Goal: Task Accomplishment & Management: Manage account settings

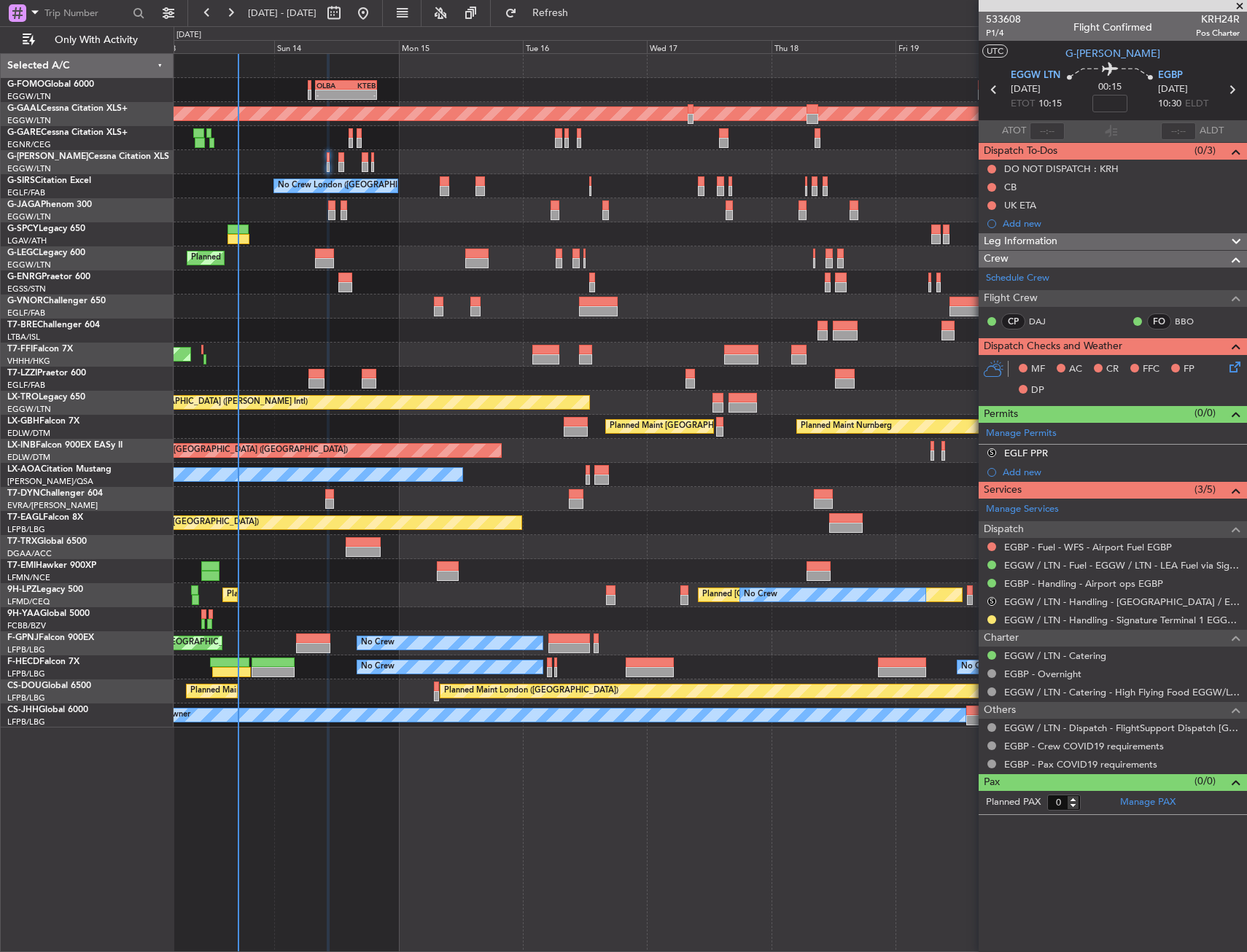
click at [363, 574] on div at bounding box center [710, 571] width 1073 height 24
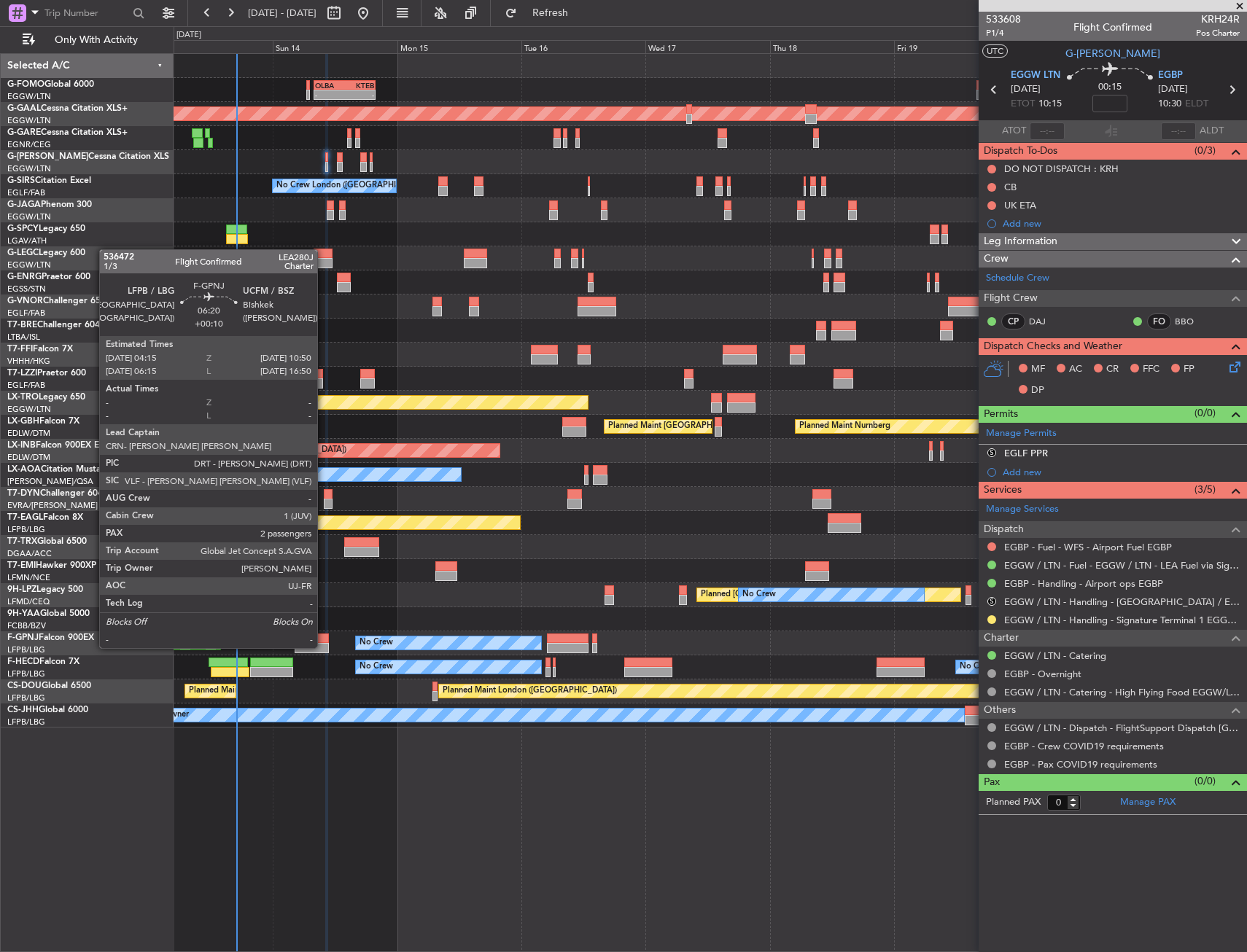
click at [324, 633] on div at bounding box center [312, 639] width 35 height 11
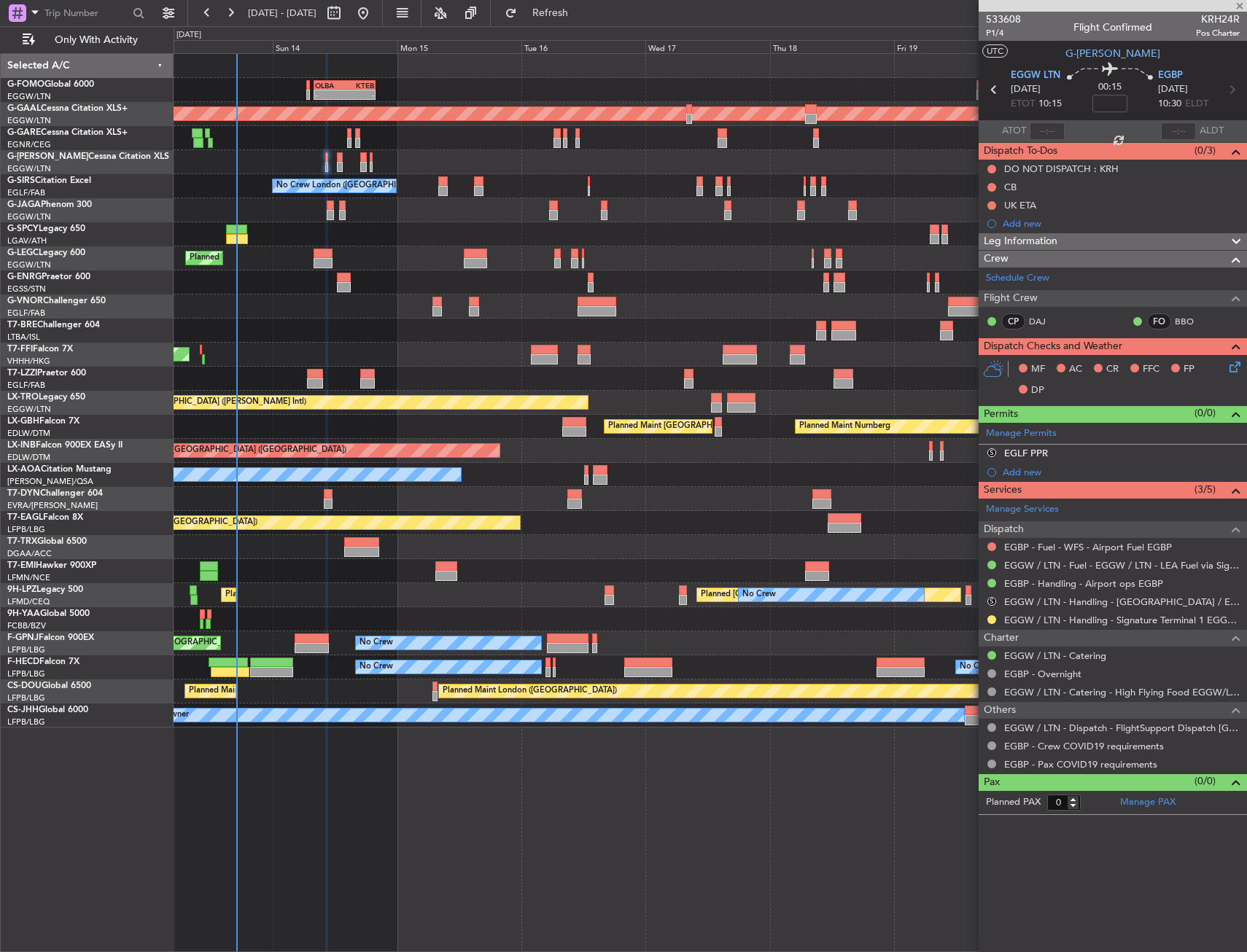
type input "+00:10"
type input "2"
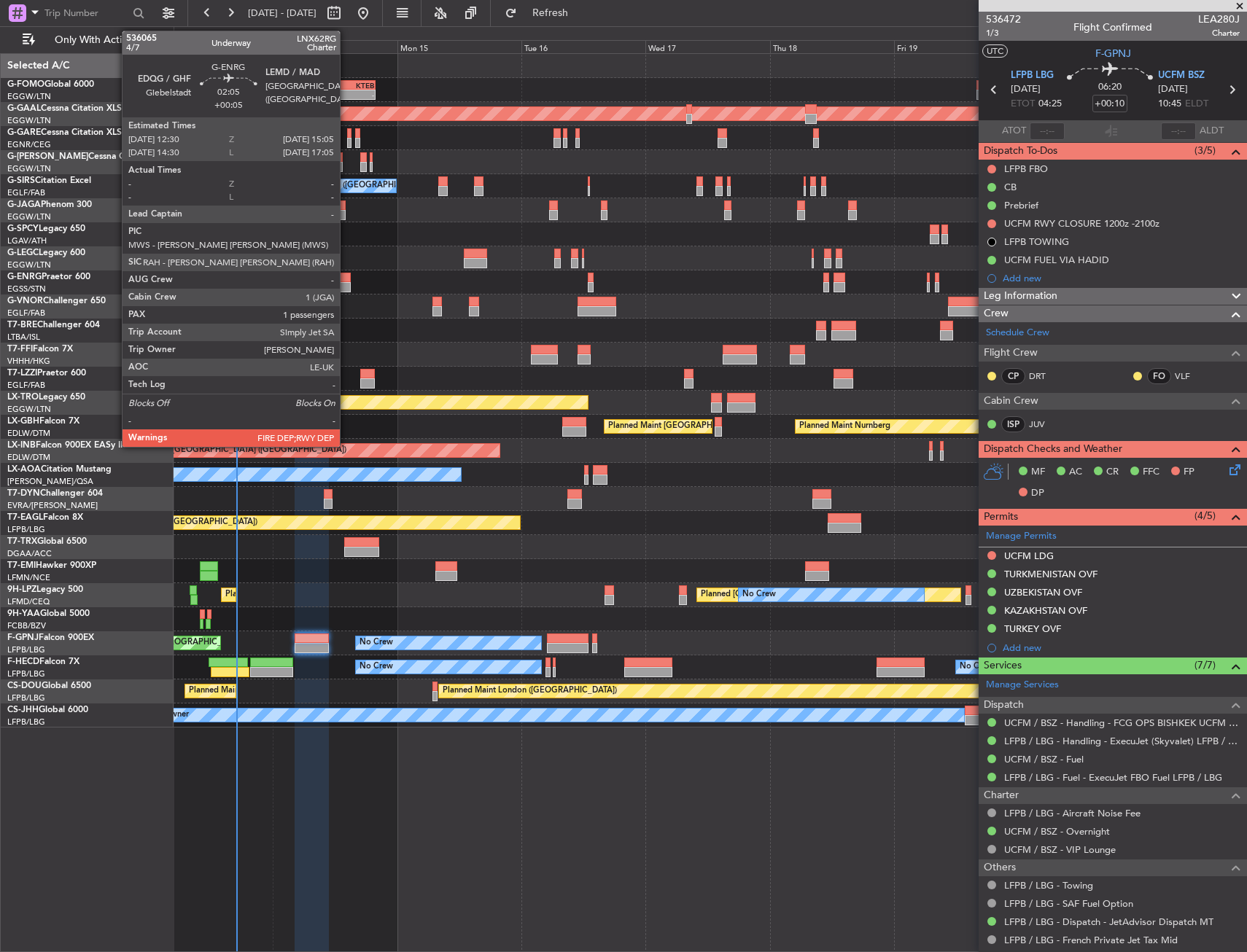
click at [347, 285] on div at bounding box center [344, 287] width 14 height 11
type input "+00:05"
type input "1"
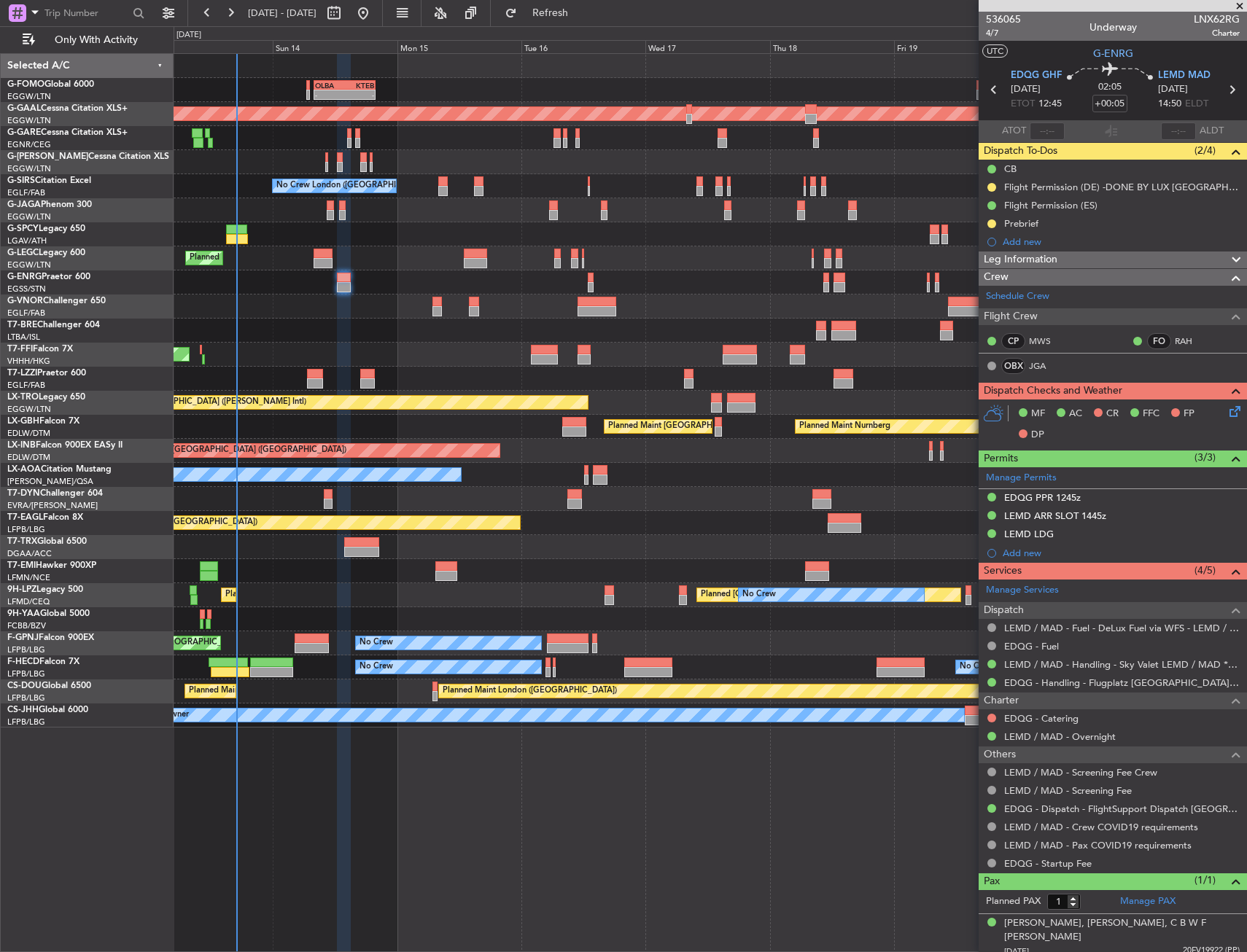
click at [489, 352] on div "Planned Maint Tianjin ([GEOGRAPHIC_DATA])" at bounding box center [710, 355] width 1073 height 24
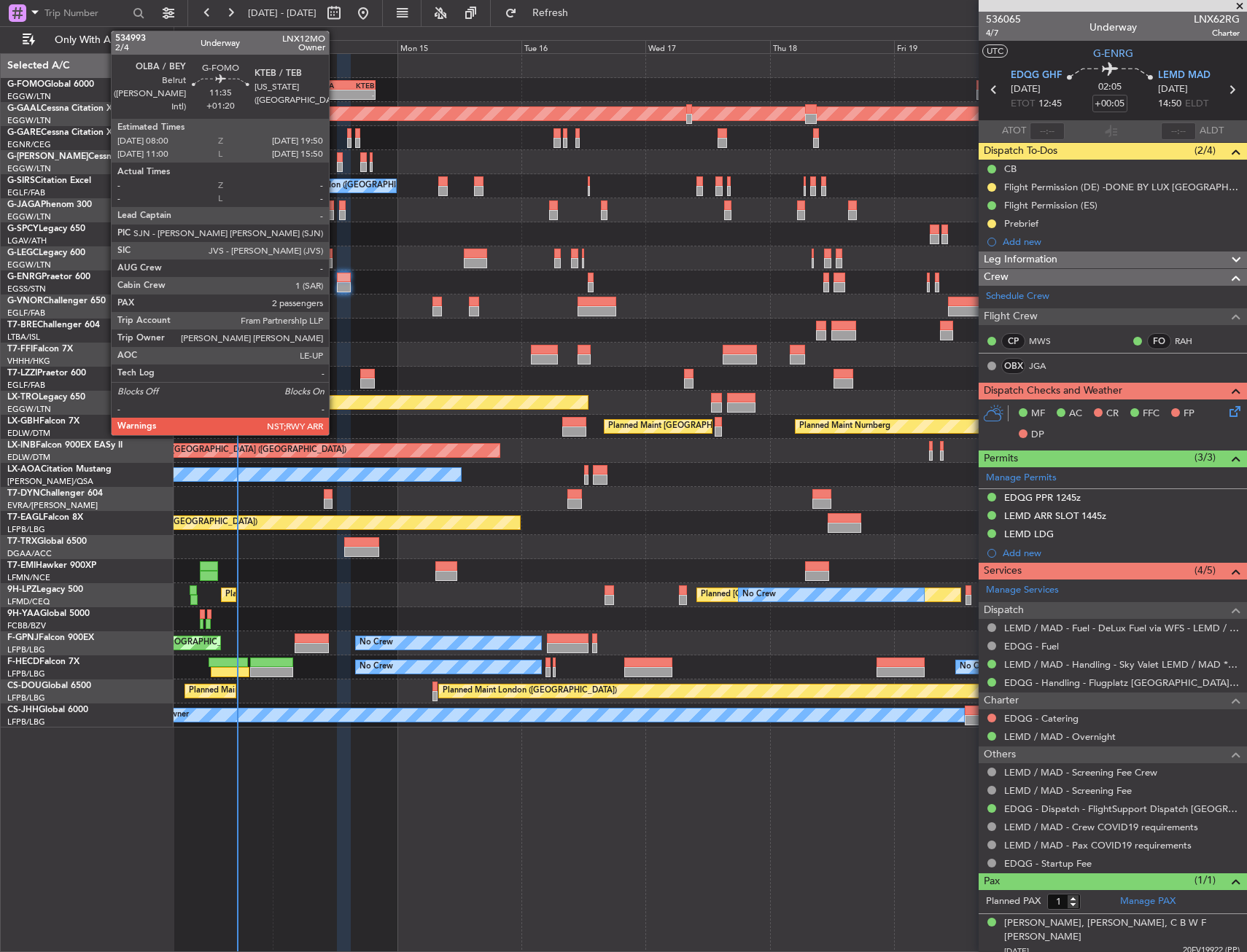
click at [335, 90] on div "-" at bounding box center [329, 95] width 29 height 9
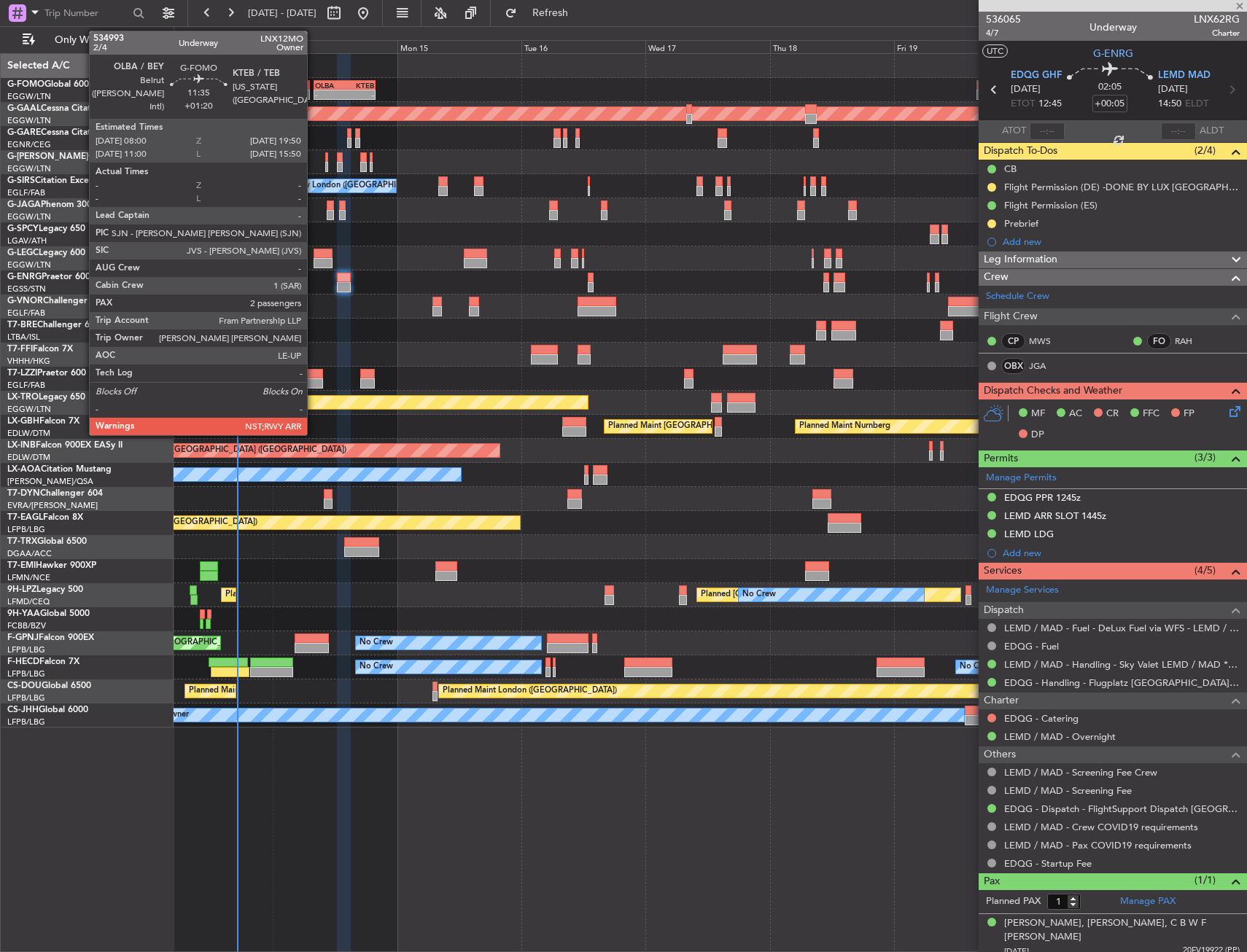
type input "+01:20"
type input "2"
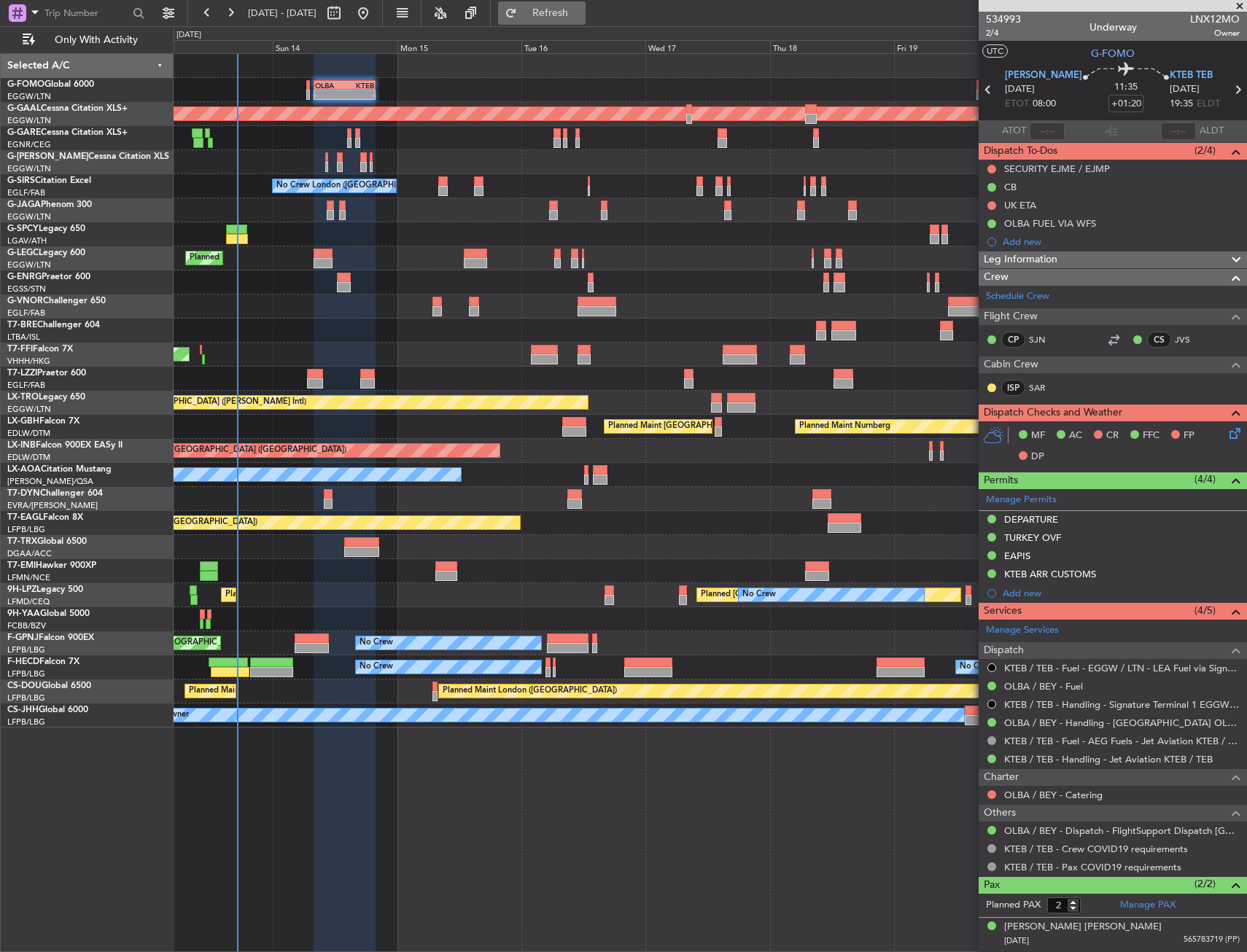
click at [572, 5] on button "Refresh" at bounding box center [542, 13] width 87 height 23
click at [661, 85] on div "- - OLBA 08:00 Z KTEB 19:50 Z Planned Maint London (Luton)" at bounding box center [710, 90] width 1073 height 24
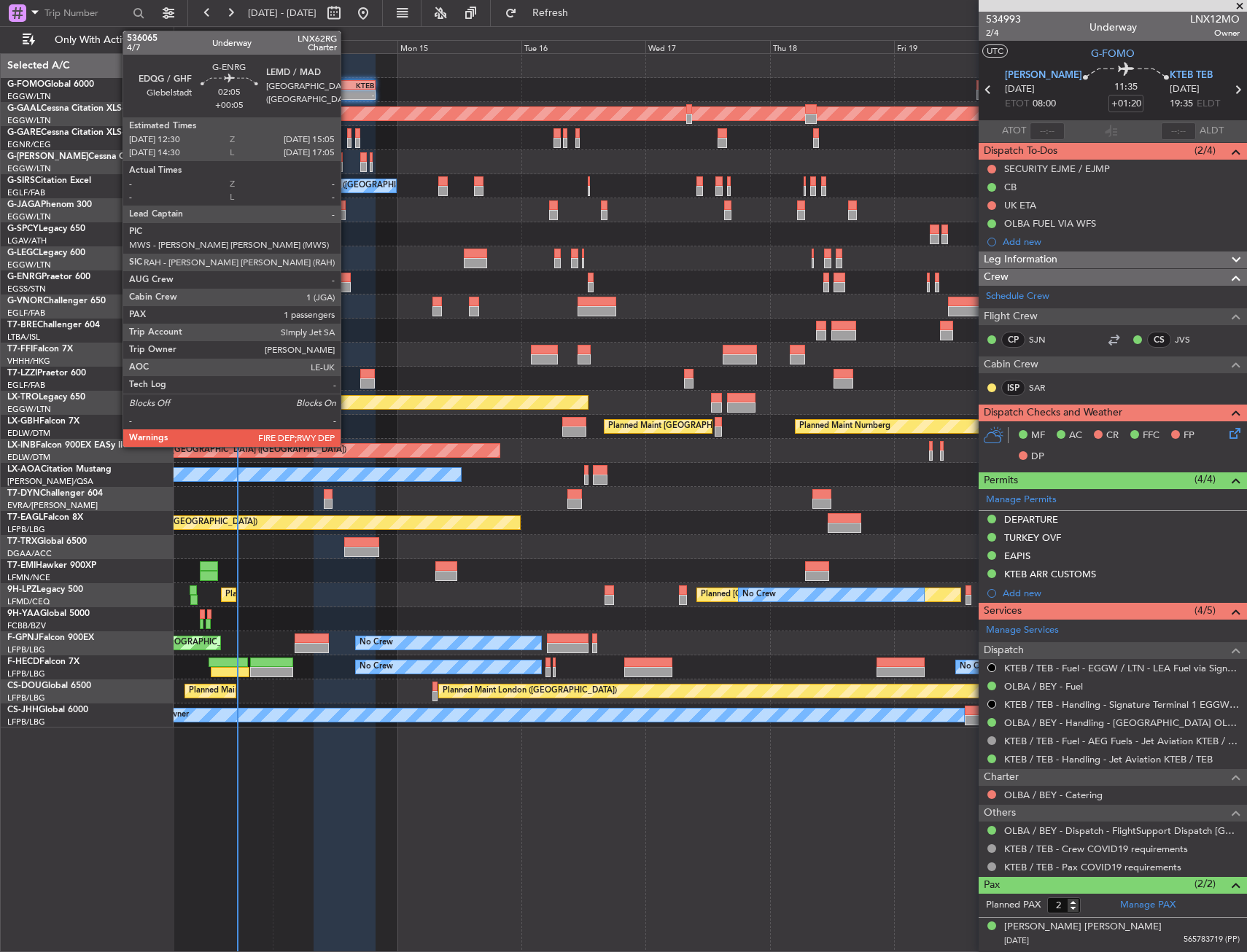
click at [347, 283] on div at bounding box center [344, 287] width 14 height 11
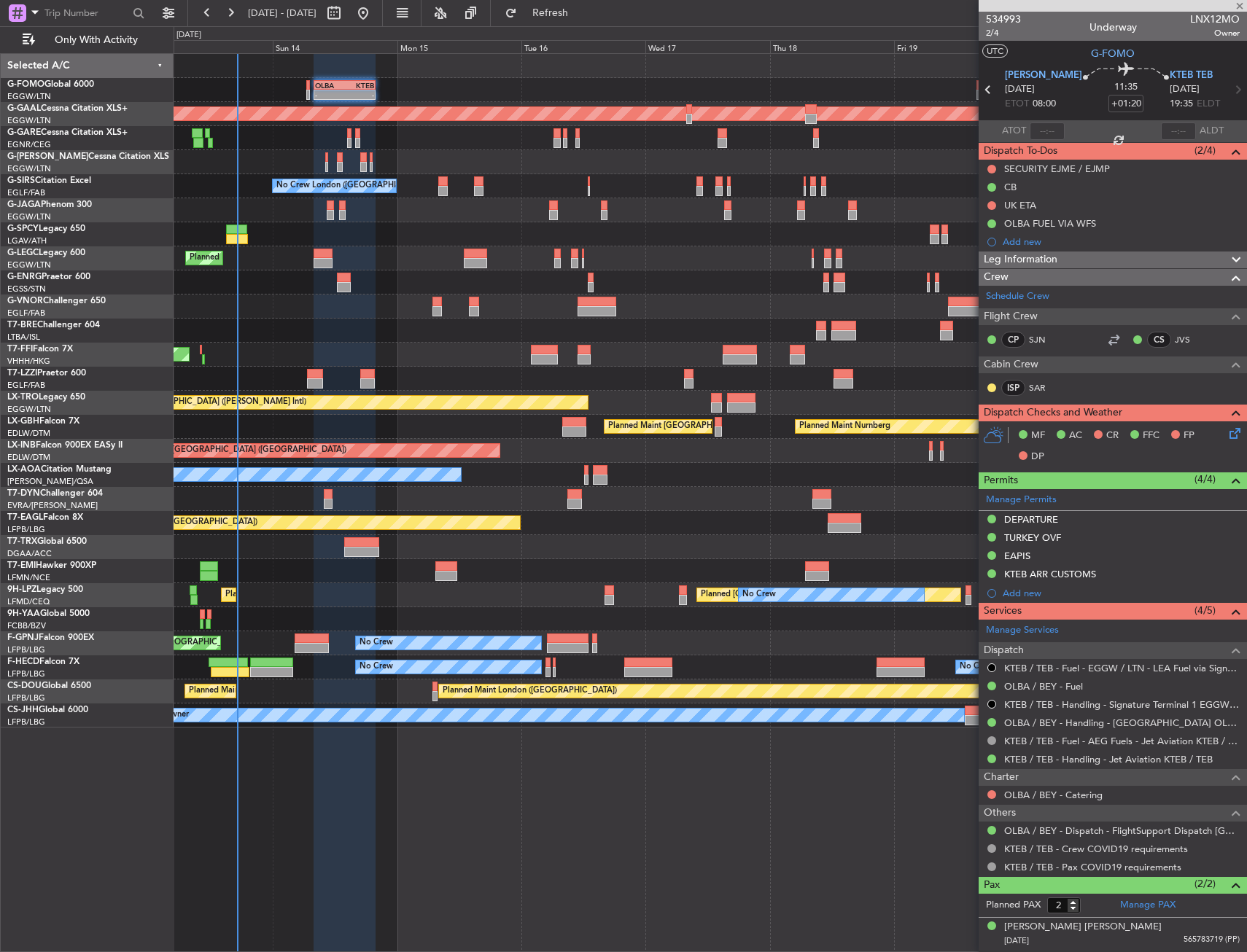
type input "+00:05"
type input "1"
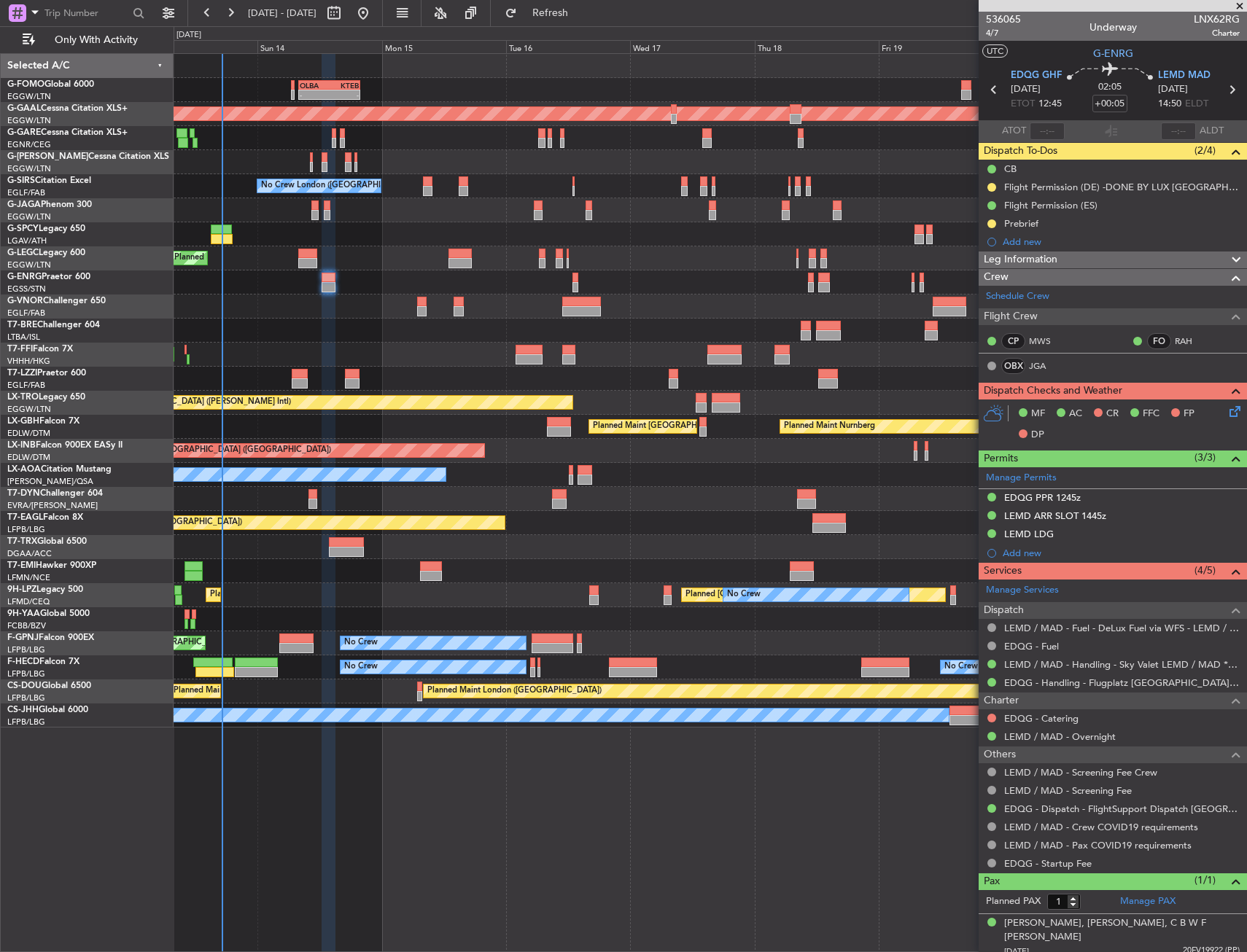
click at [964, 267] on div "Planned Maint London (Luton) A/C Unavailable London (Luton) Owner" at bounding box center [710, 258] width 1073 height 24
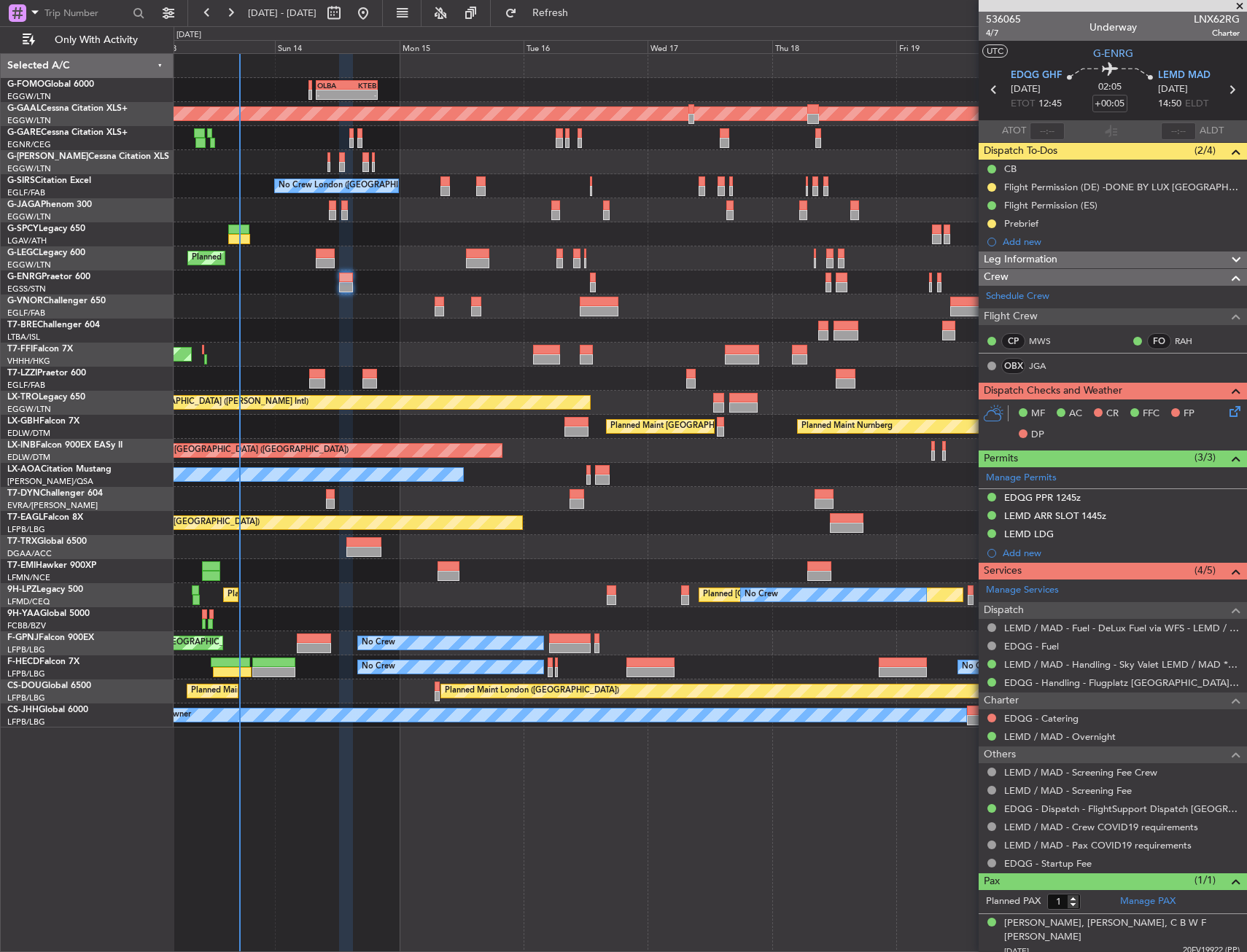
click at [344, 313] on div at bounding box center [710, 307] width 1073 height 24
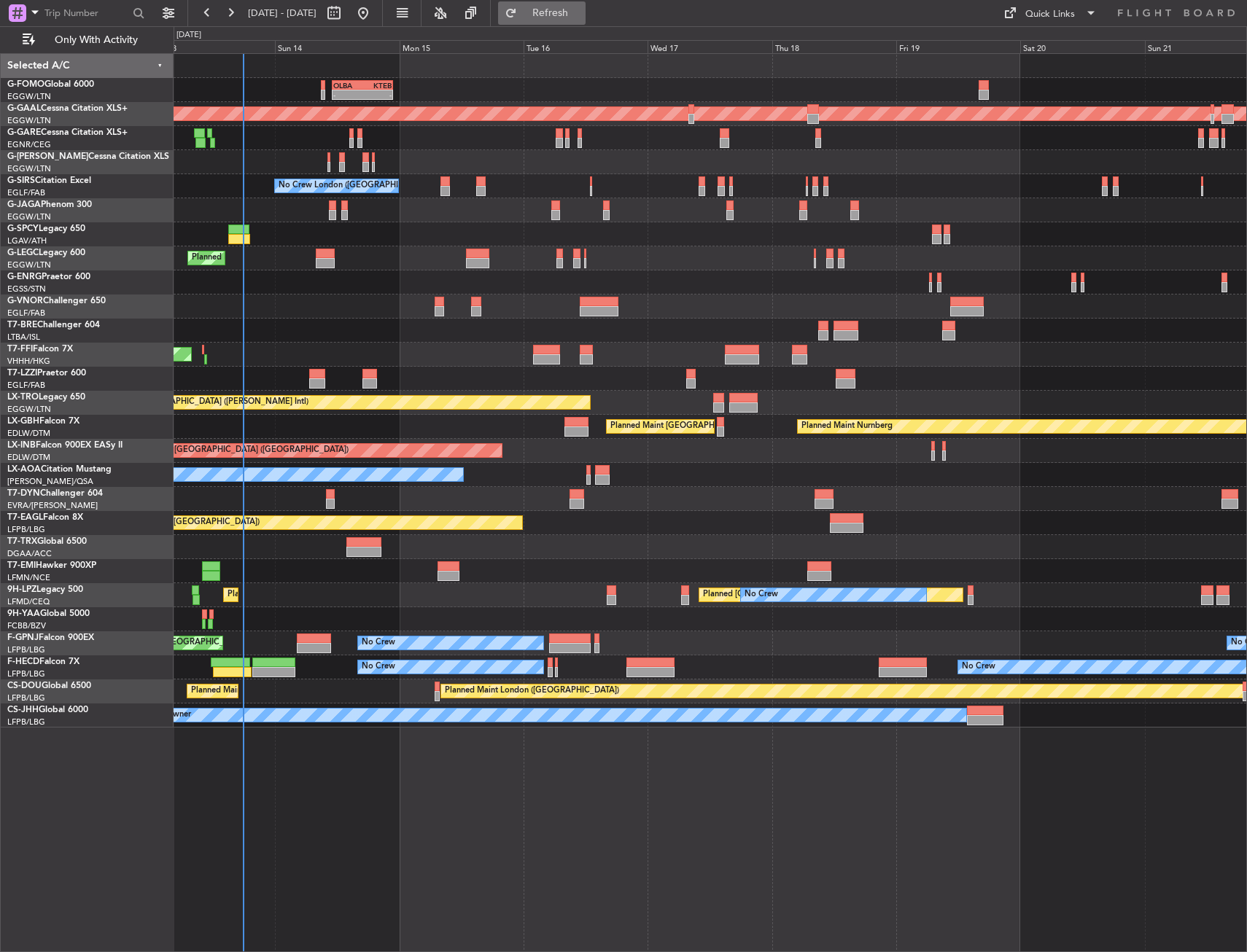
click at [581, 18] on span "Refresh" at bounding box center [550, 14] width 61 height 11
click at [586, 24] on button "Refresh" at bounding box center [542, 13] width 87 height 23
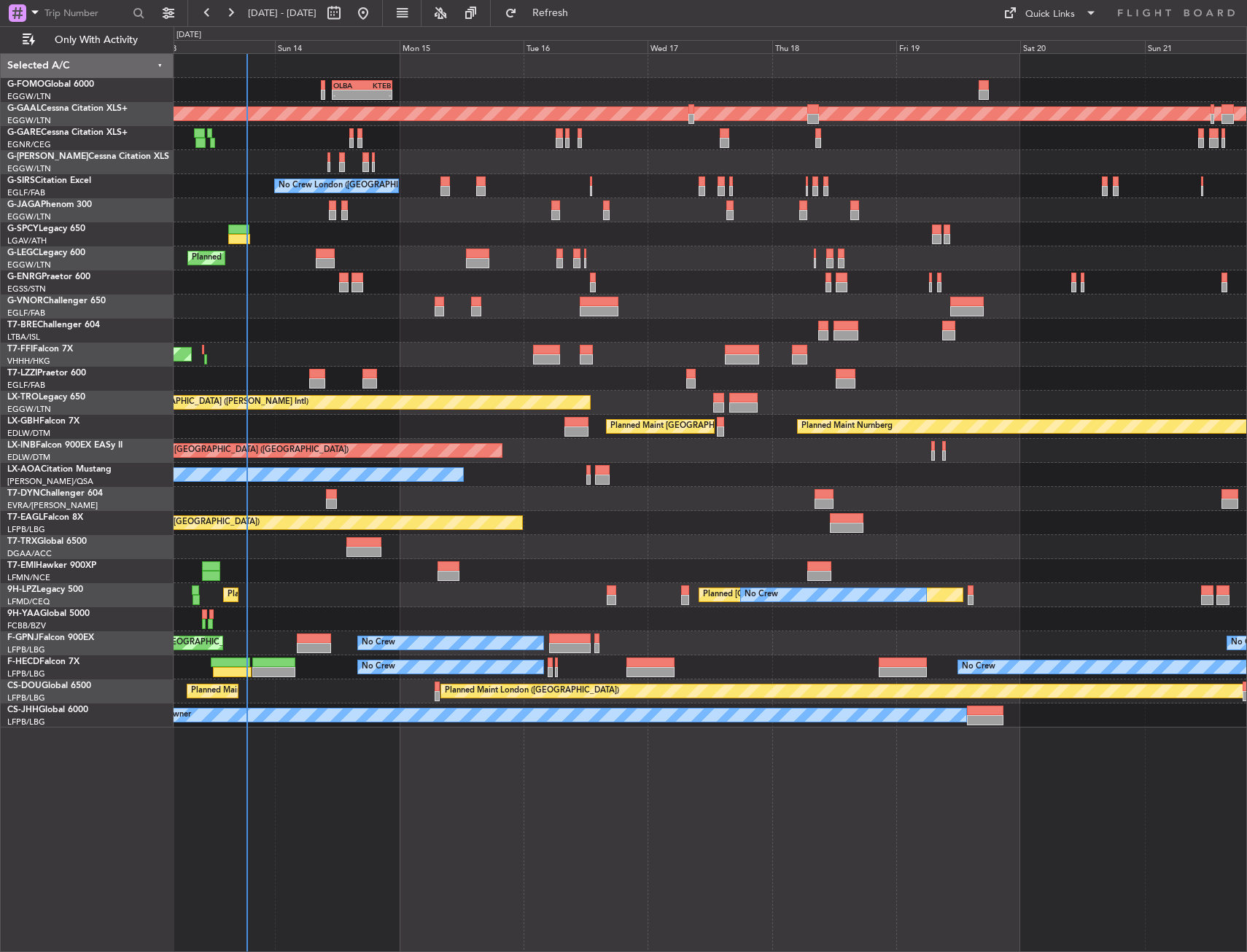
click at [372, 553] on div at bounding box center [364, 552] width 35 height 11
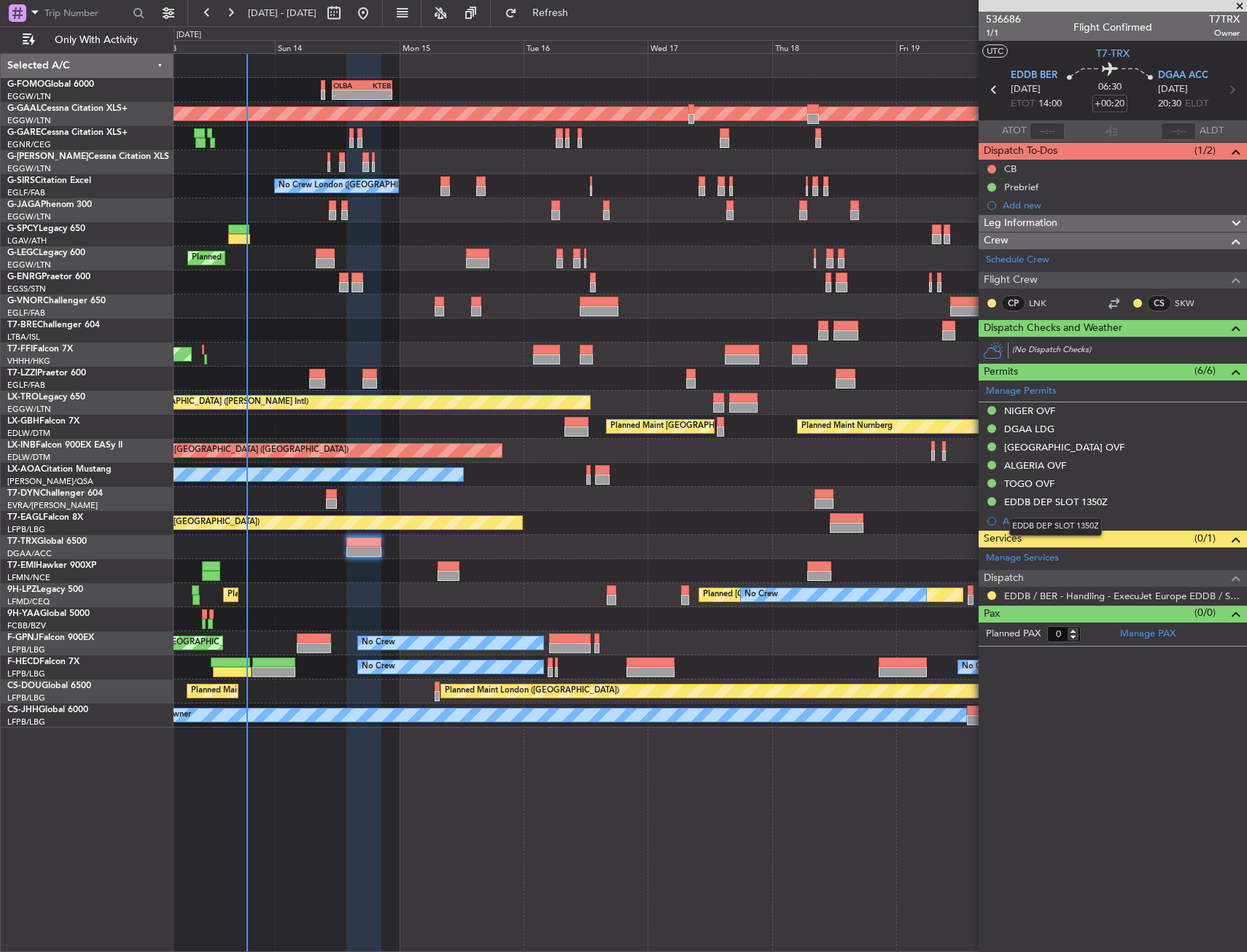
drag, startPoint x: 1053, startPoint y: 501, endPoint x: 1104, endPoint y: 542, distance: 65.4
click at [1053, 501] on div "EDDB DEP SLOT 1350Z" at bounding box center [1056, 502] width 104 height 12
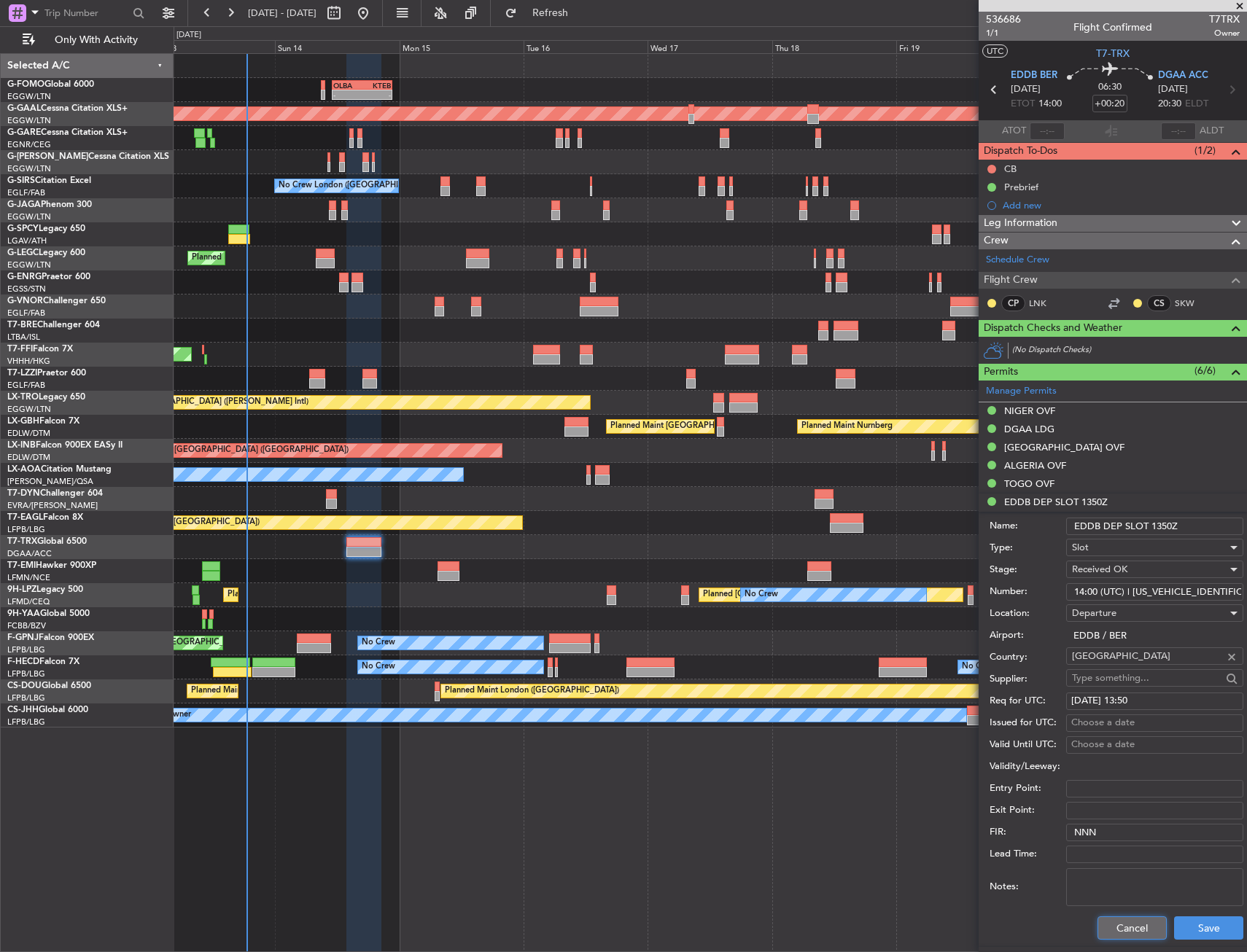
click at [1127, 924] on button "Cancel" at bounding box center [1132, 928] width 69 height 23
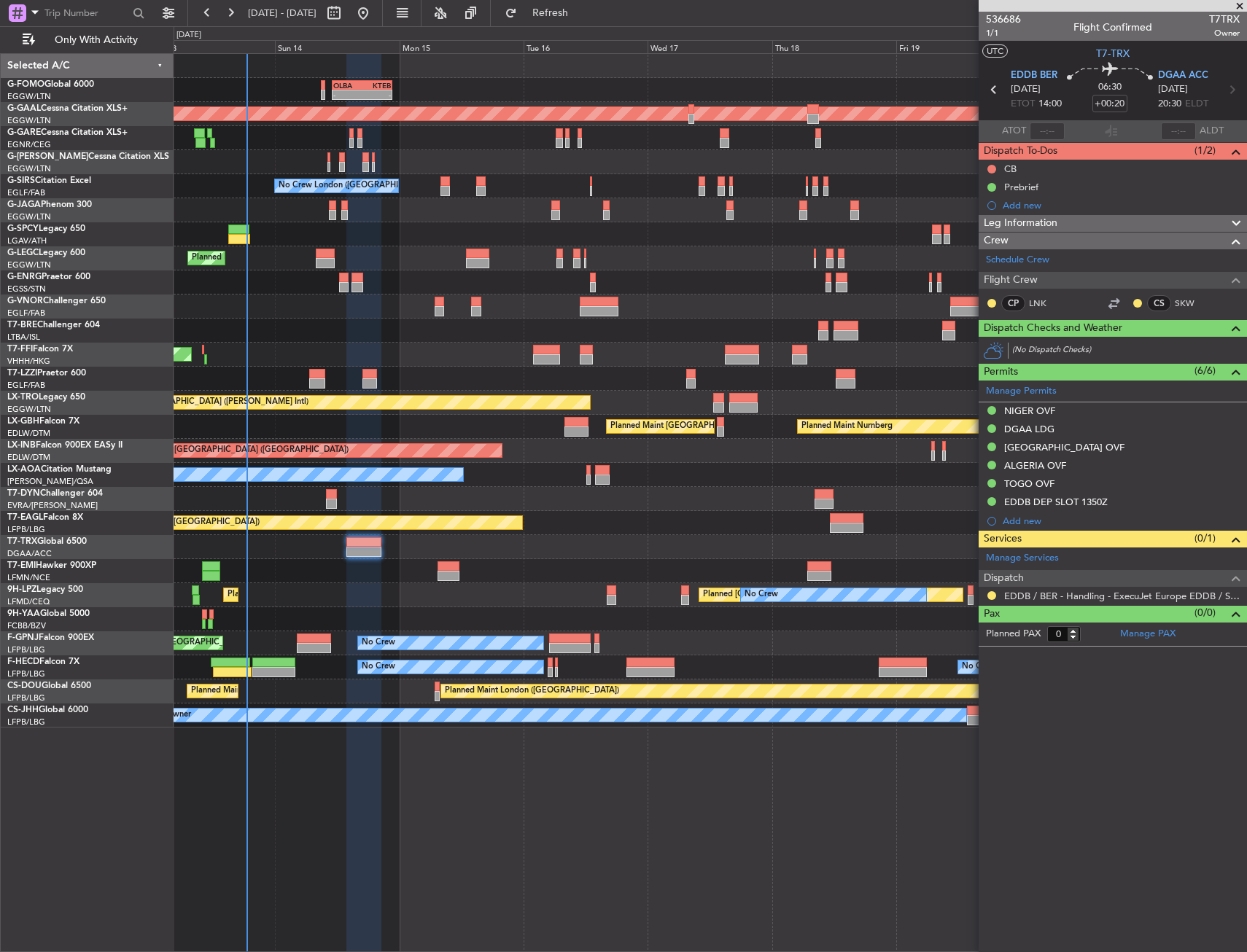
click at [701, 784] on div "- - OLBA 11:00 Z KTEB 22:45 Z Planned Maint London (Luton) Planned Maint Dussel…" at bounding box center [710, 503] width 1073 height 899
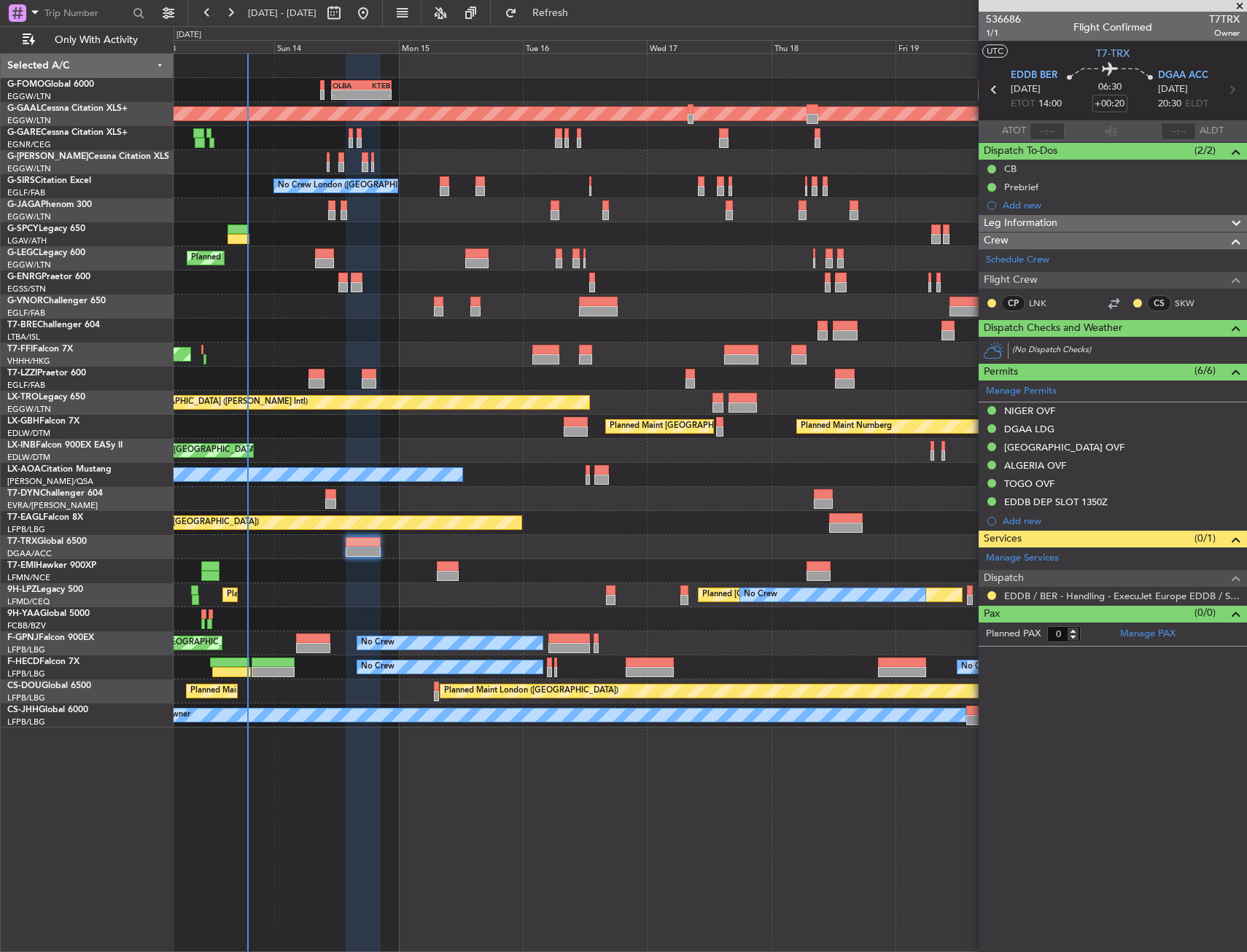
click at [307, 584] on div "- - OLBA 11:00 Z KTEB 22:45 Z Planned Maint London (Luton) Planned Maint Dussel…" at bounding box center [710, 391] width 1073 height 673
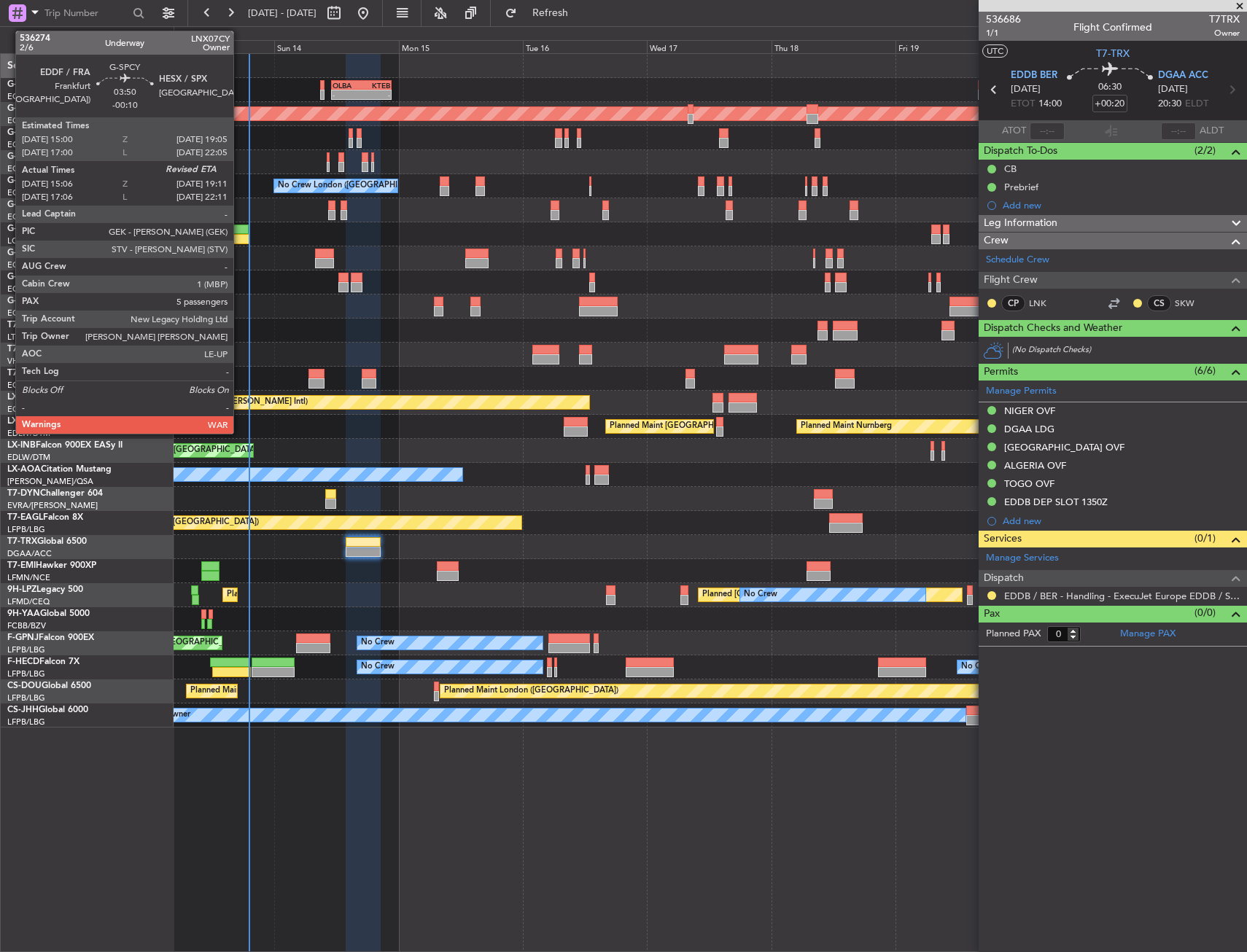
click at [240, 233] on div at bounding box center [238, 230] width 21 height 11
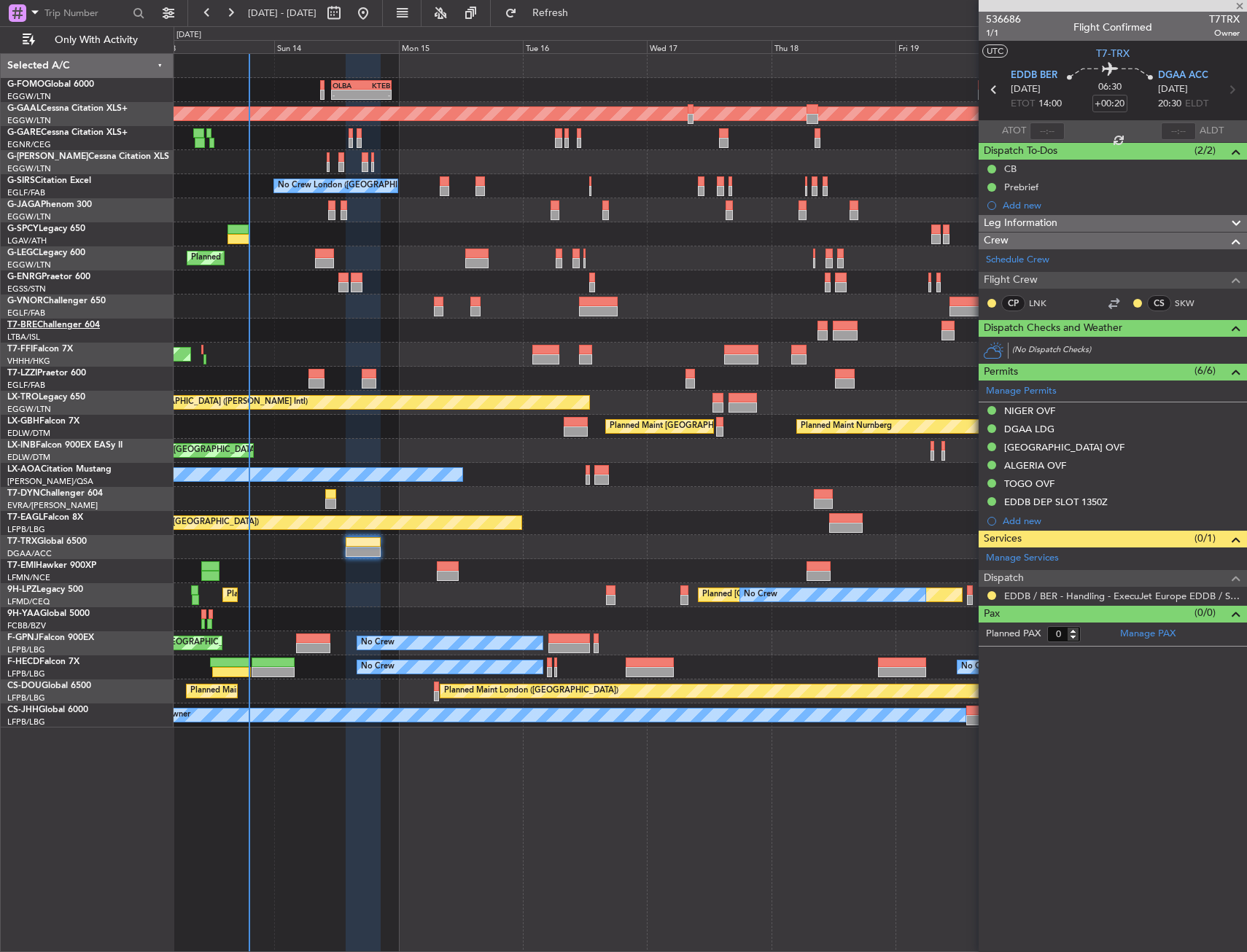
type input "-00:10"
type input "15:06"
type input "5"
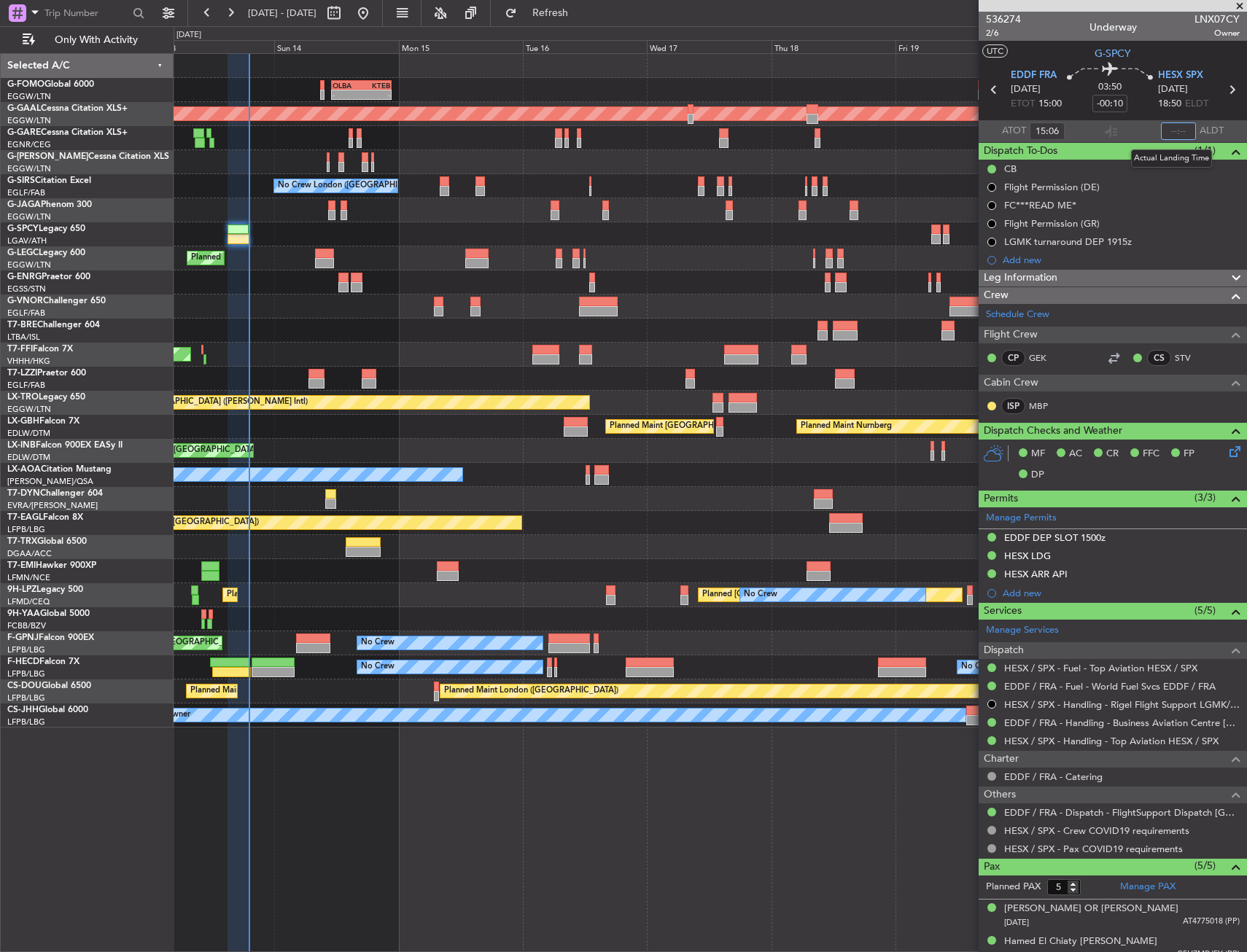
click at [1166, 131] on input "text" at bounding box center [1179, 131] width 35 height 17
click at [1143, 117] on section "EDDF FRA 13/09/2025 ETOT 15:00 03:50 -00:10 HESX SPX 13/09/2025 18:50 ELDT" at bounding box center [1112, 91] width 268 height 58
type input "18:58"
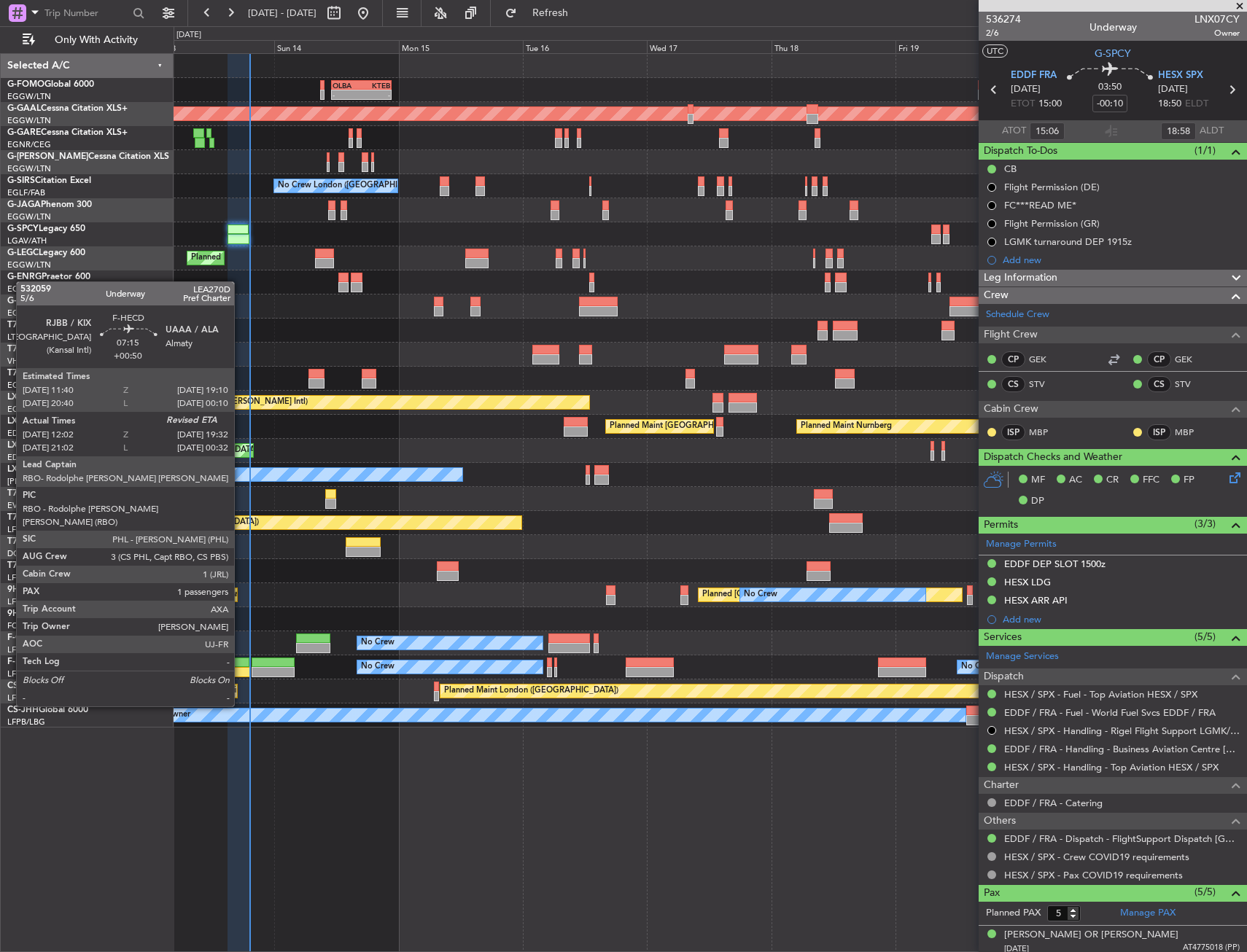
click at [240, 667] on div at bounding box center [232, 672] width 39 height 11
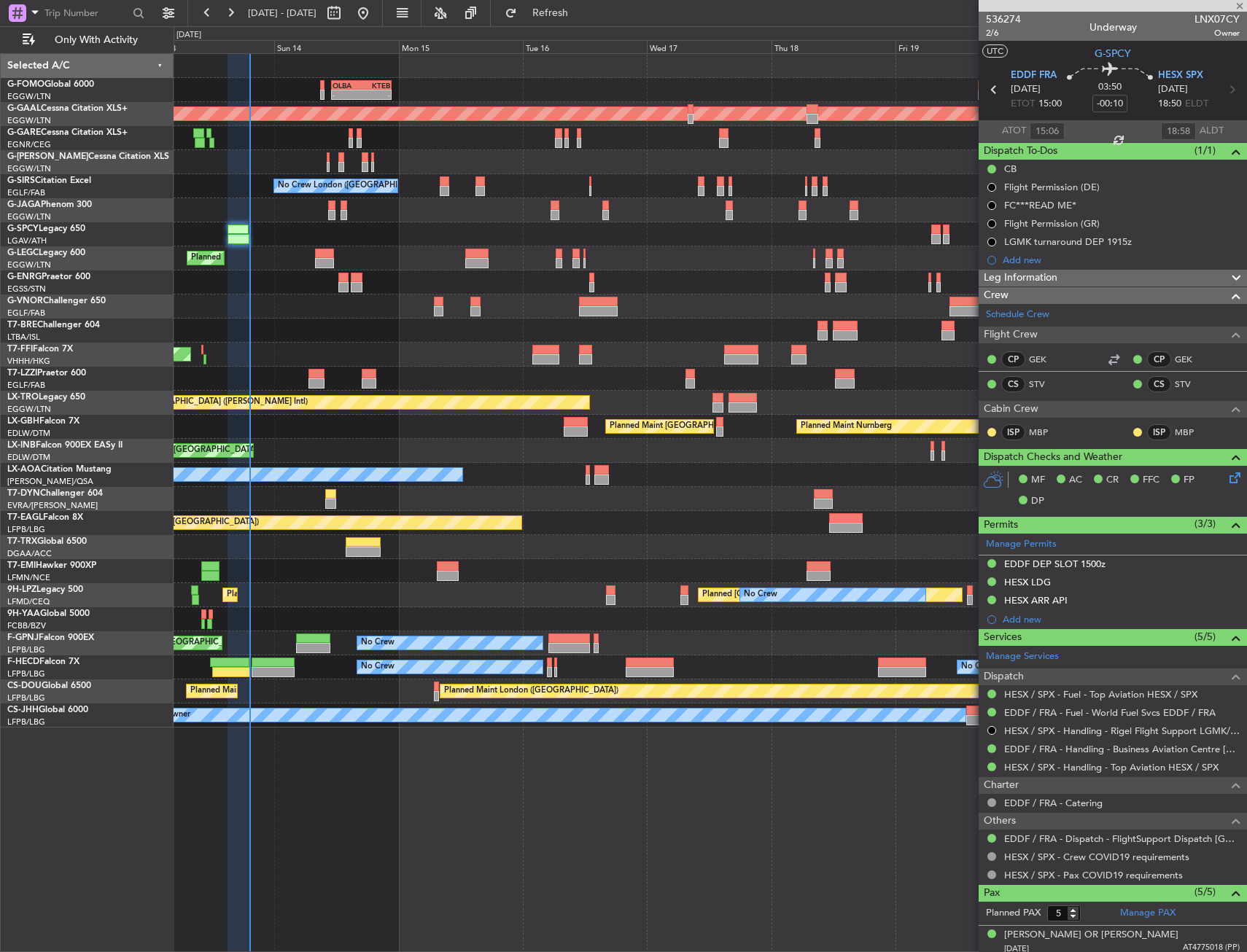
type input "+00:50"
type input "12:12"
type input "1"
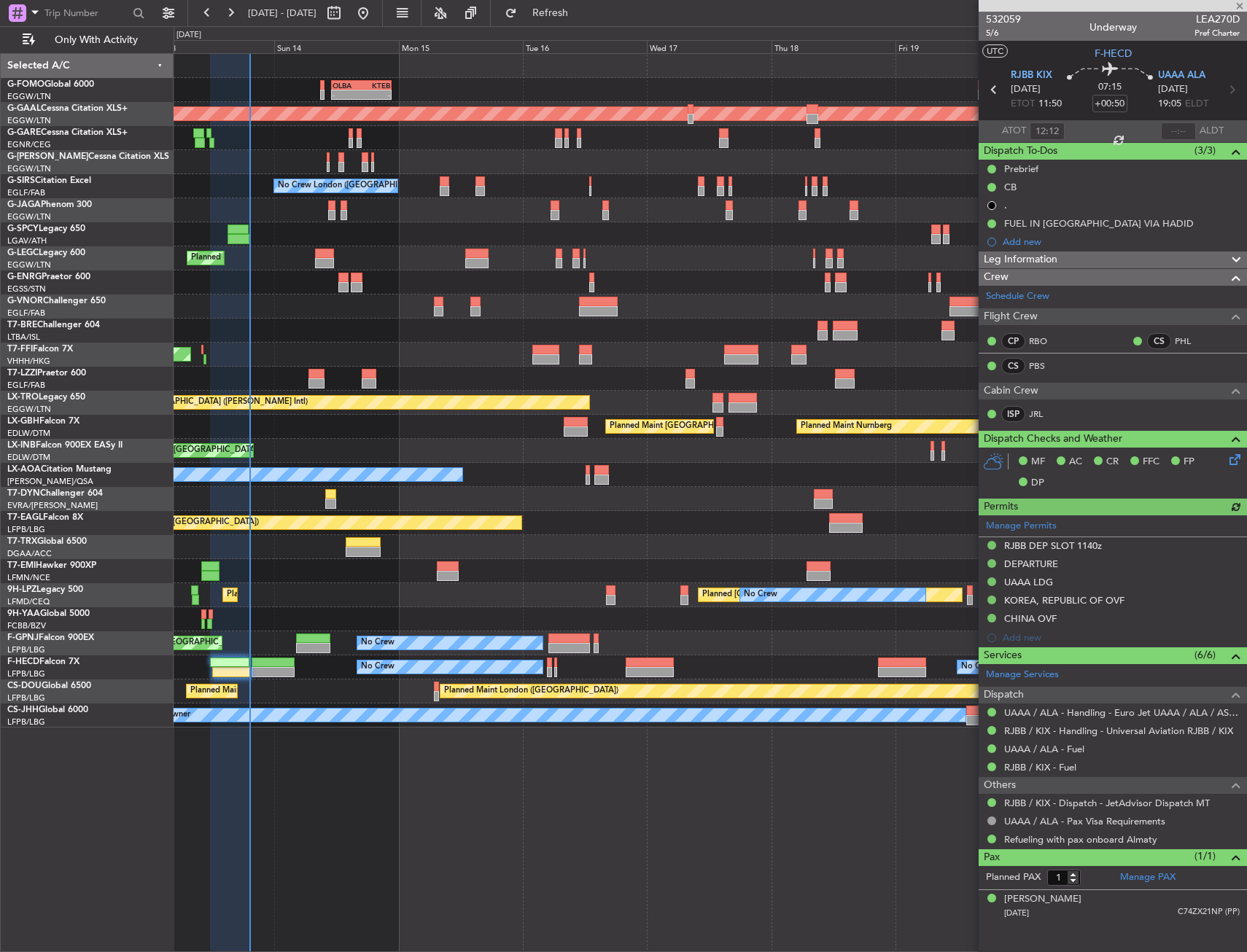
click at [1167, 128] on div at bounding box center [1179, 131] width 35 height 17
click at [1167, 128] on input "text" at bounding box center [1179, 131] width 35 height 17
click at [1133, 127] on section "ATOT 12:12 1910 ALDT" at bounding box center [1112, 131] width 268 height 22
type input "19:10"
click at [565, 20] on button "Refresh" at bounding box center [542, 13] width 87 height 23
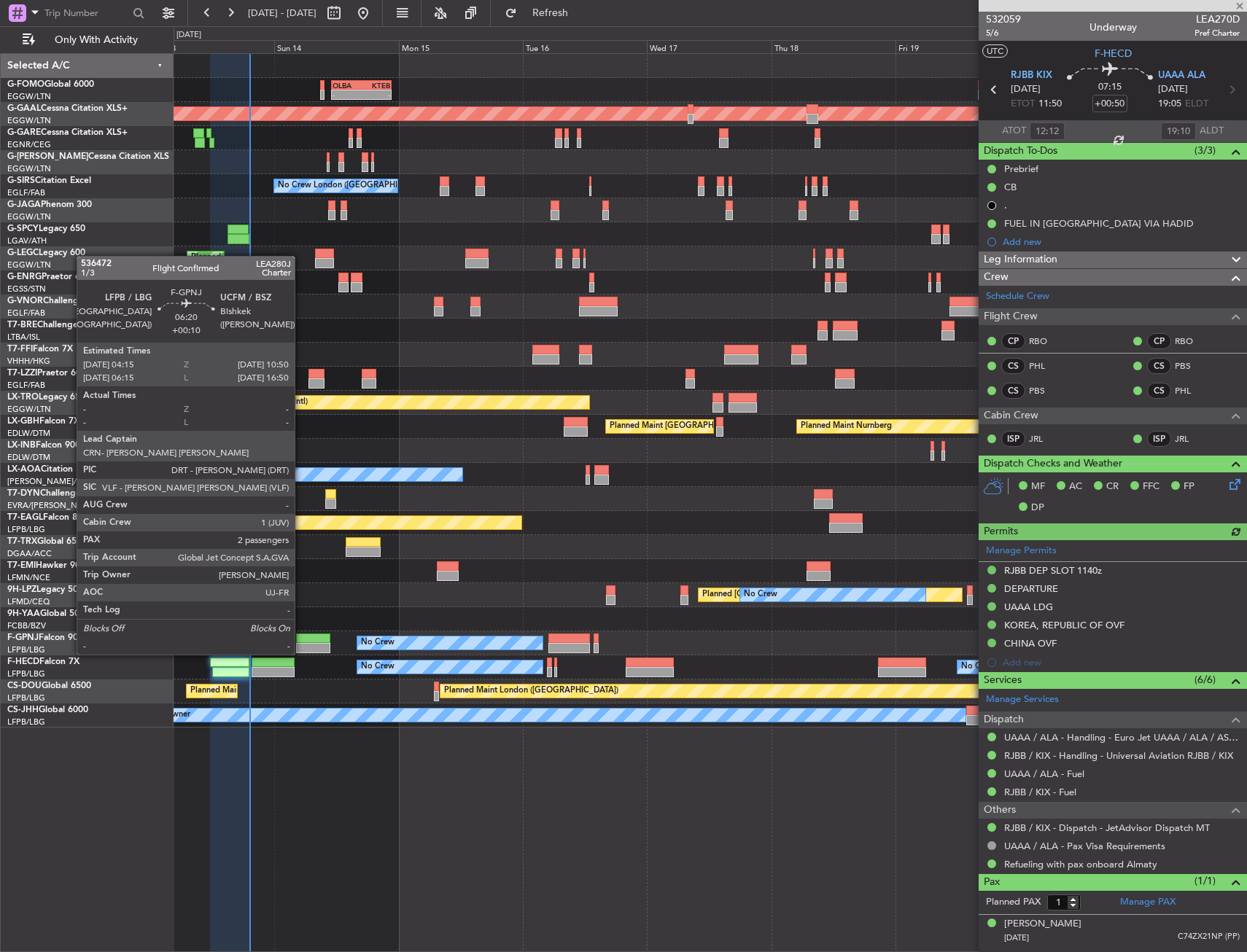
click at [302, 639] on div at bounding box center [313, 639] width 35 height 11
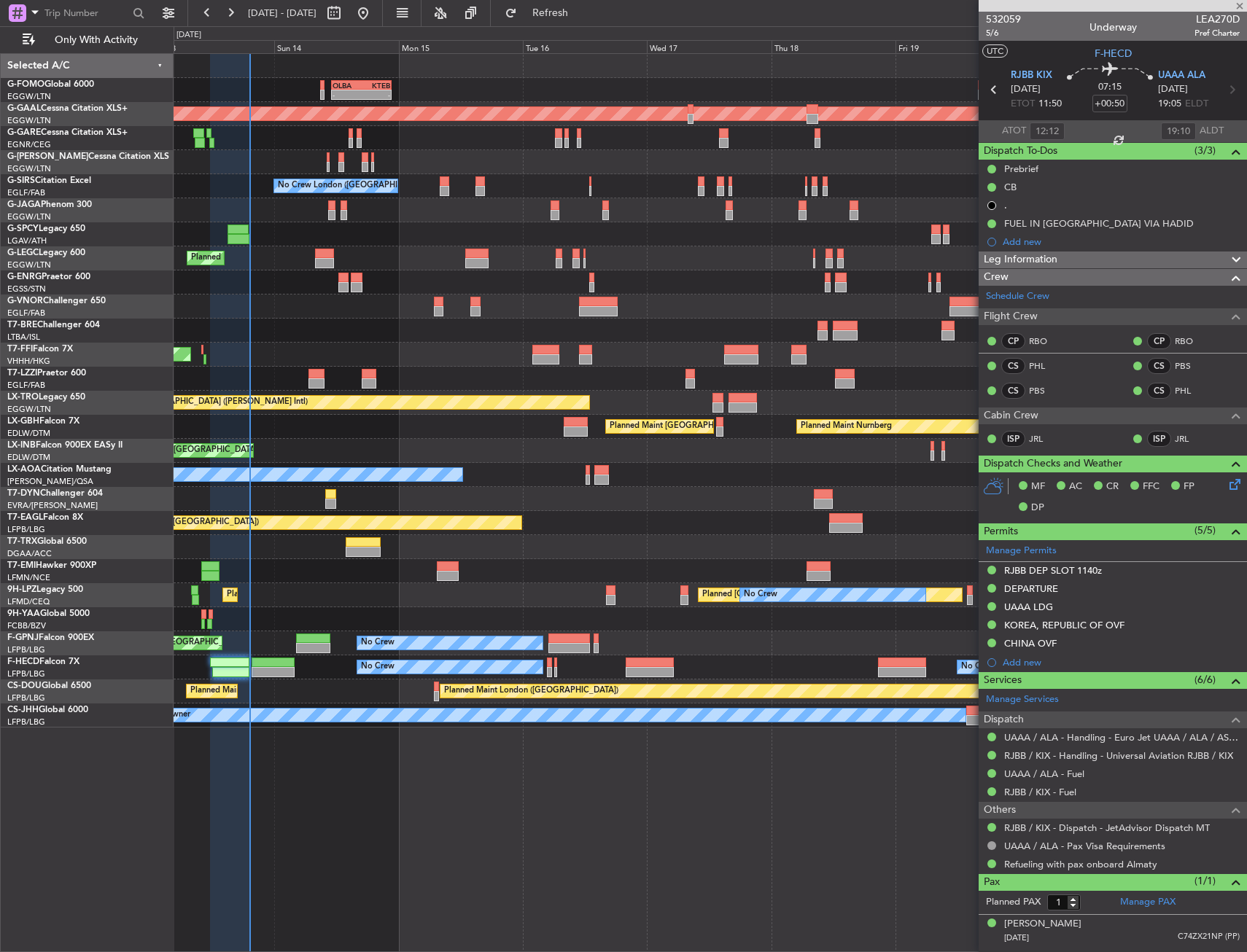
type input "+00:10"
type input "2"
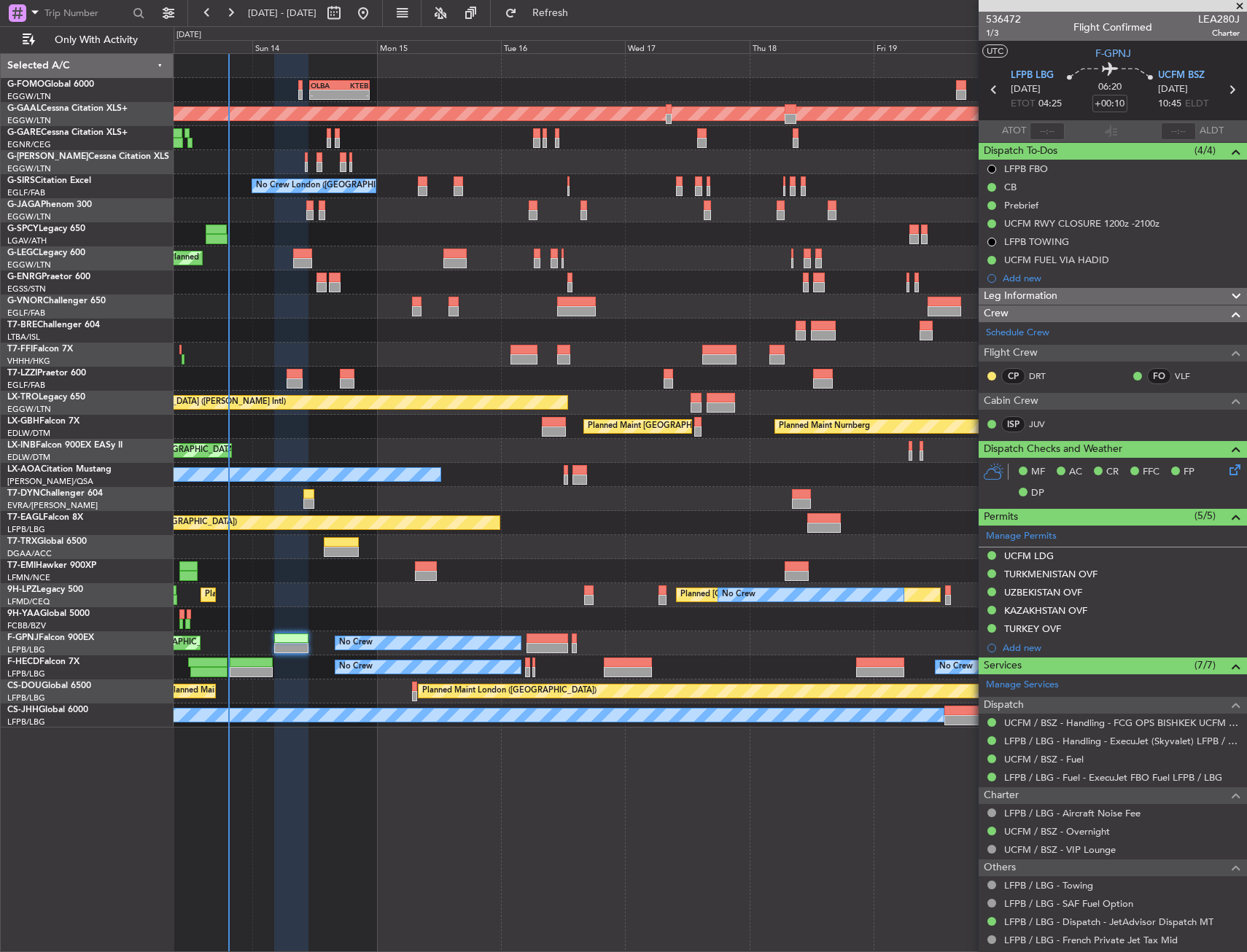
click at [442, 219] on div "Planned Maint [GEOGRAPHIC_DATA] ([GEOGRAPHIC_DATA])" at bounding box center [710, 210] width 1073 height 24
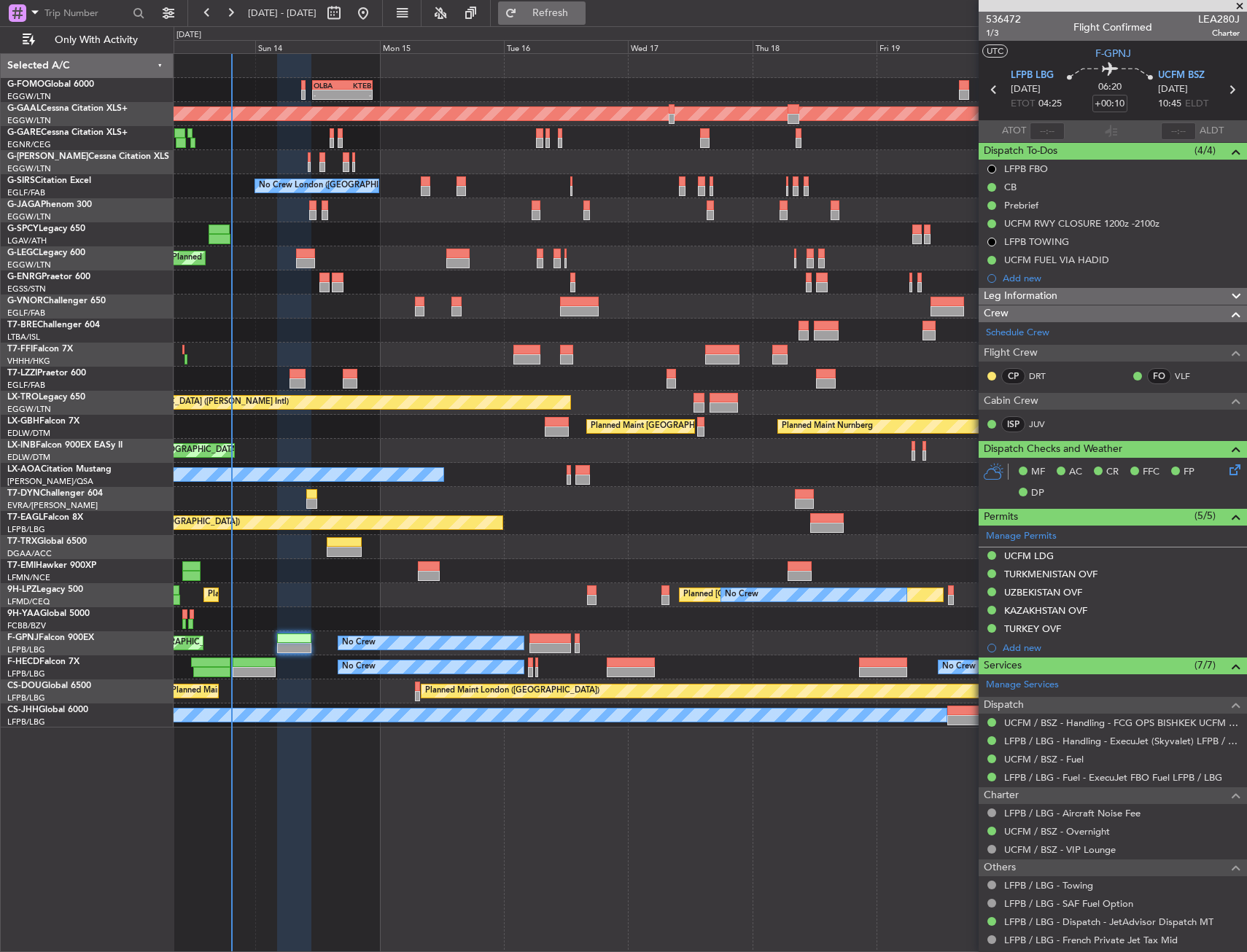
click at [581, 10] on span "Refresh" at bounding box center [550, 14] width 61 height 11
click at [446, 355] on div "Planned Maint Tianjin ([GEOGRAPHIC_DATA])" at bounding box center [710, 355] width 1073 height 24
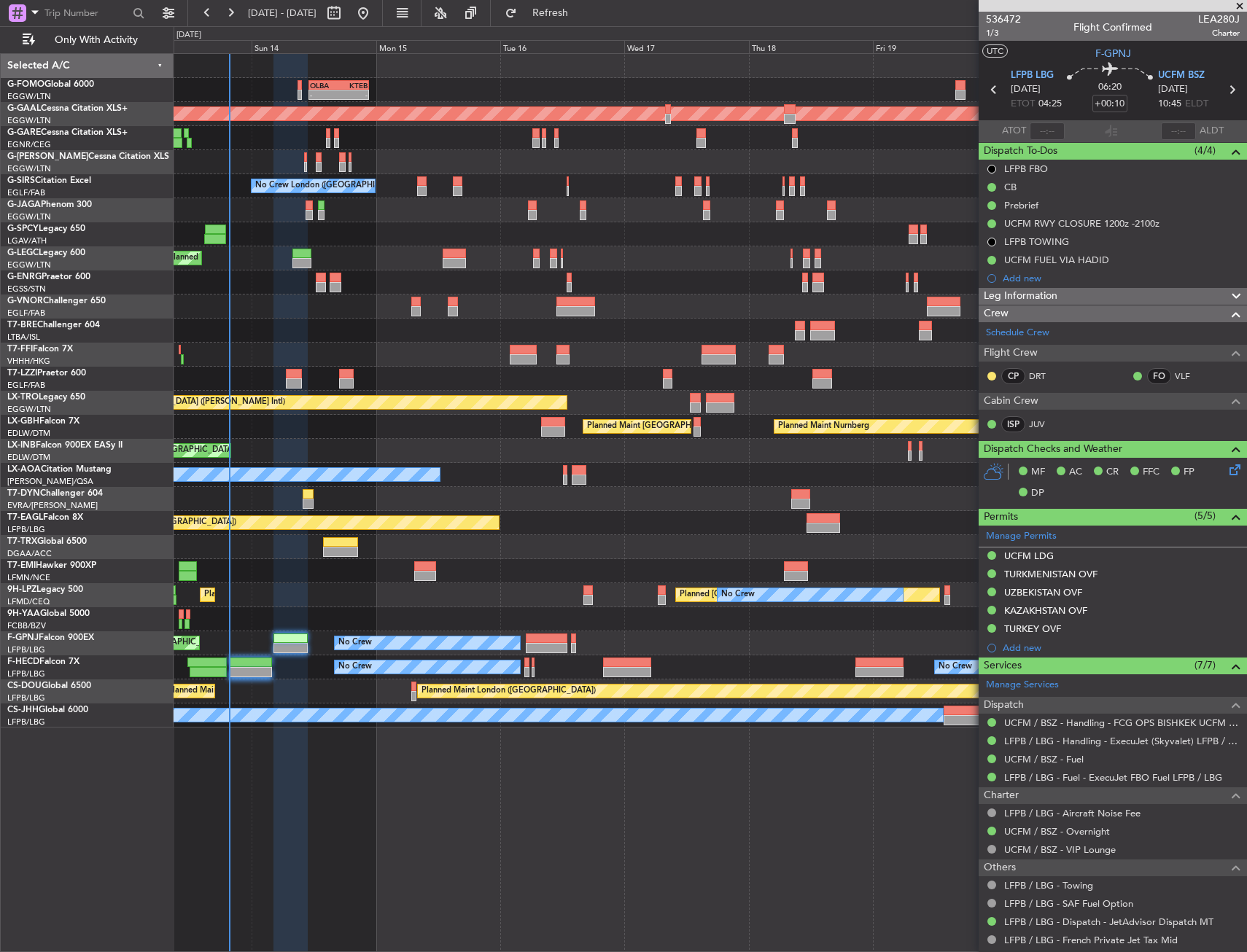
click at [309, 301] on div at bounding box center [710, 307] width 1073 height 24
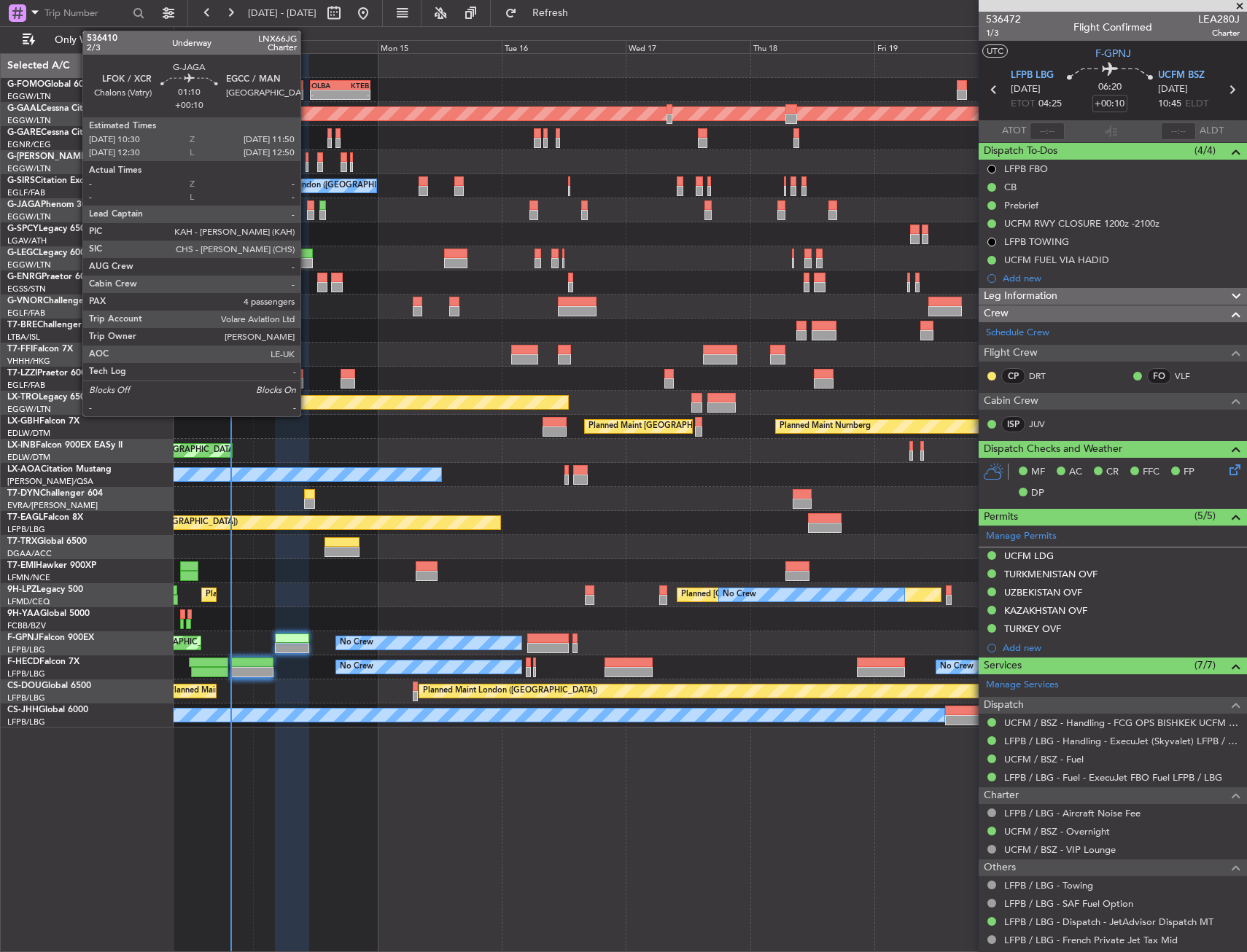
click at [307, 207] on div at bounding box center [310, 206] width 8 height 11
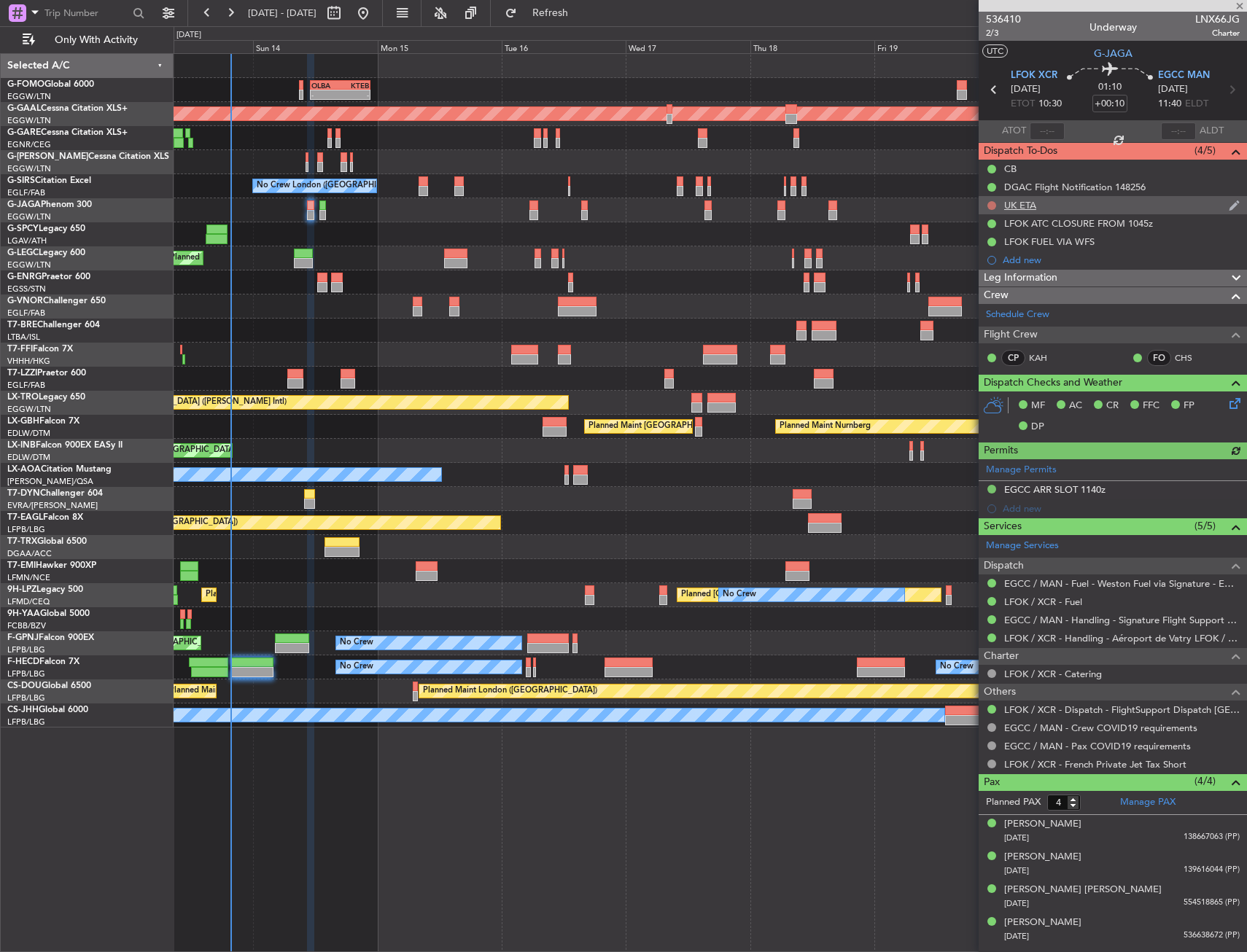
click at [990, 204] on button at bounding box center [992, 206] width 9 height 9
click at [988, 298] on span "Cancelled" at bounding box center [994, 291] width 41 height 14
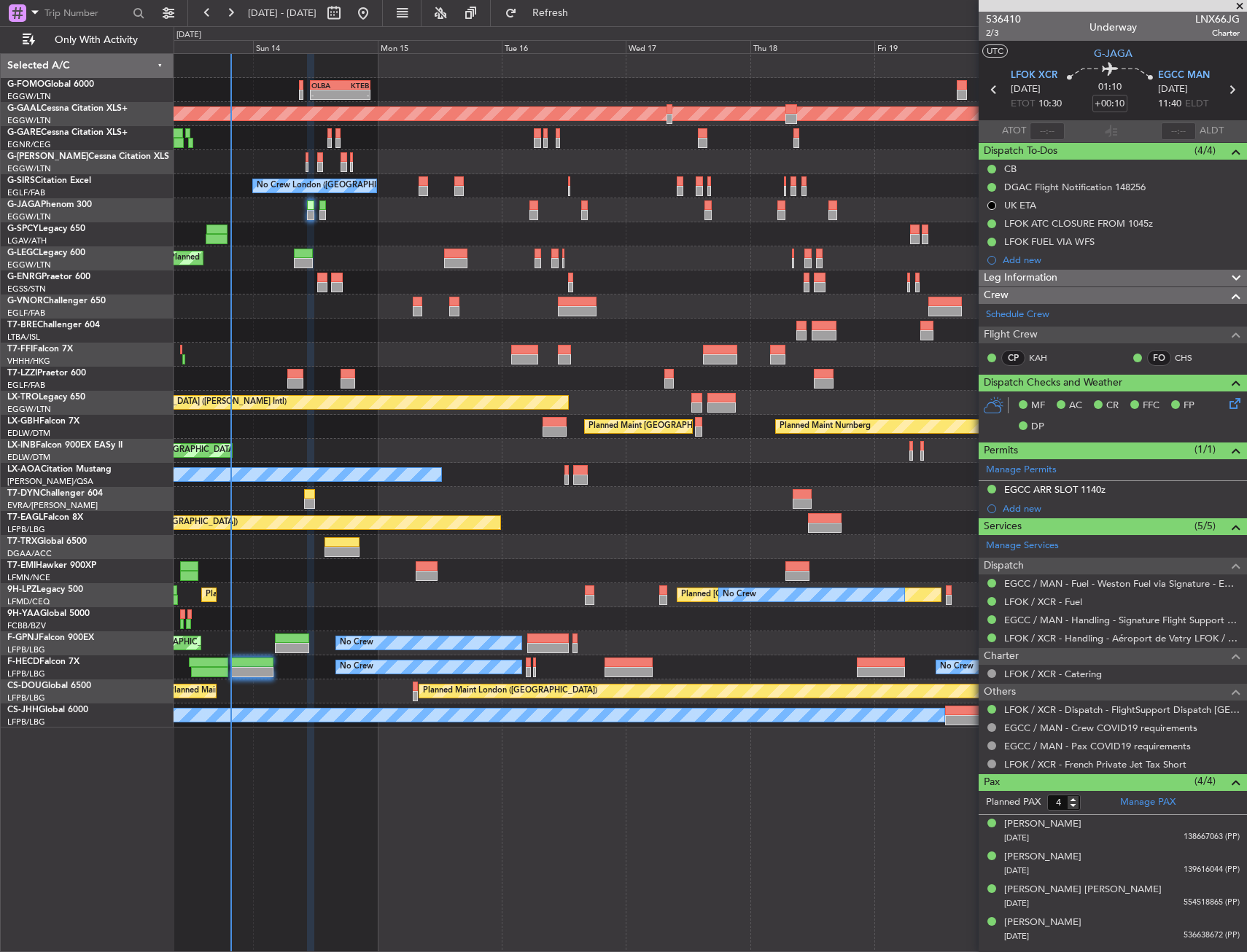
click at [331, 139] on div at bounding box center [710, 138] width 1073 height 24
click at [330, 139] on div at bounding box center [329, 143] width 4 height 11
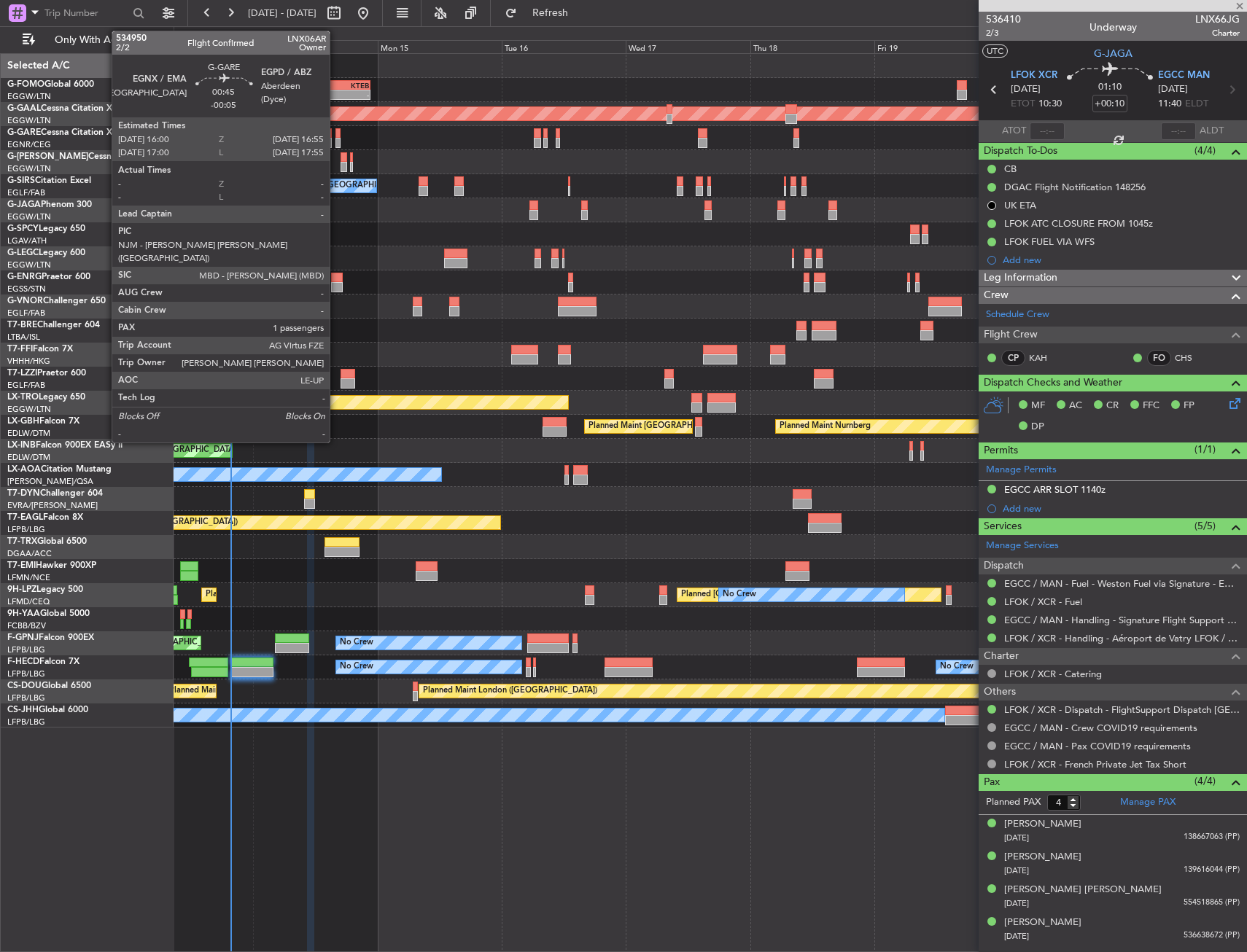
type input "1"
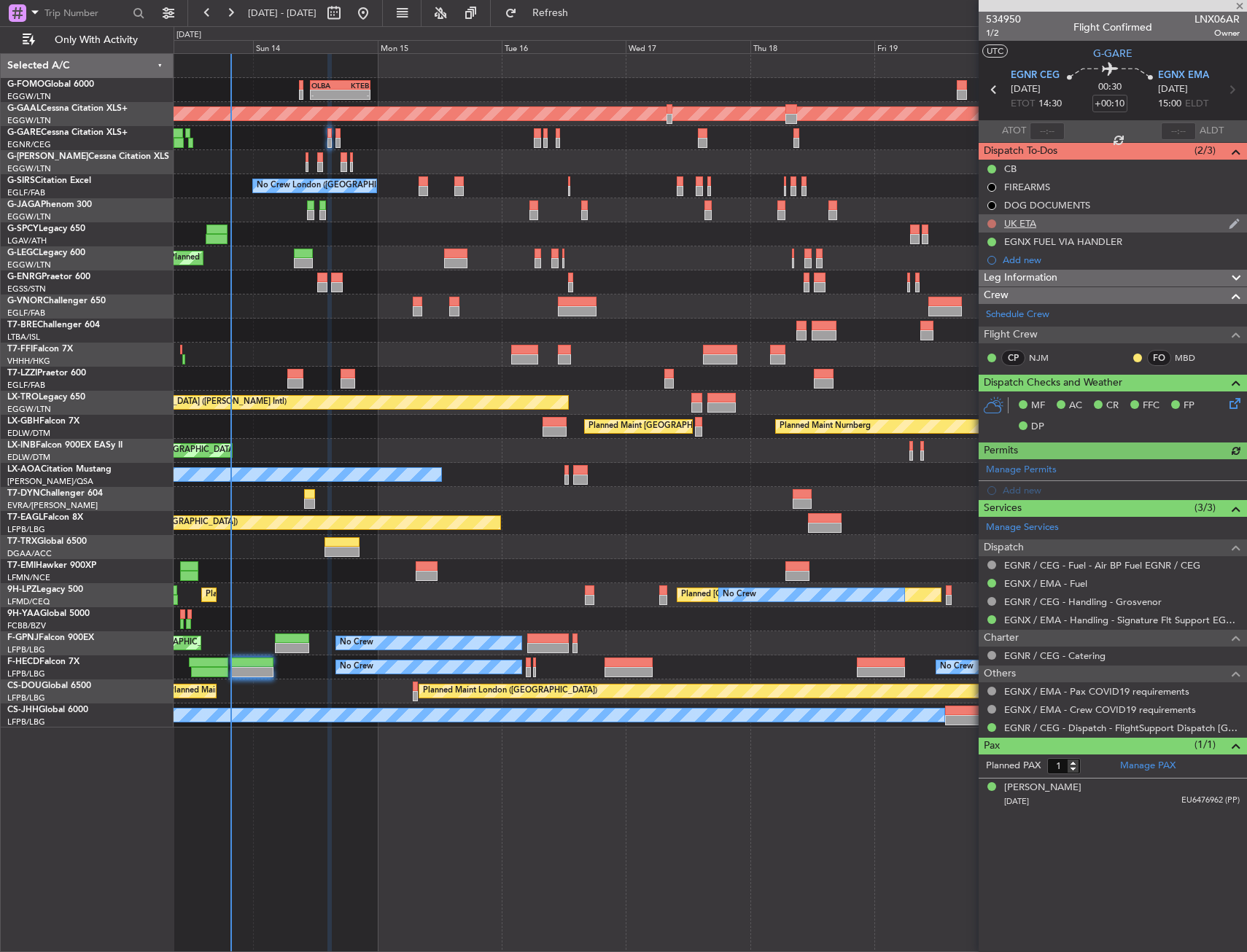
click at [990, 222] on button at bounding box center [992, 224] width 9 height 9
click at [985, 307] on span "Cancelled" at bounding box center [994, 310] width 41 height 14
click at [1230, 87] on icon at bounding box center [1231, 89] width 19 height 19
click at [991, 223] on button at bounding box center [992, 224] width 9 height 9
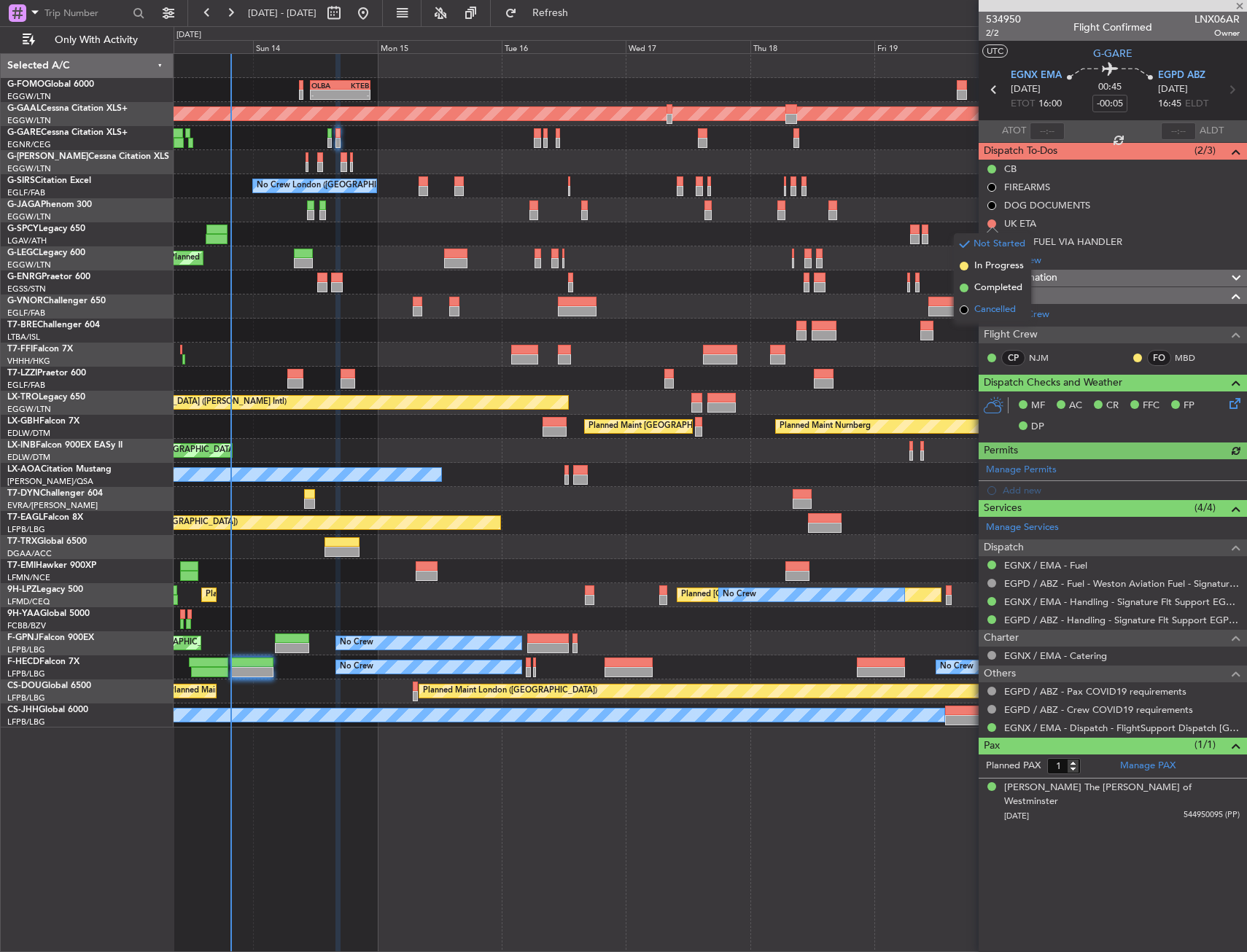
click at [973, 309] on li "Cancelled" at bounding box center [992, 310] width 77 height 22
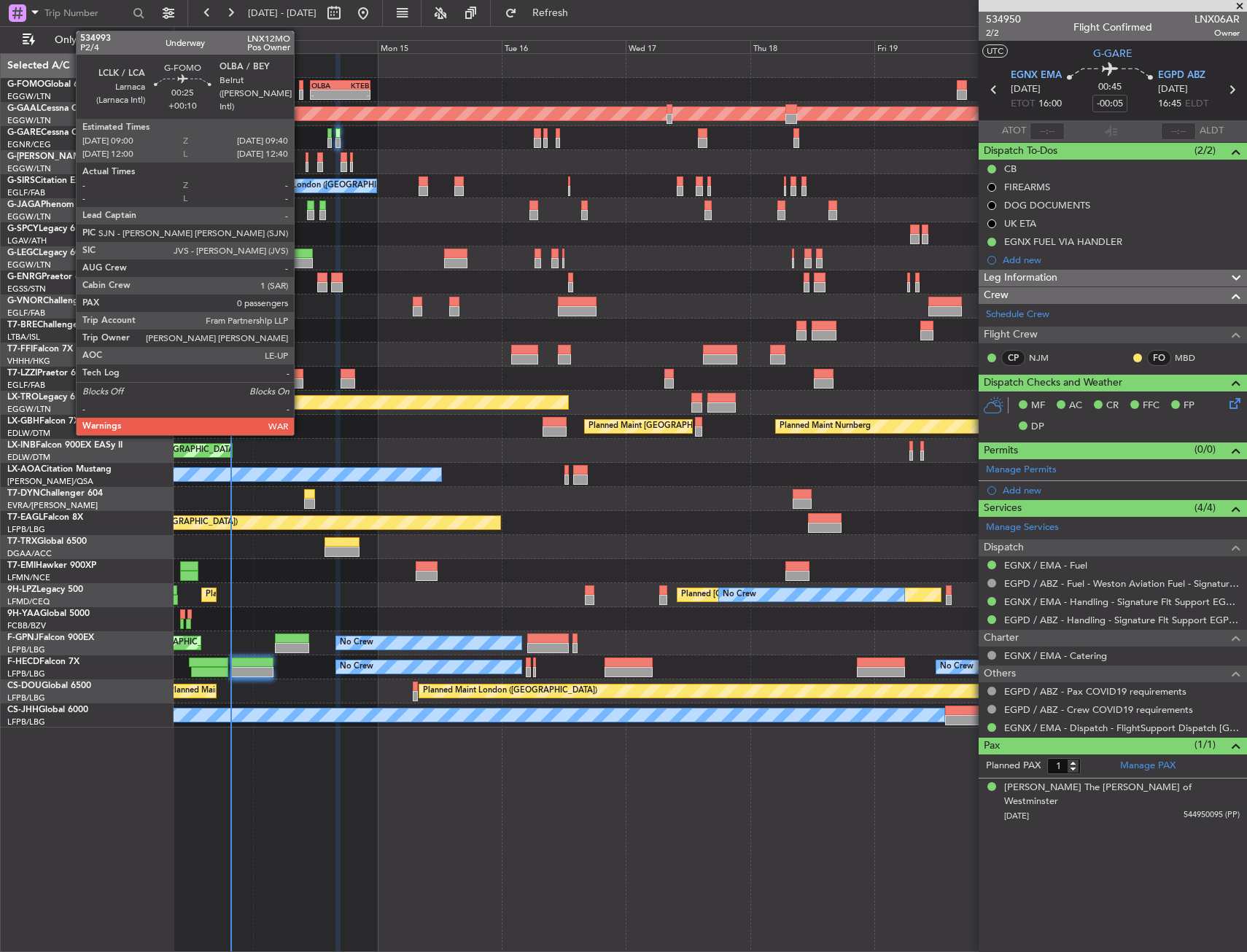
click at [301, 91] on div at bounding box center [301, 95] width 4 height 11
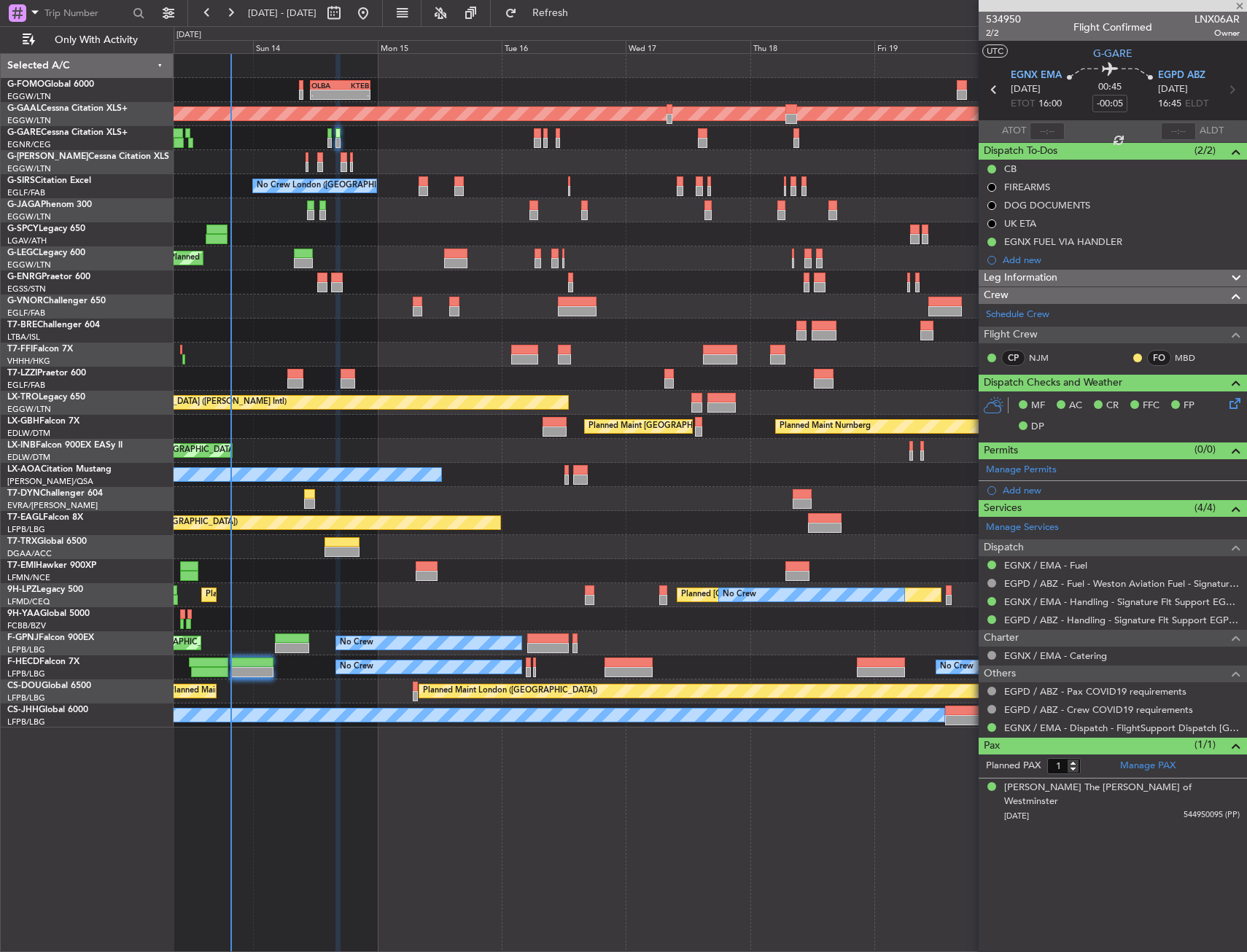
type input "+00:10"
type input "0"
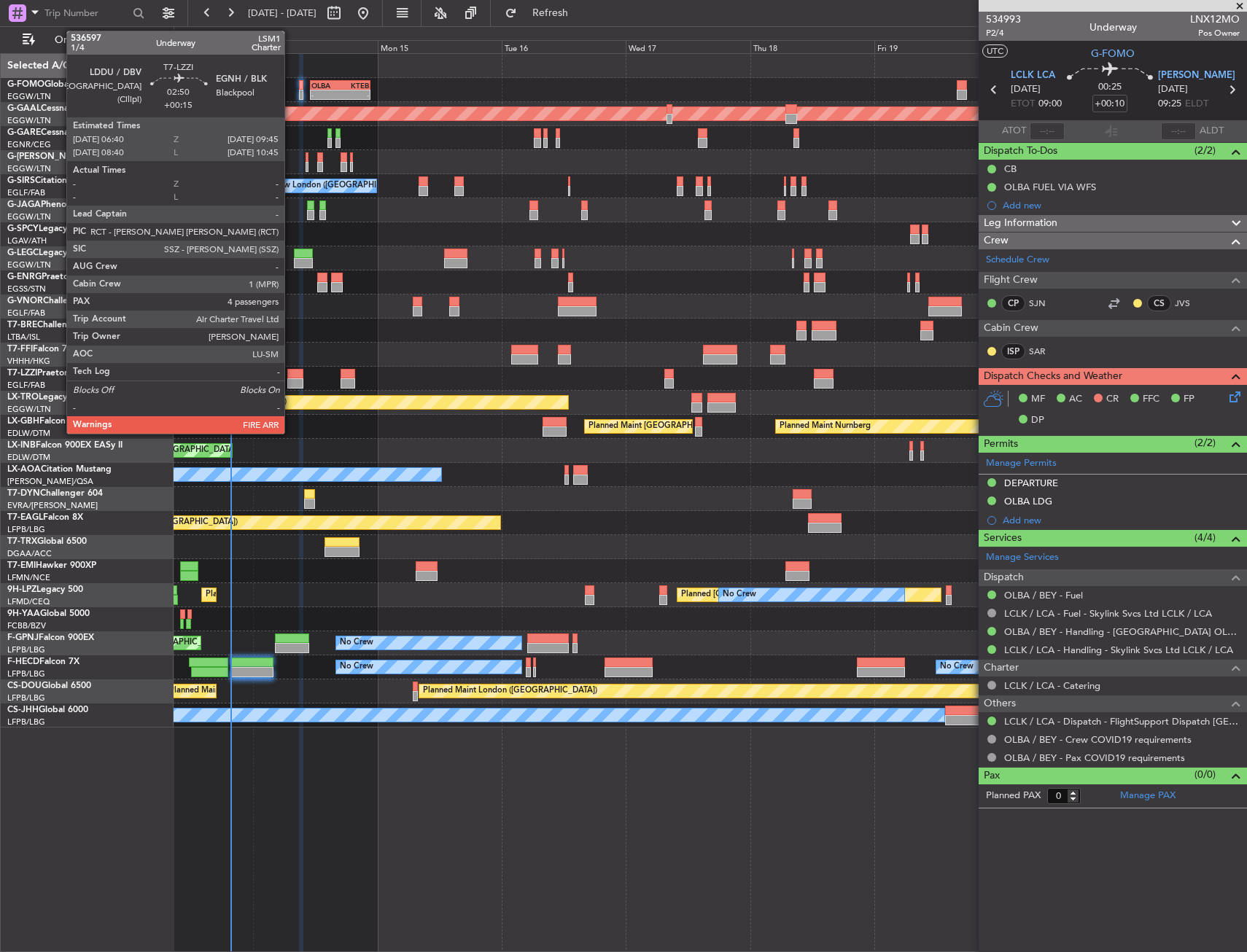
click at [291, 382] on div at bounding box center [295, 384] width 16 height 11
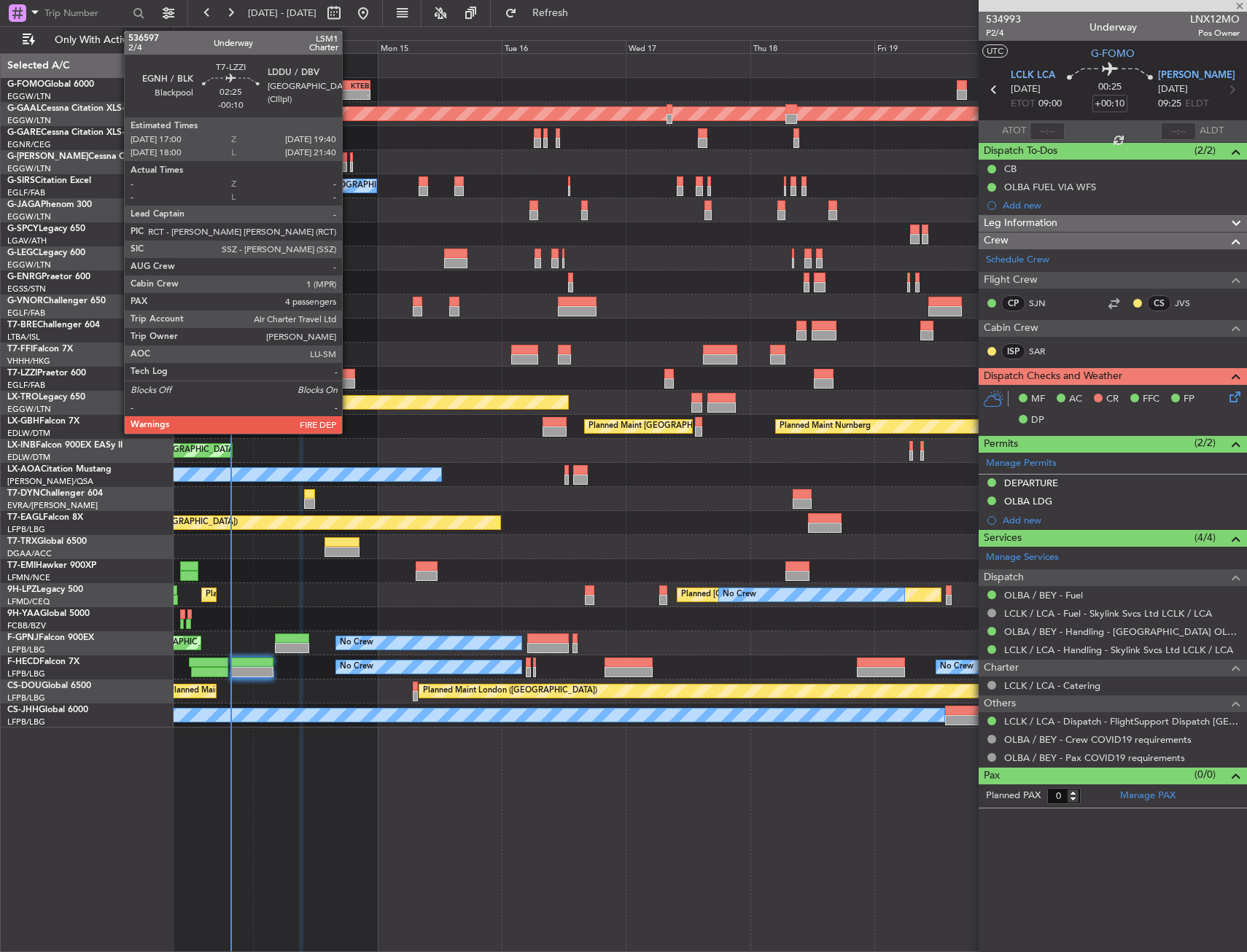
type input "+00:15"
type input "4"
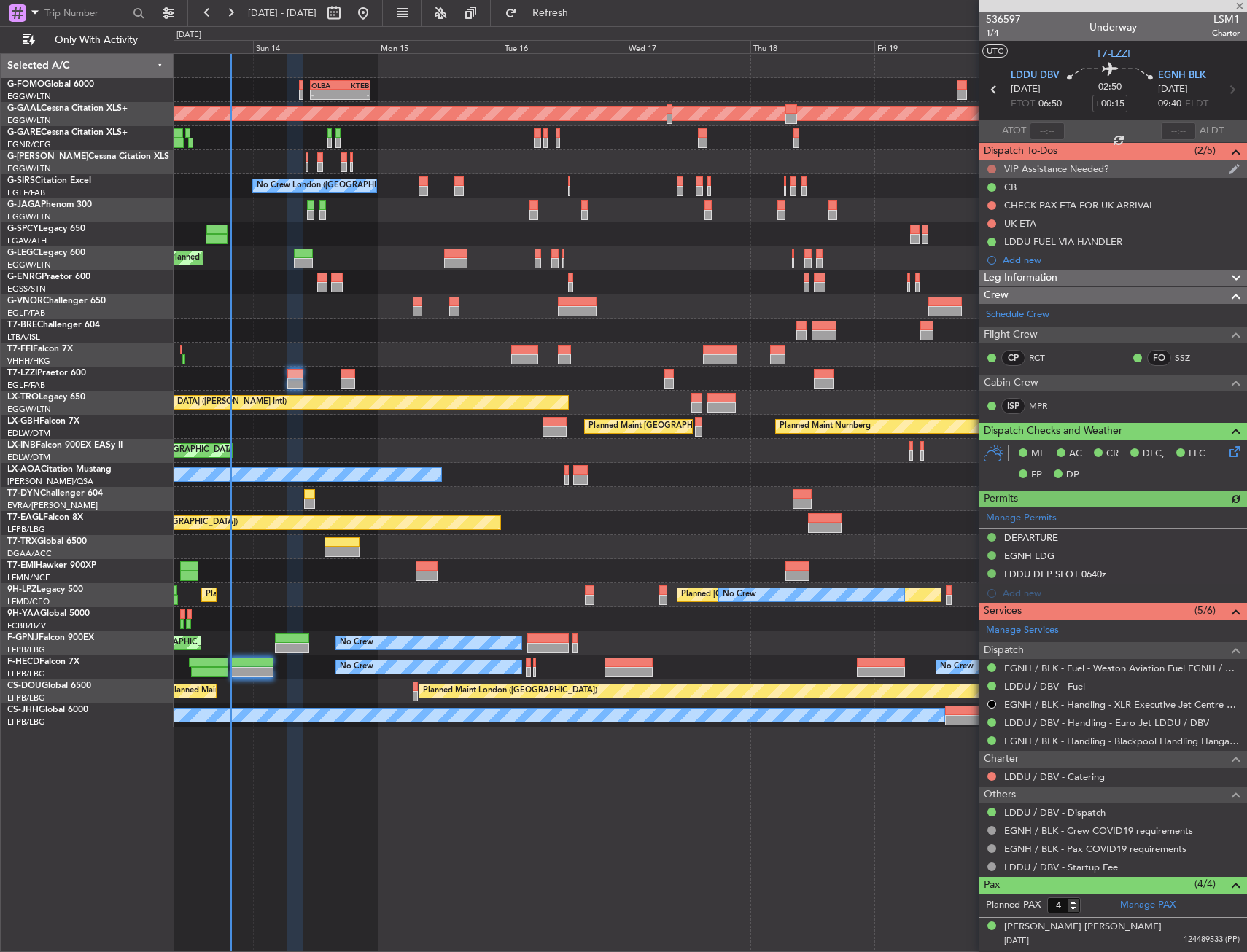
click at [991, 165] on button at bounding box center [992, 169] width 9 height 9
click at [988, 254] on span "Cancelled" at bounding box center [994, 255] width 41 height 14
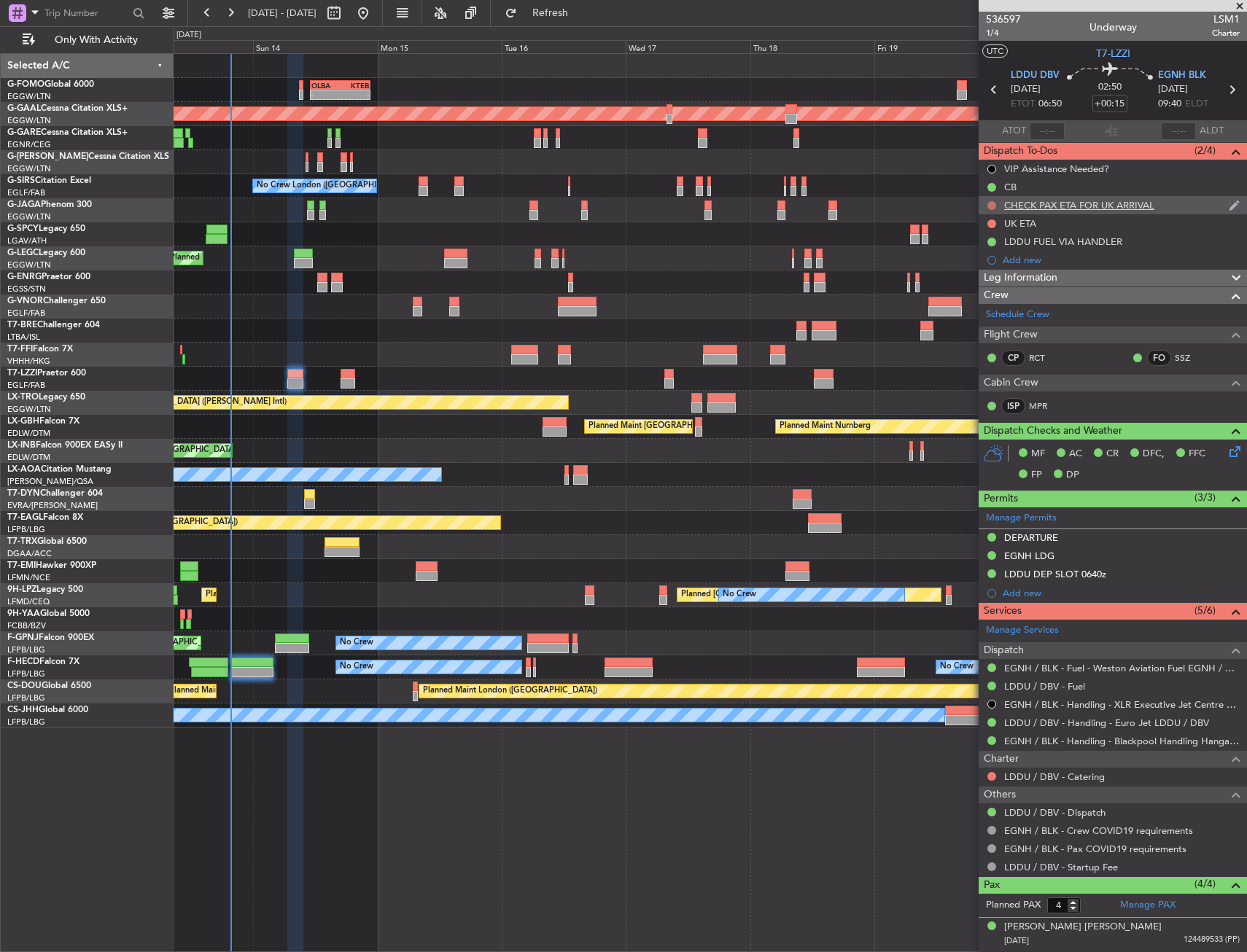
click at [990, 206] on button at bounding box center [992, 206] width 9 height 9
click at [985, 289] on span "Cancelled" at bounding box center [994, 291] width 41 height 14
click at [991, 221] on button at bounding box center [992, 224] width 9 height 9
click at [985, 310] on span "Cancelled" at bounding box center [994, 310] width 41 height 14
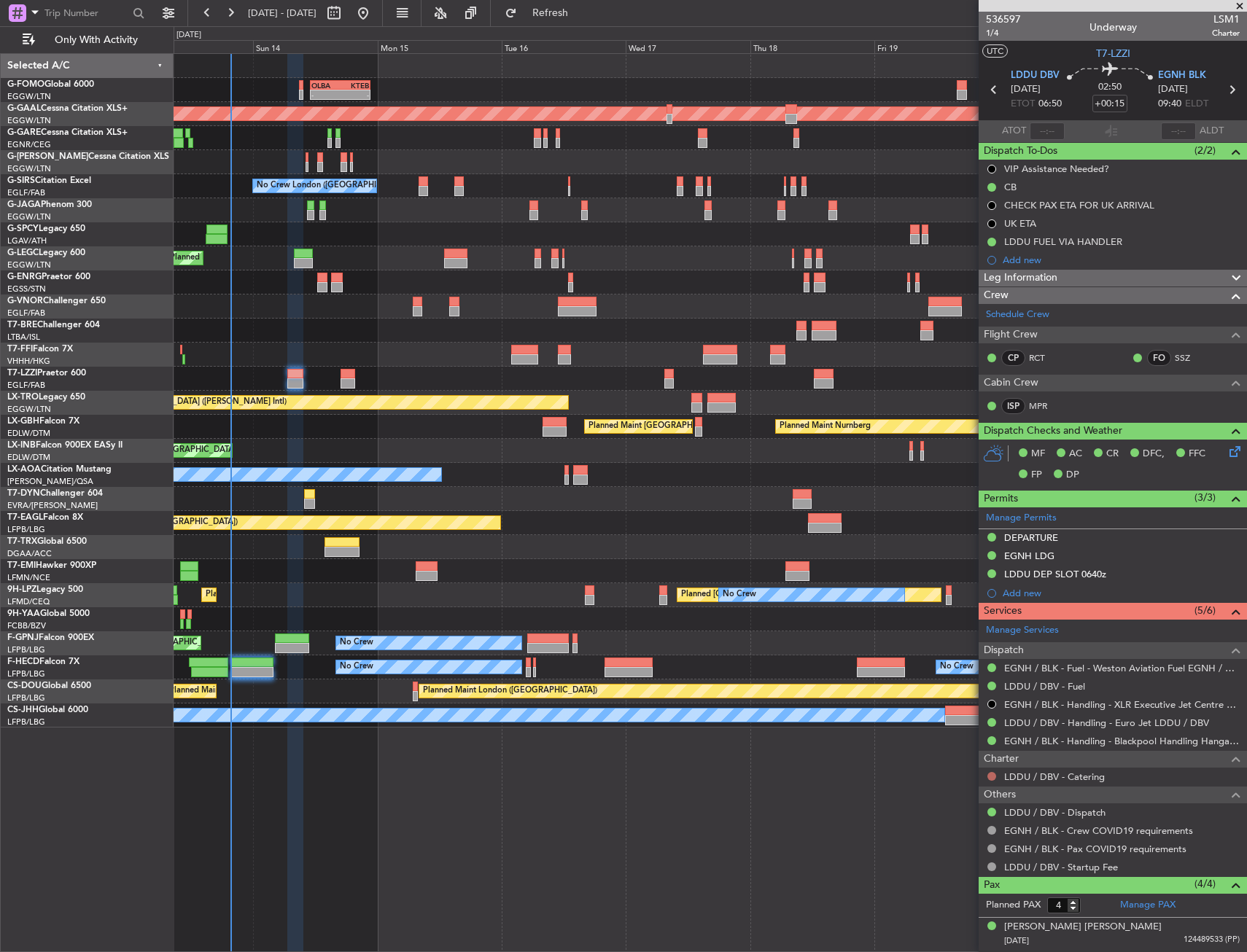
click at [990, 775] on button at bounding box center [992, 776] width 9 height 9
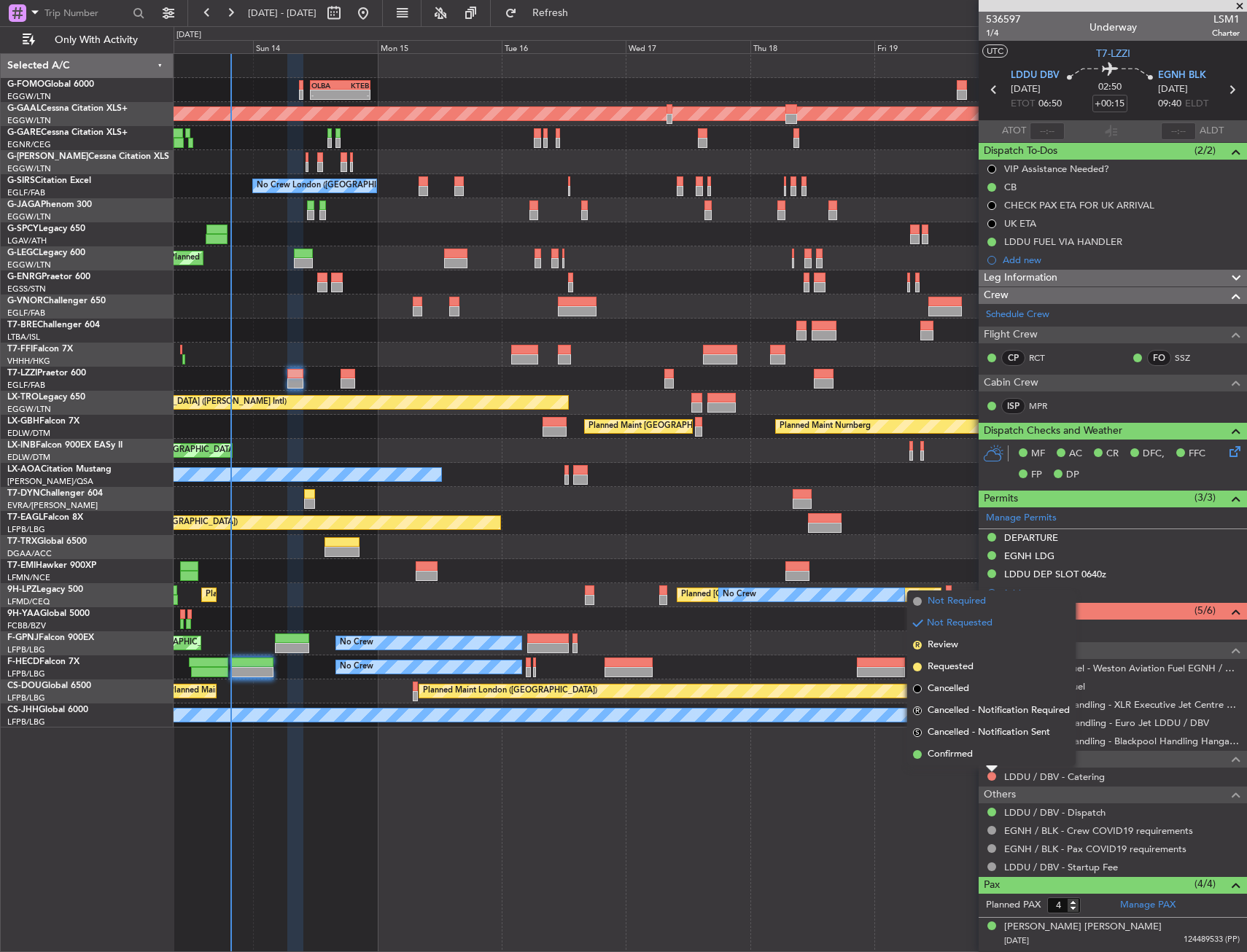
click at [925, 600] on li "Not Required" at bounding box center [991, 601] width 168 height 22
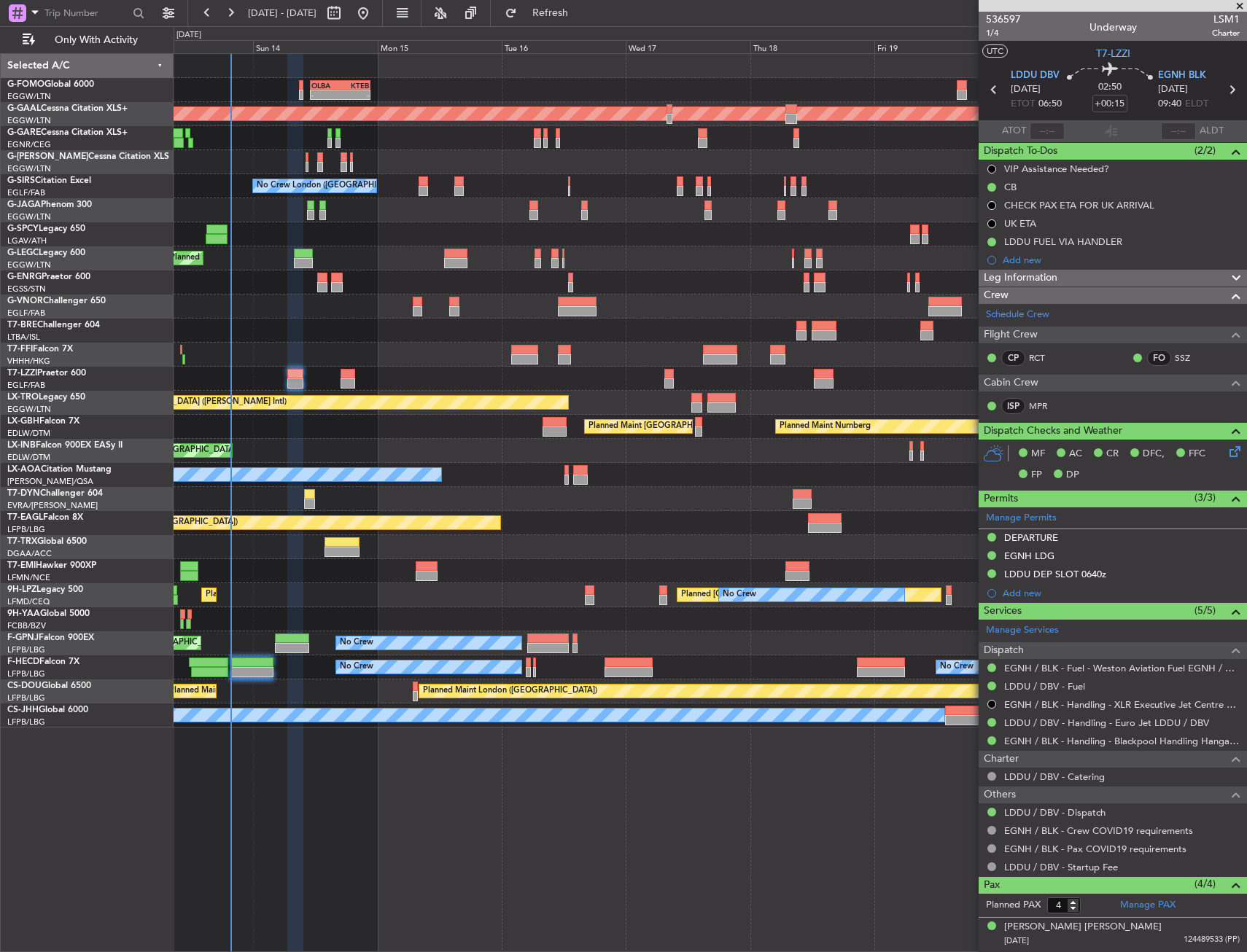
click at [1228, 94] on icon at bounding box center [1231, 89] width 19 height 19
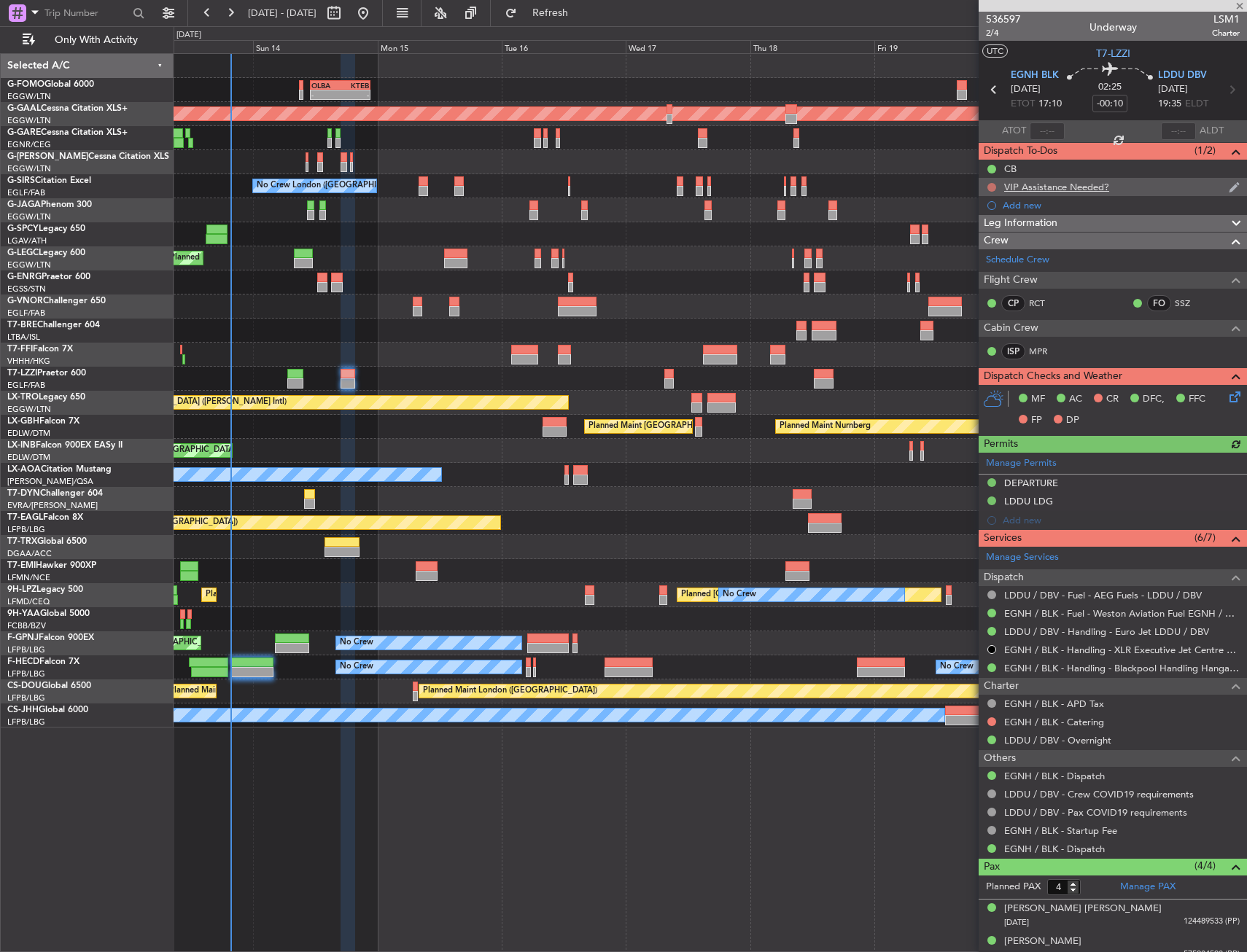
click at [989, 186] on button at bounding box center [992, 188] width 9 height 9
click at [989, 280] on span "Cancelled" at bounding box center [994, 273] width 41 height 14
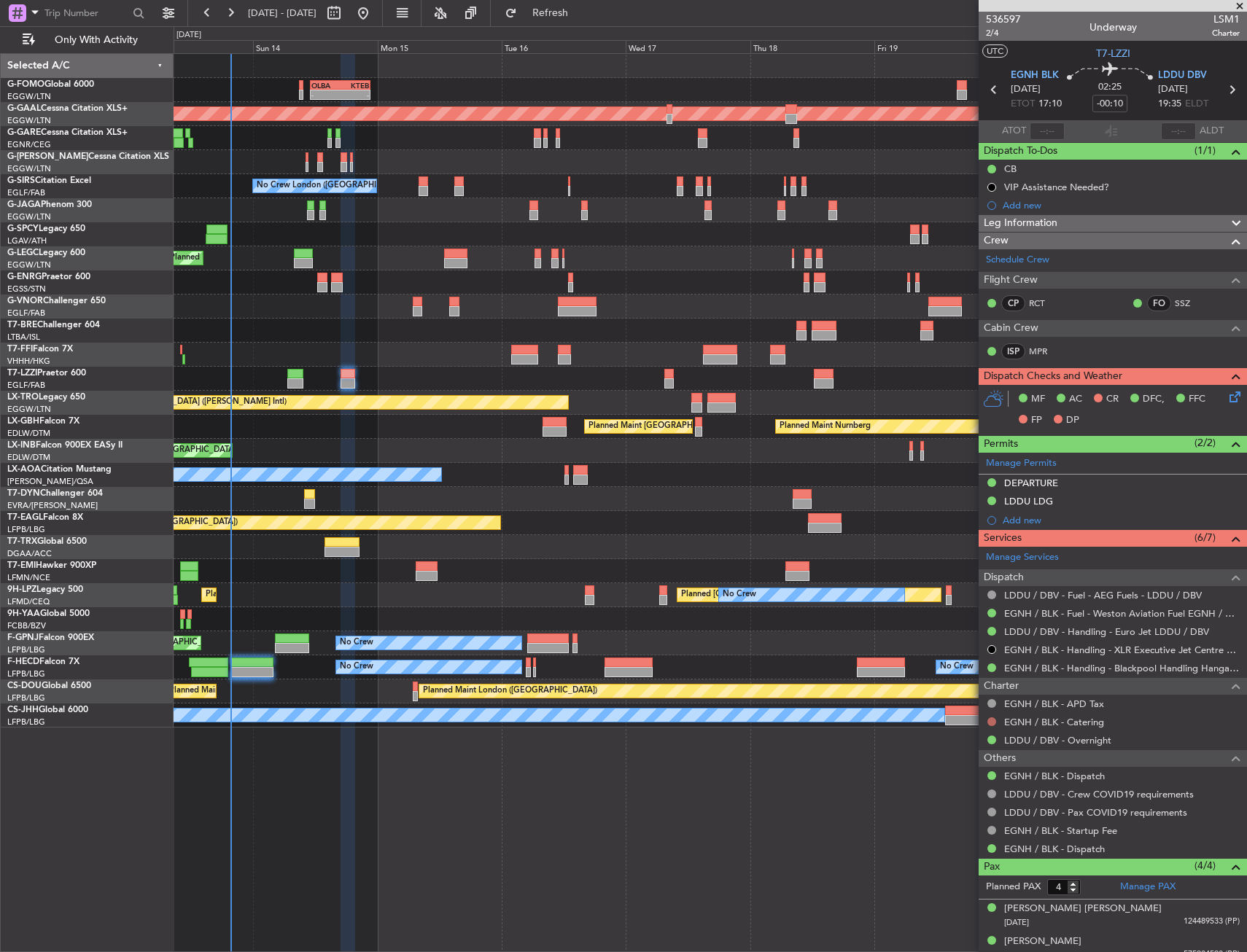
click at [991, 718] on button at bounding box center [992, 722] width 9 height 9
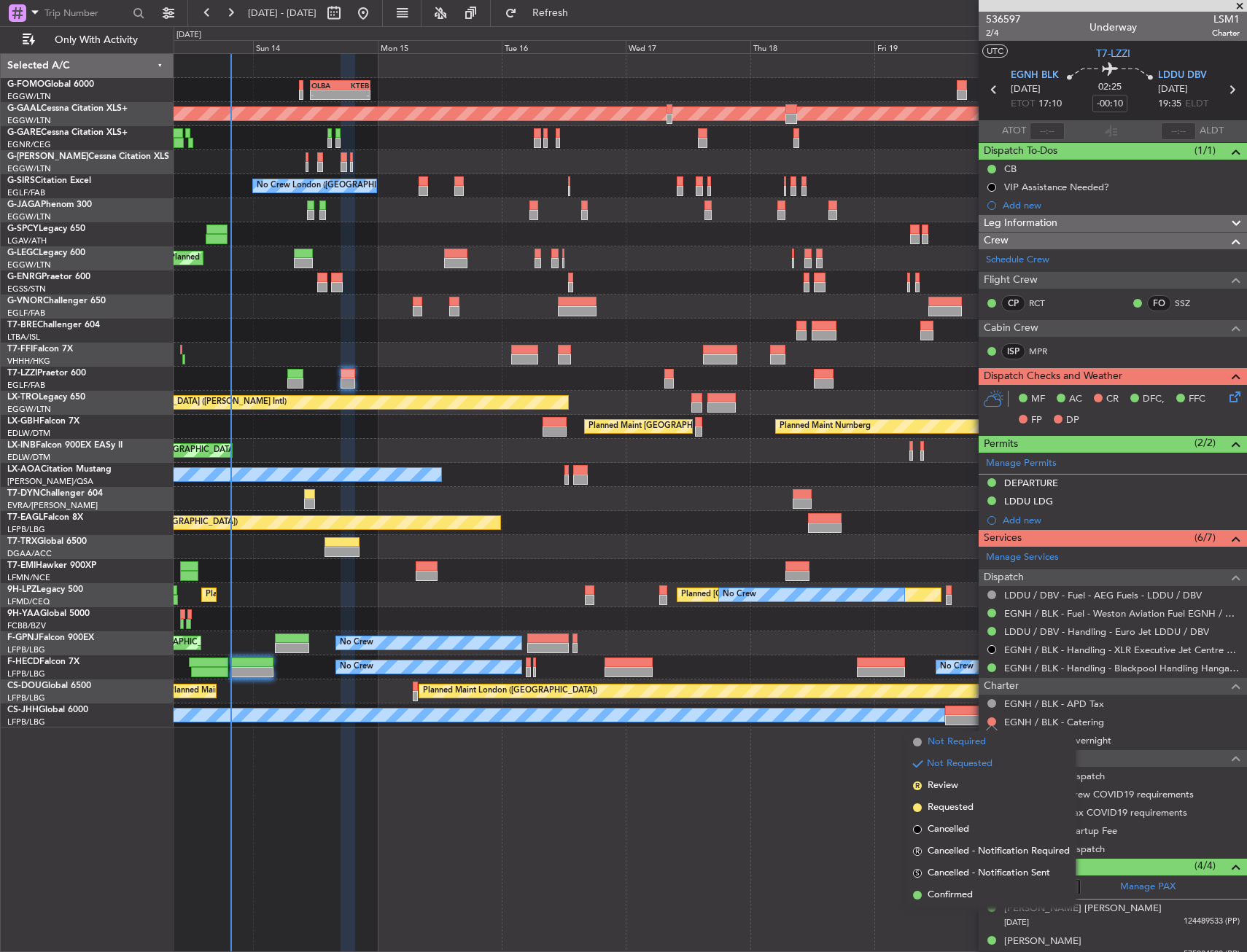
click at [946, 745] on span "Not Required" at bounding box center [957, 742] width 59 height 14
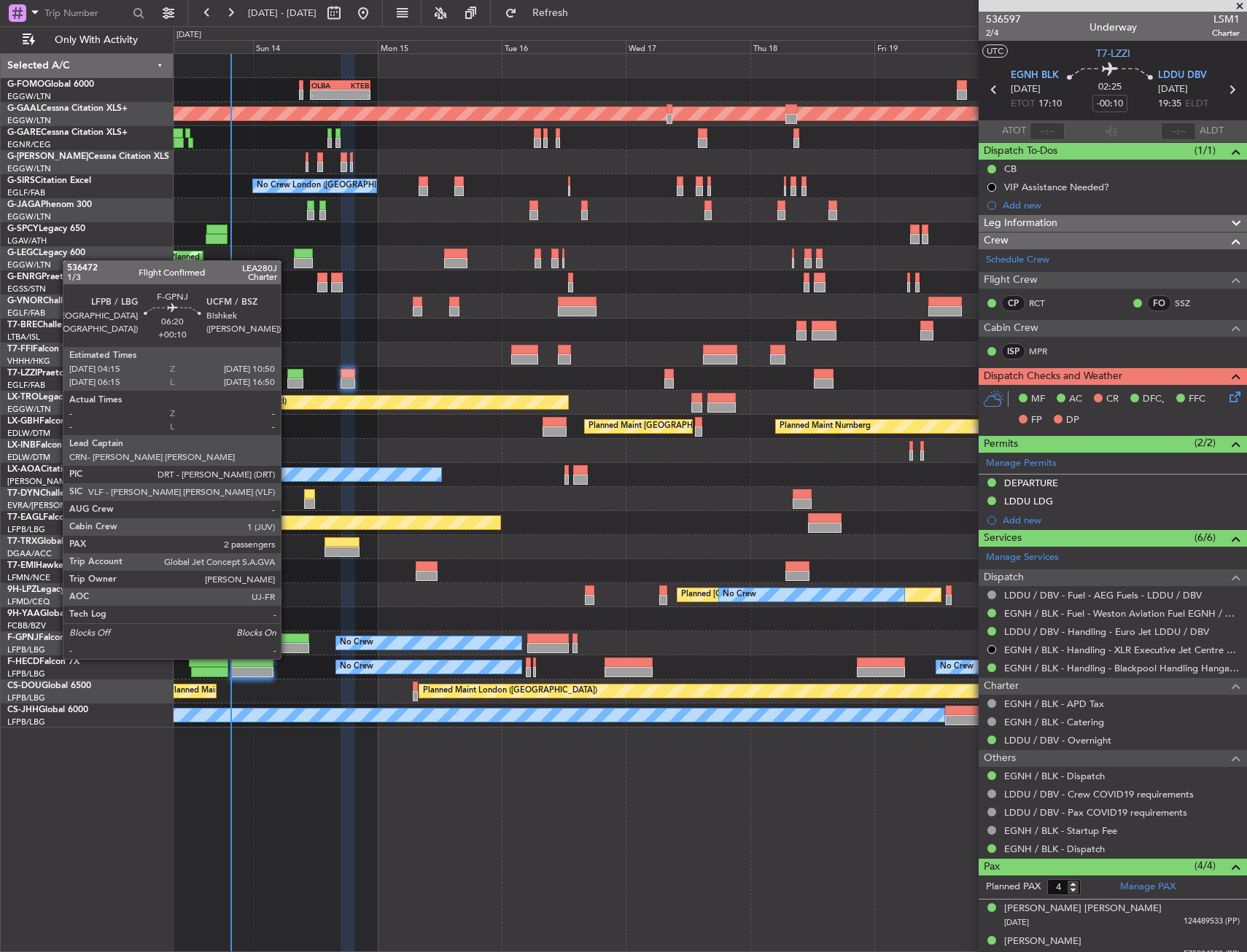
click at [287, 645] on div at bounding box center [292, 648] width 35 height 11
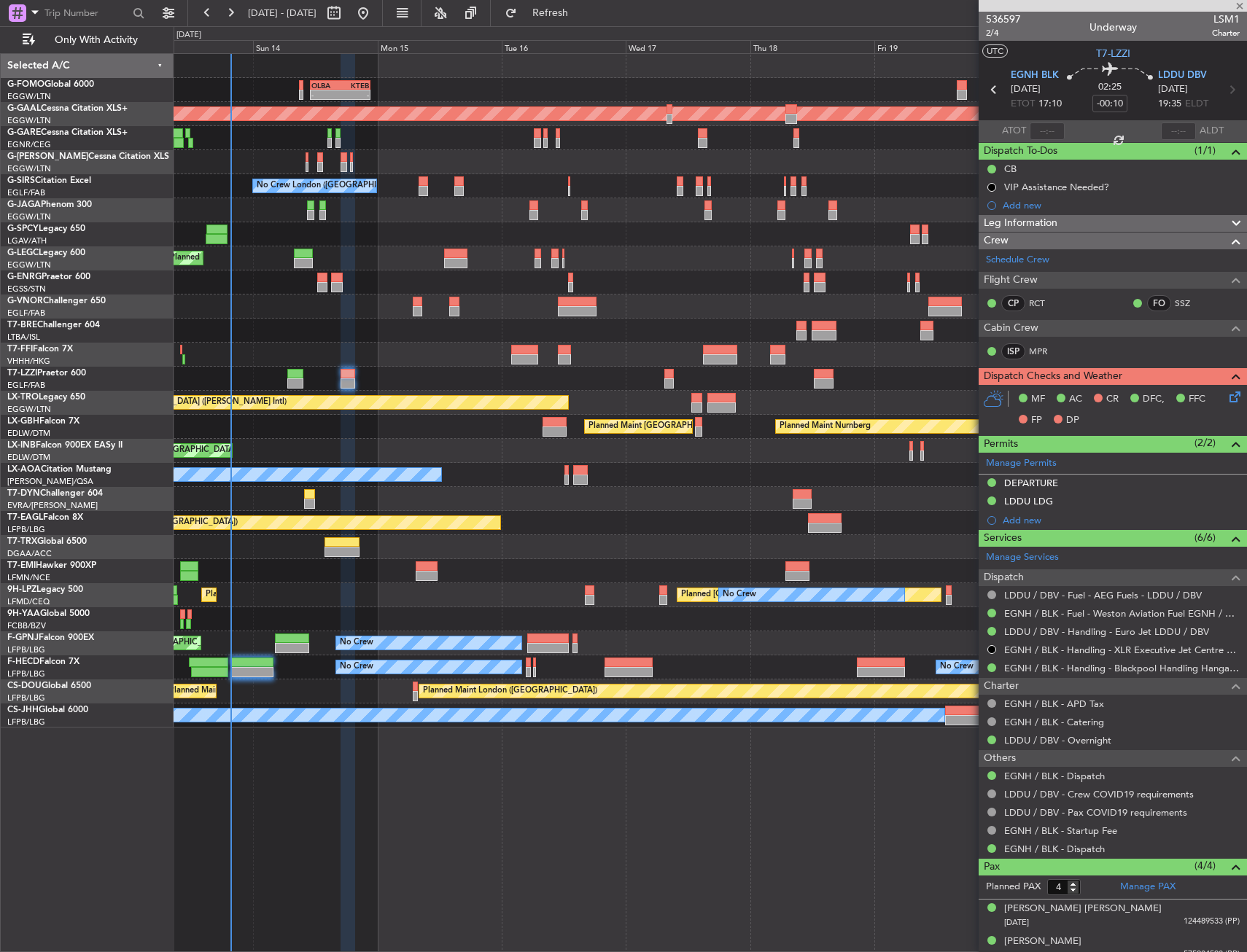
type input "+00:10"
type input "2"
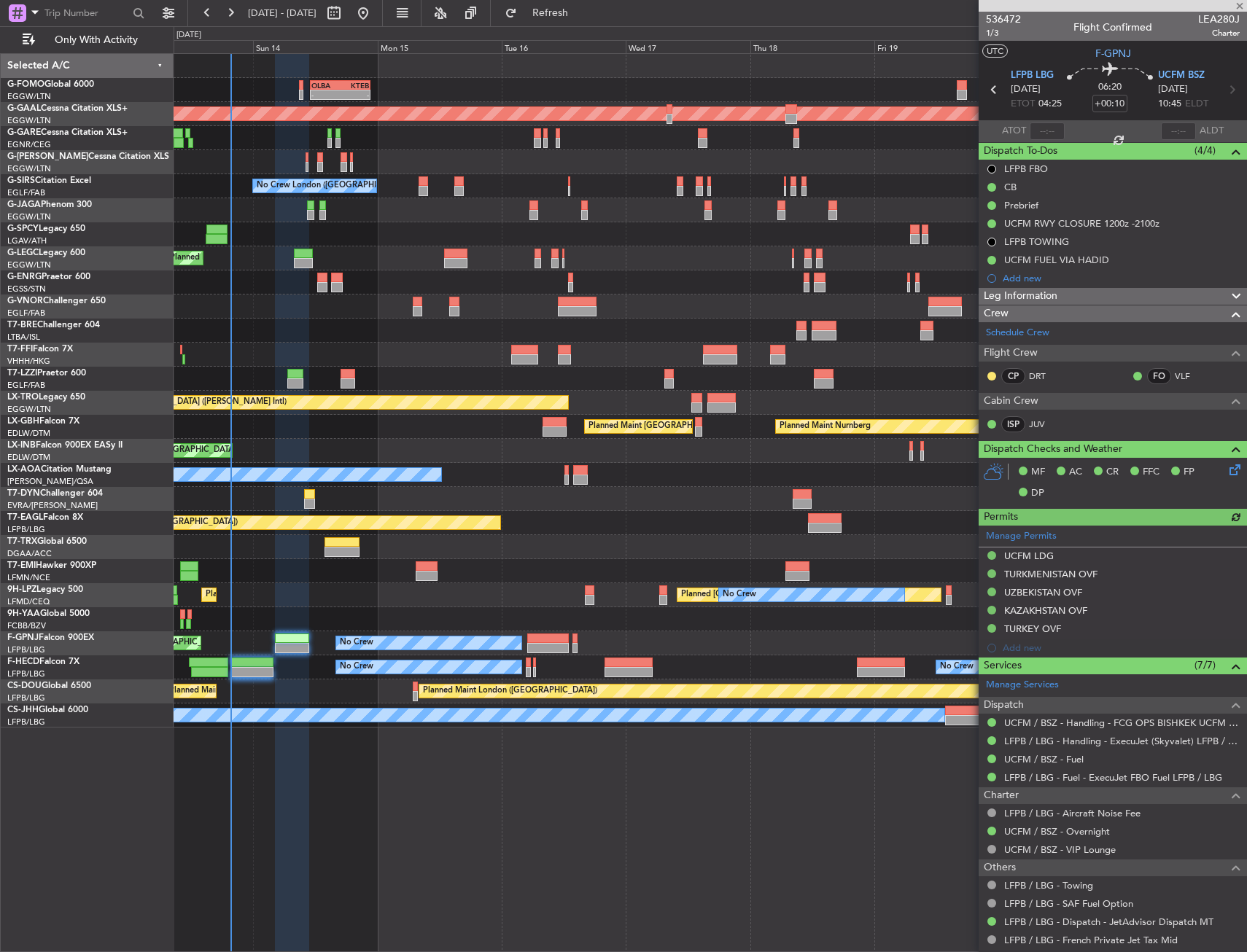
click at [1227, 473] on icon at bounding box center [1233, 467] width 12 height 12
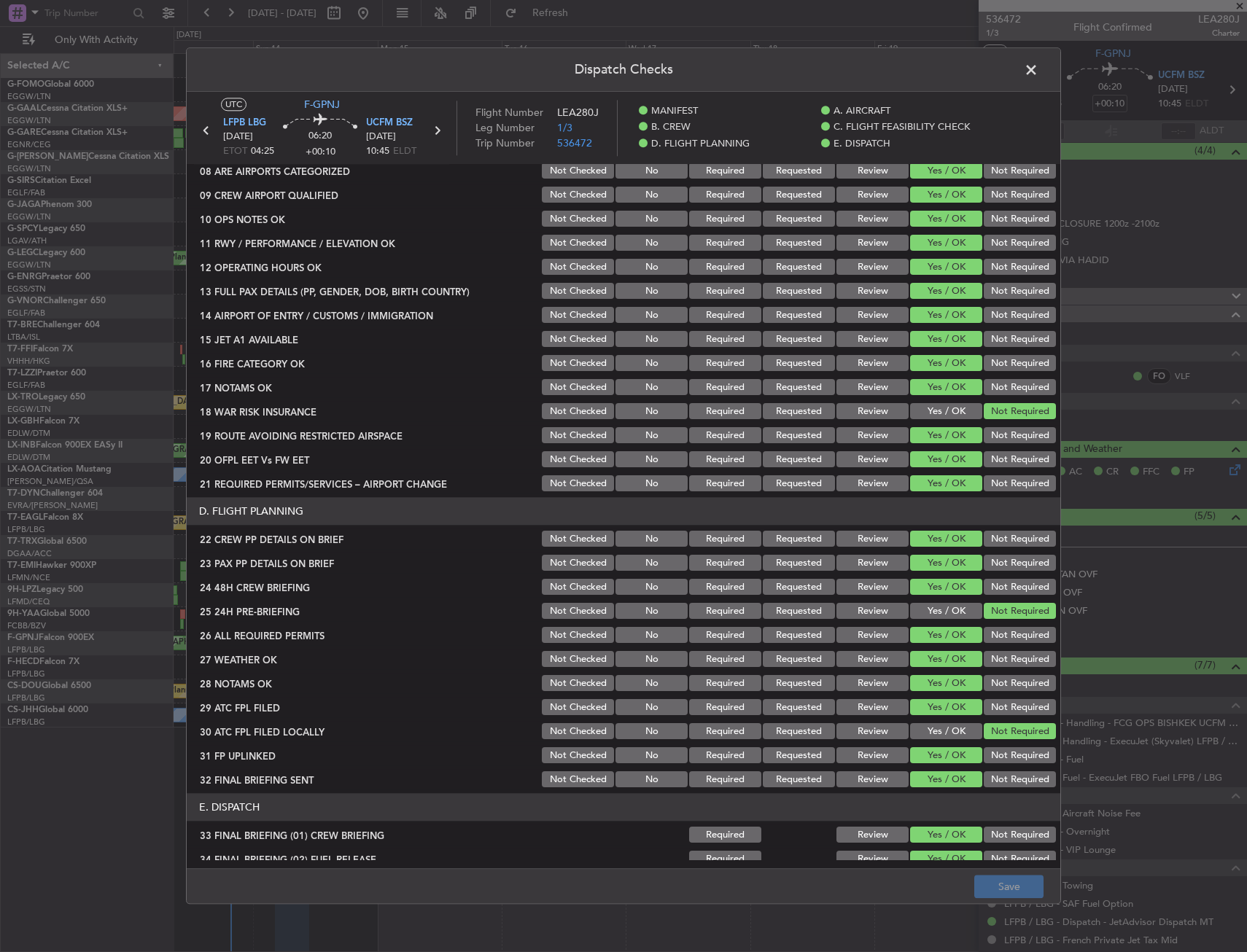
scroll to position [437, 0]
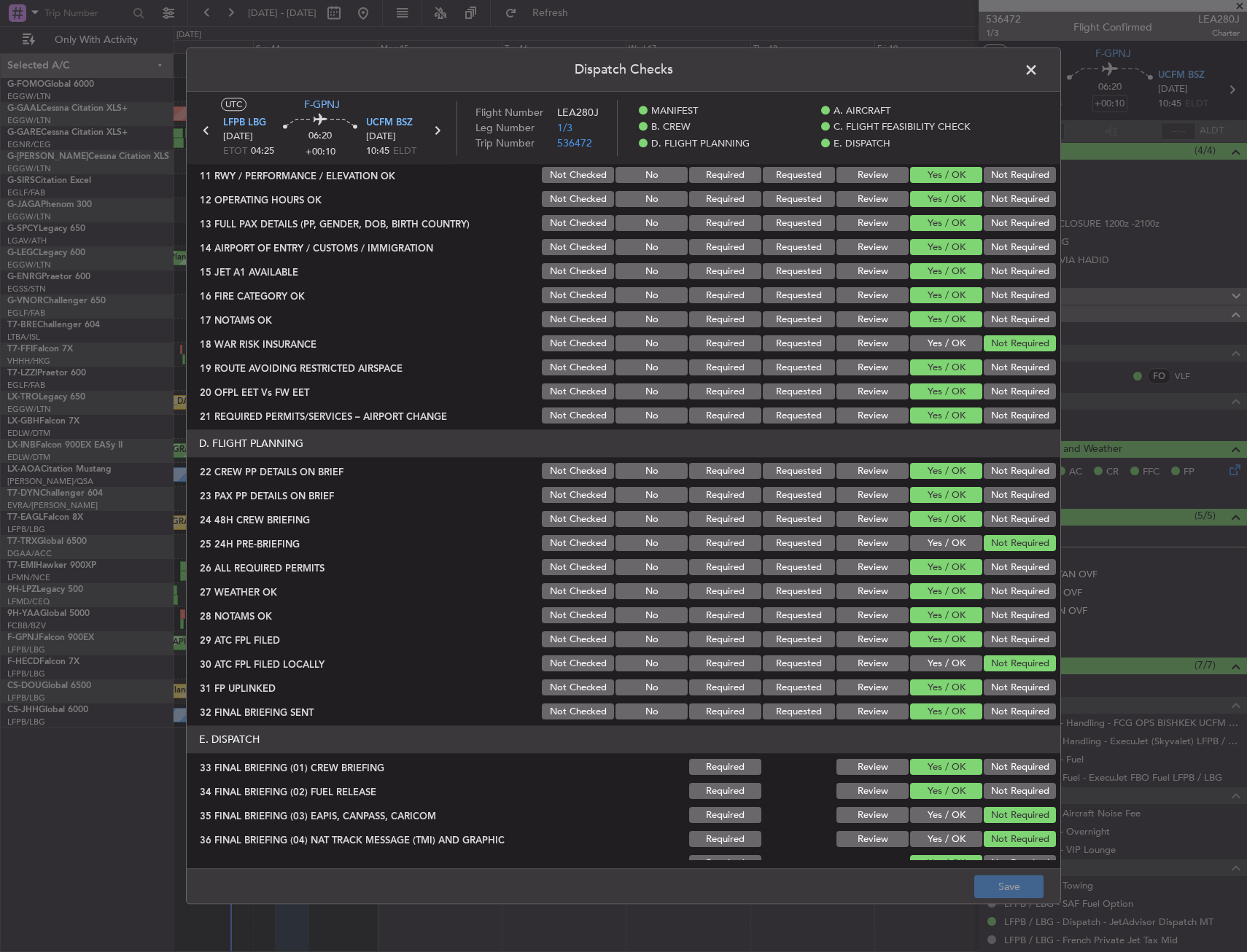
click at [862, 597] on button "Review" at bounding box center [873, 591] width 72 height 16
click at [861, 612] on button "Review" at bounding box center [873, 615] width 72 height 16
click at [996, 878] on button "Save" at bounding box center [1009, 887] width 69 height 23
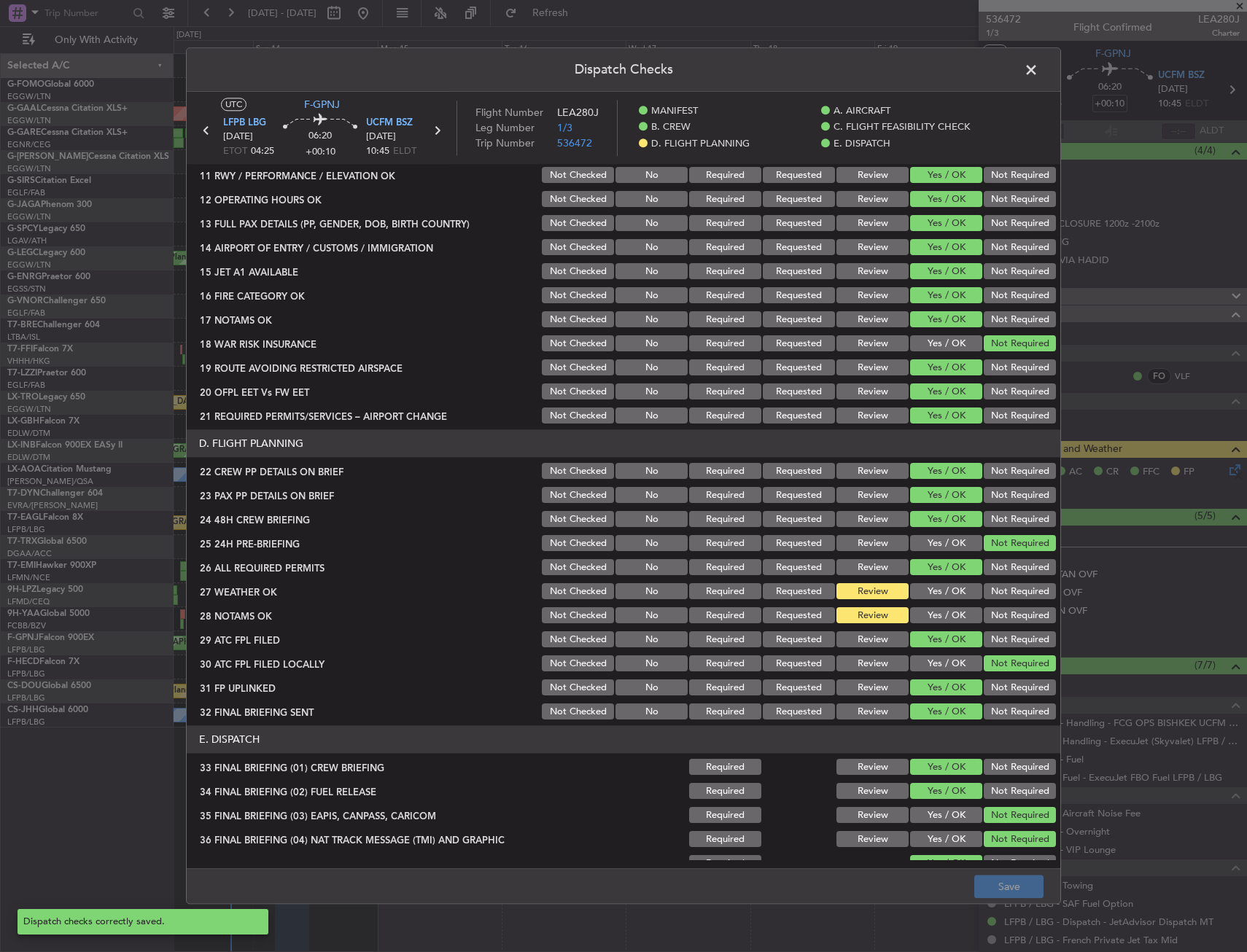
click at [1039, 68] on span at bounding box center [1039, 74] width 0 height 29
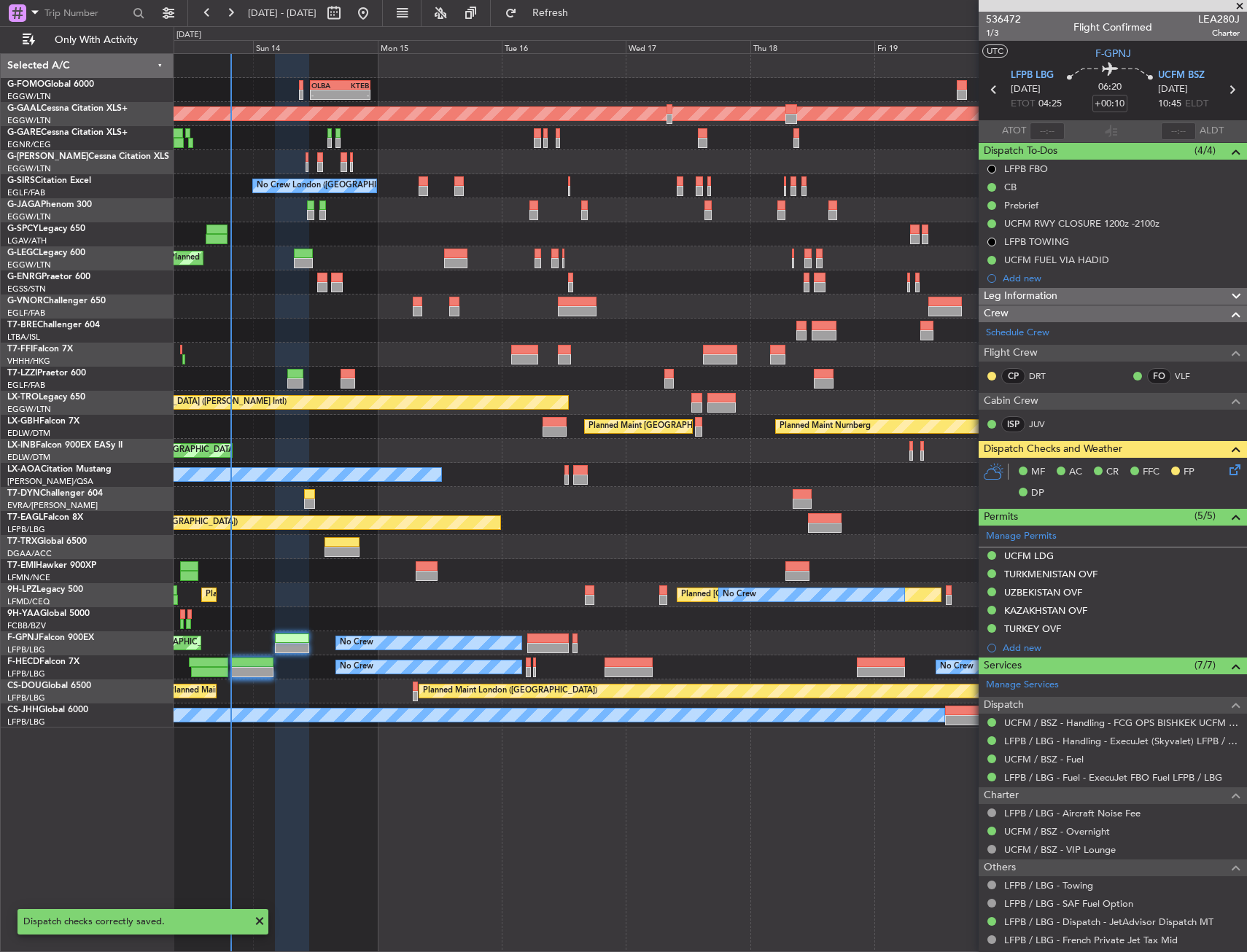
click at [338, 542] on div at bounding box center [342, 542] width 35 height 11
type input "+00:20"
type input "0"
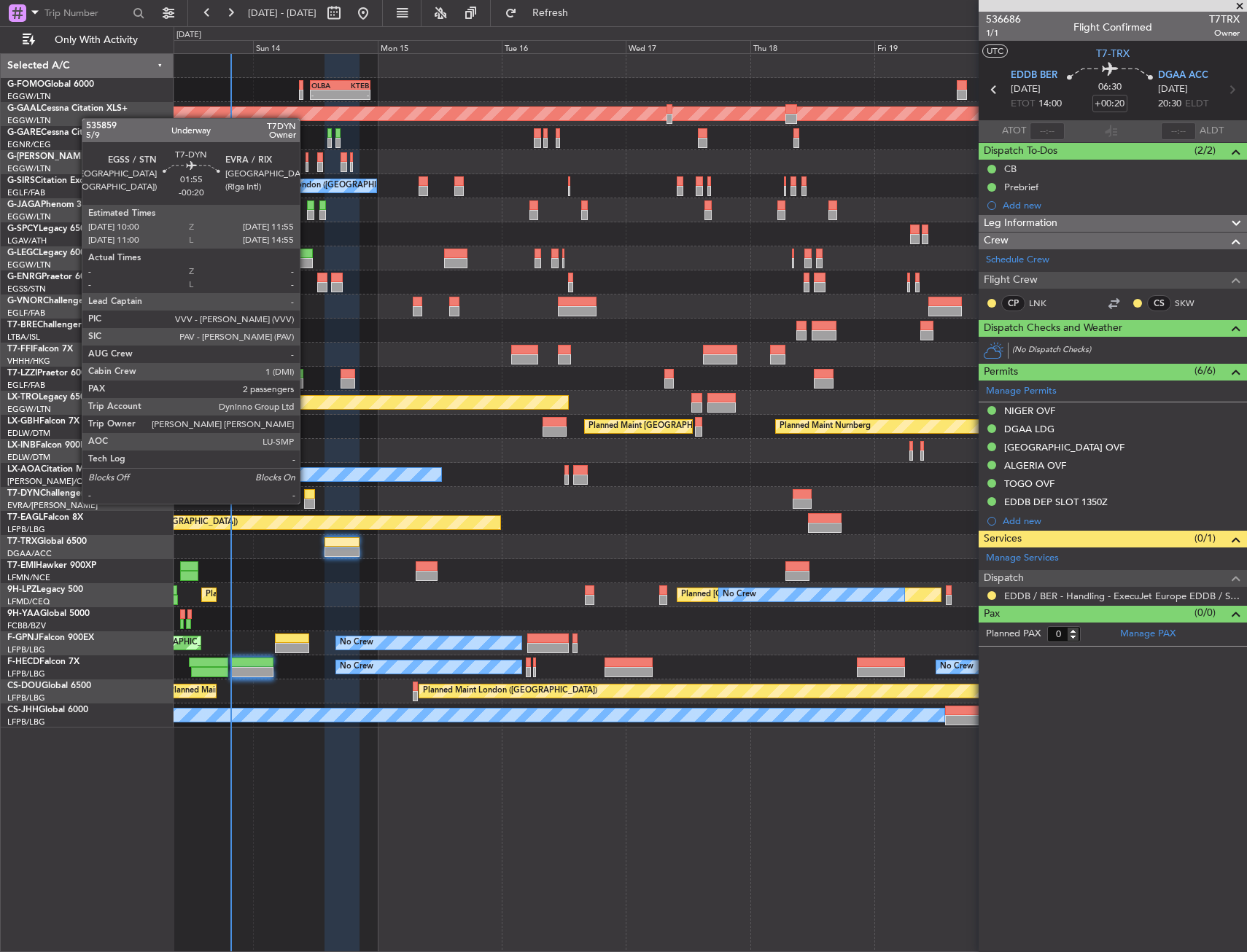
click at [309, 496] on div at bounding box center [310, 494] width 11 height 11
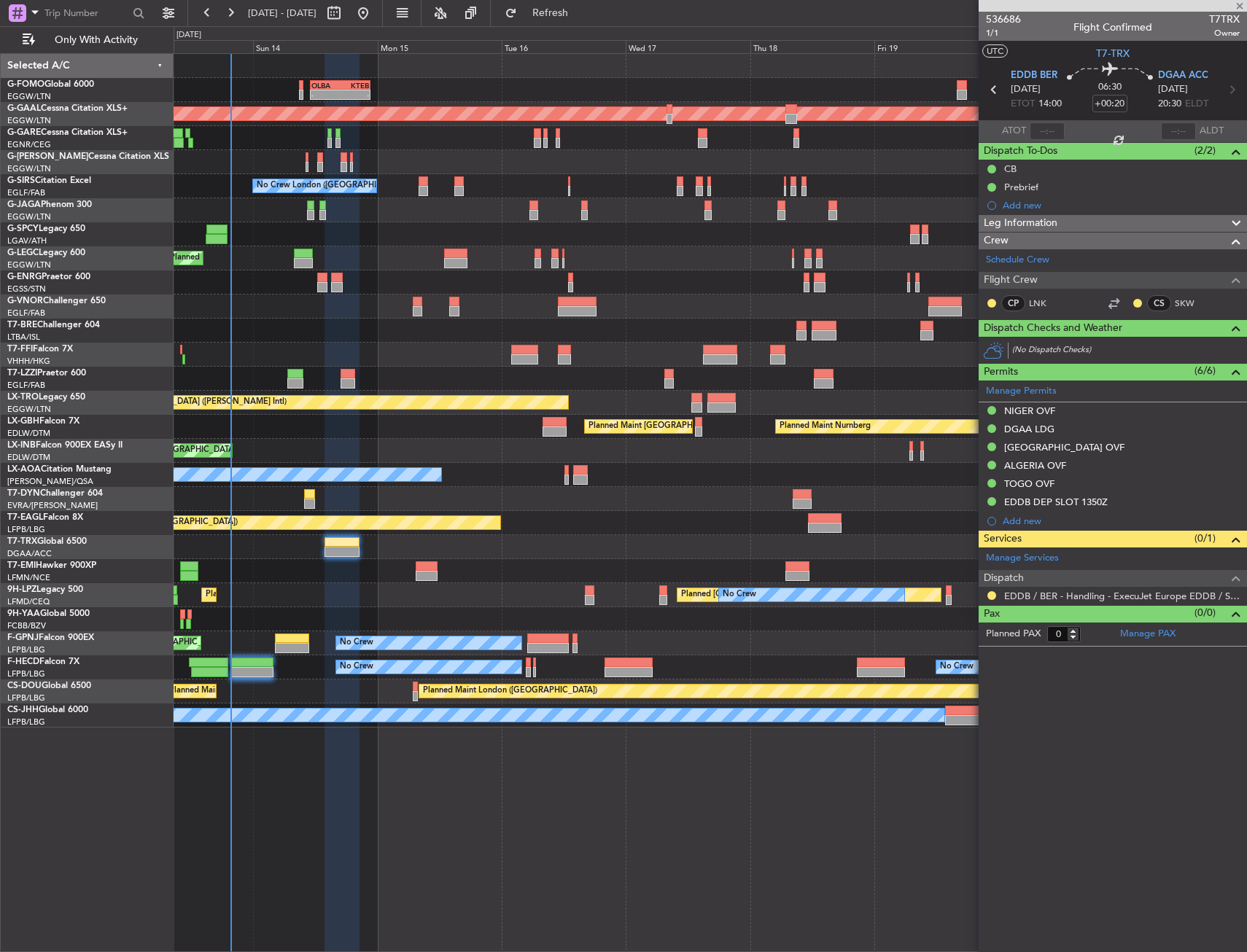
type input "-00:20"
type input "2"
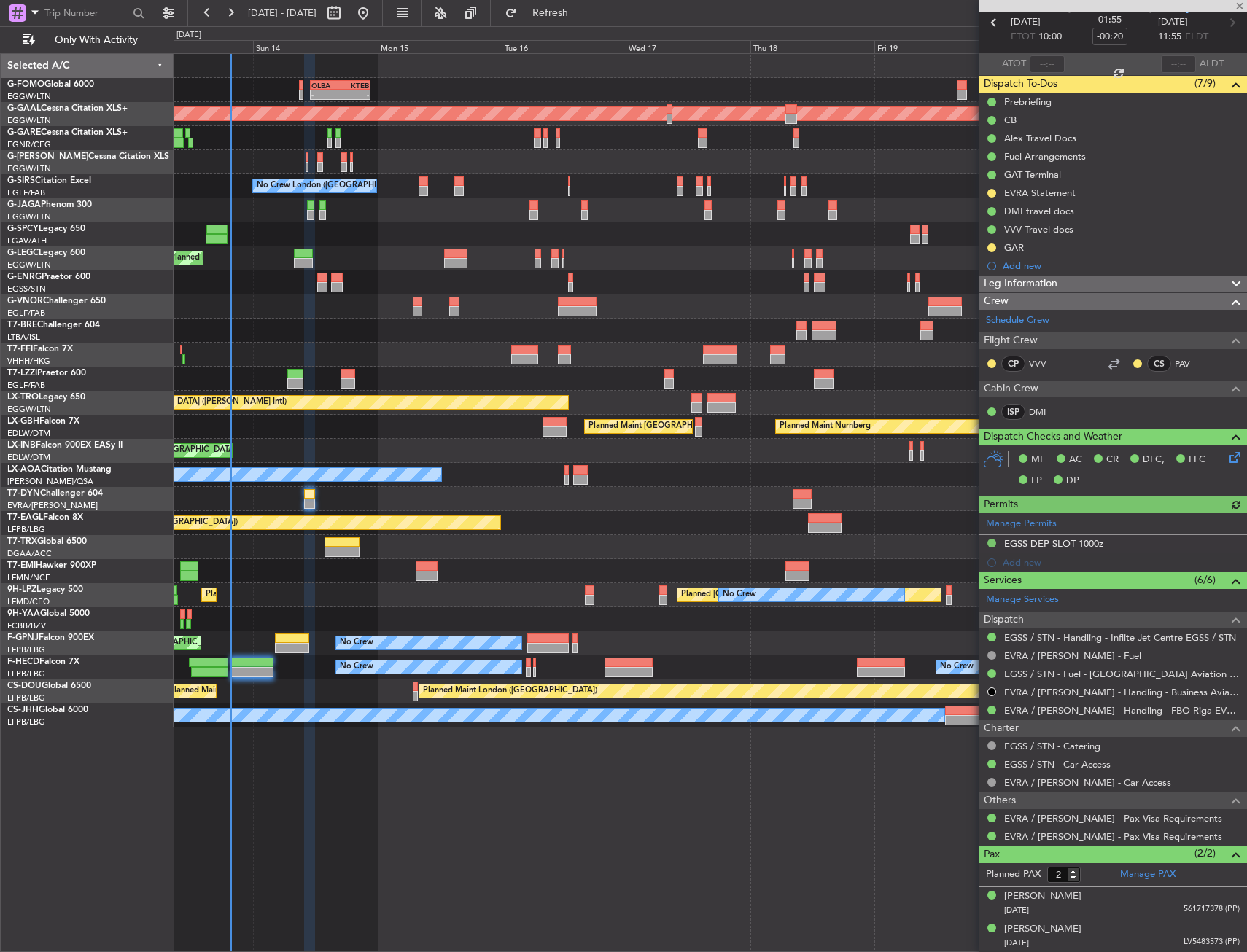
scroll to position [0, 0]
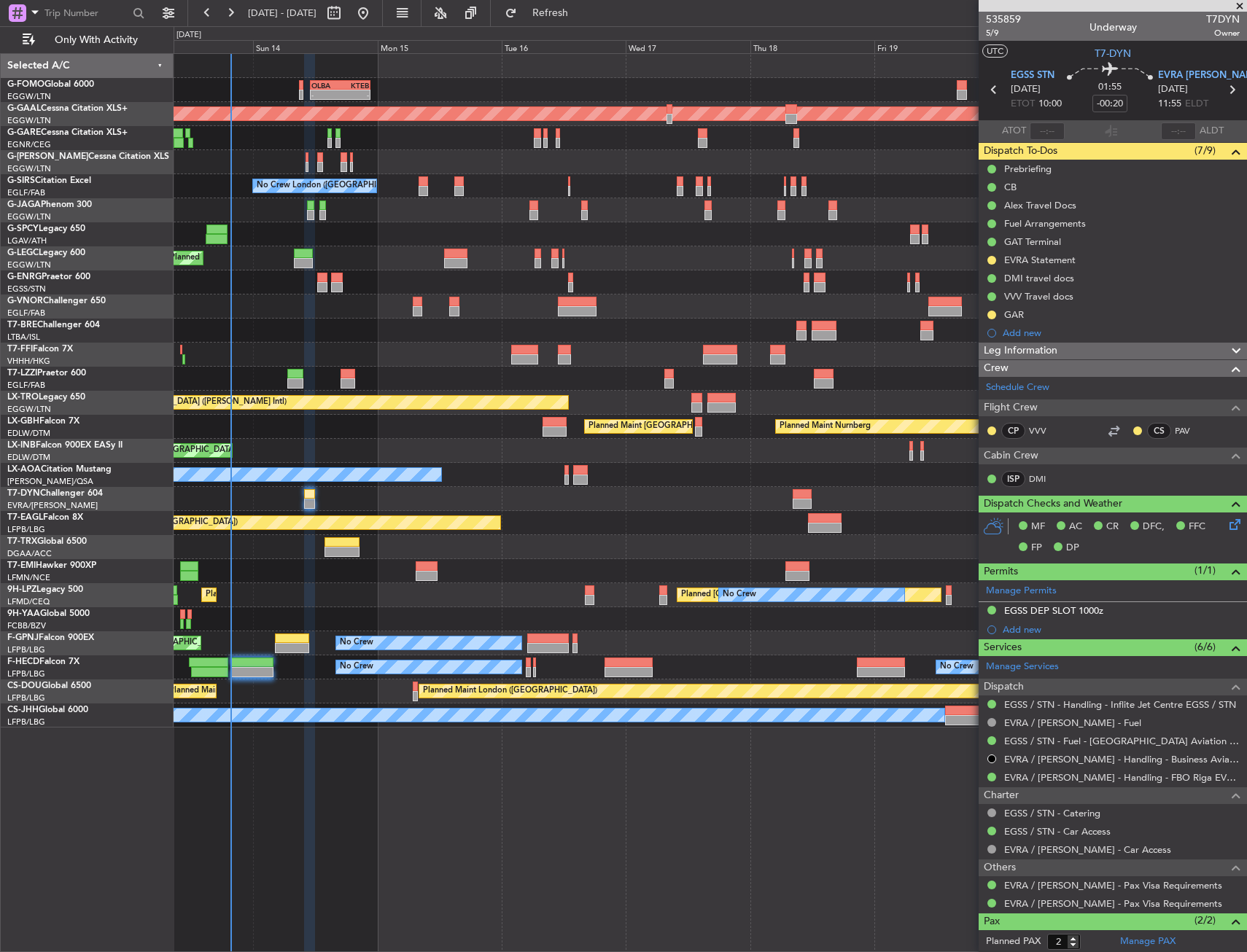
click at [363, 359] on div "Planned Maint Tianjin ([GEOGRAPHIC_DATA])" at bounding box center [710, 355] width 1073 height 24
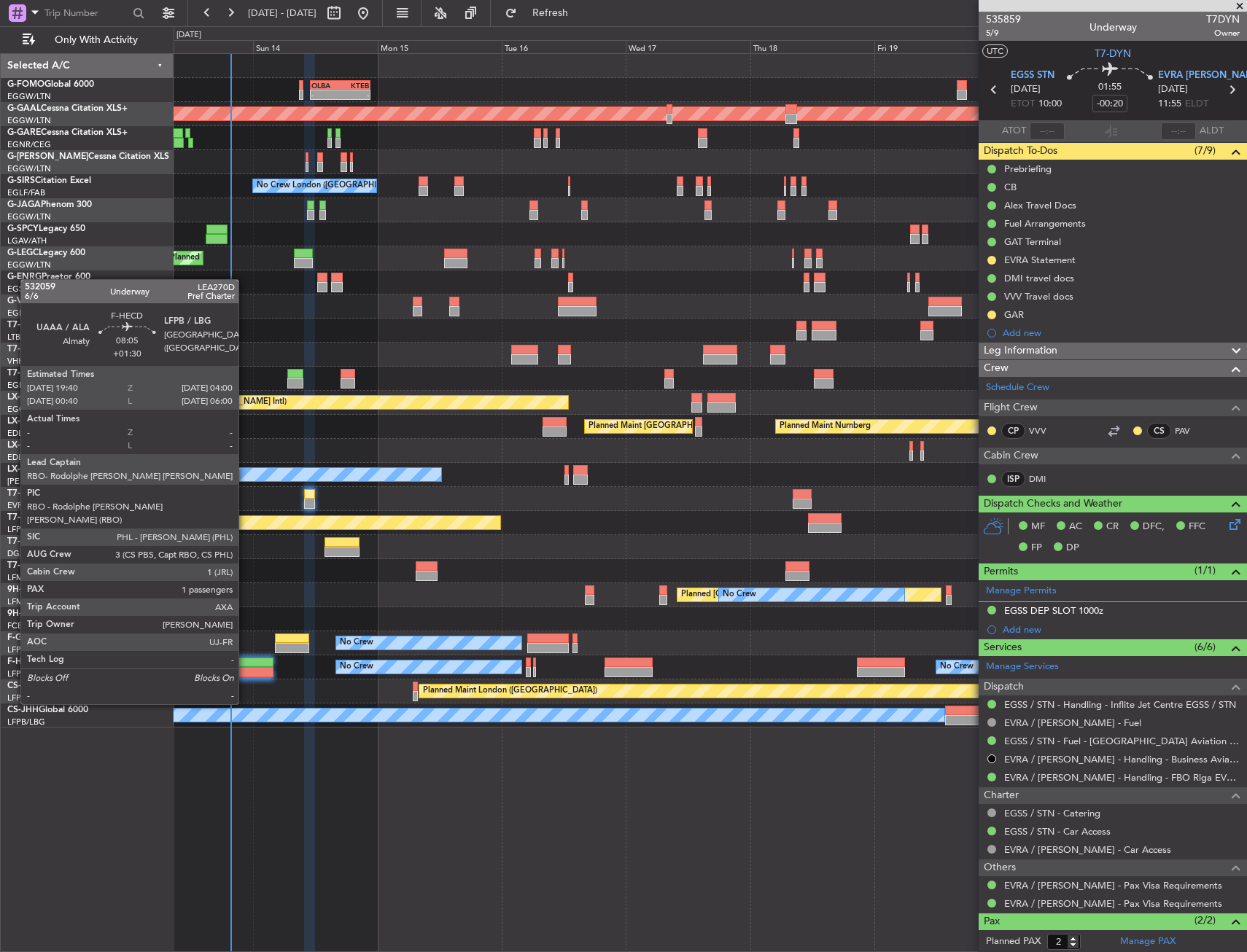
click at [245, 663] on div at bounding box center [253, 663] width 44 height 11
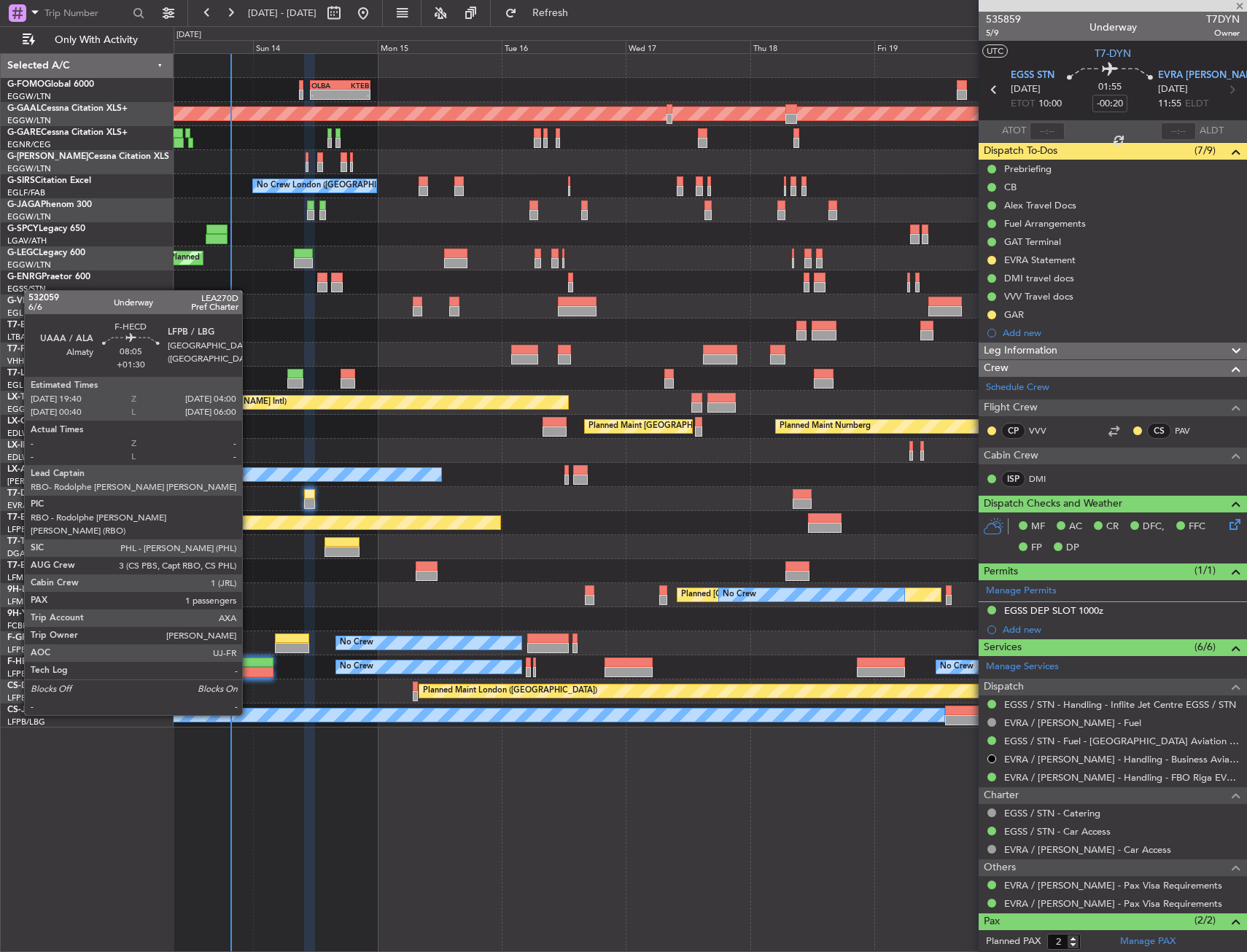
type input "+01:30"
type input "1"
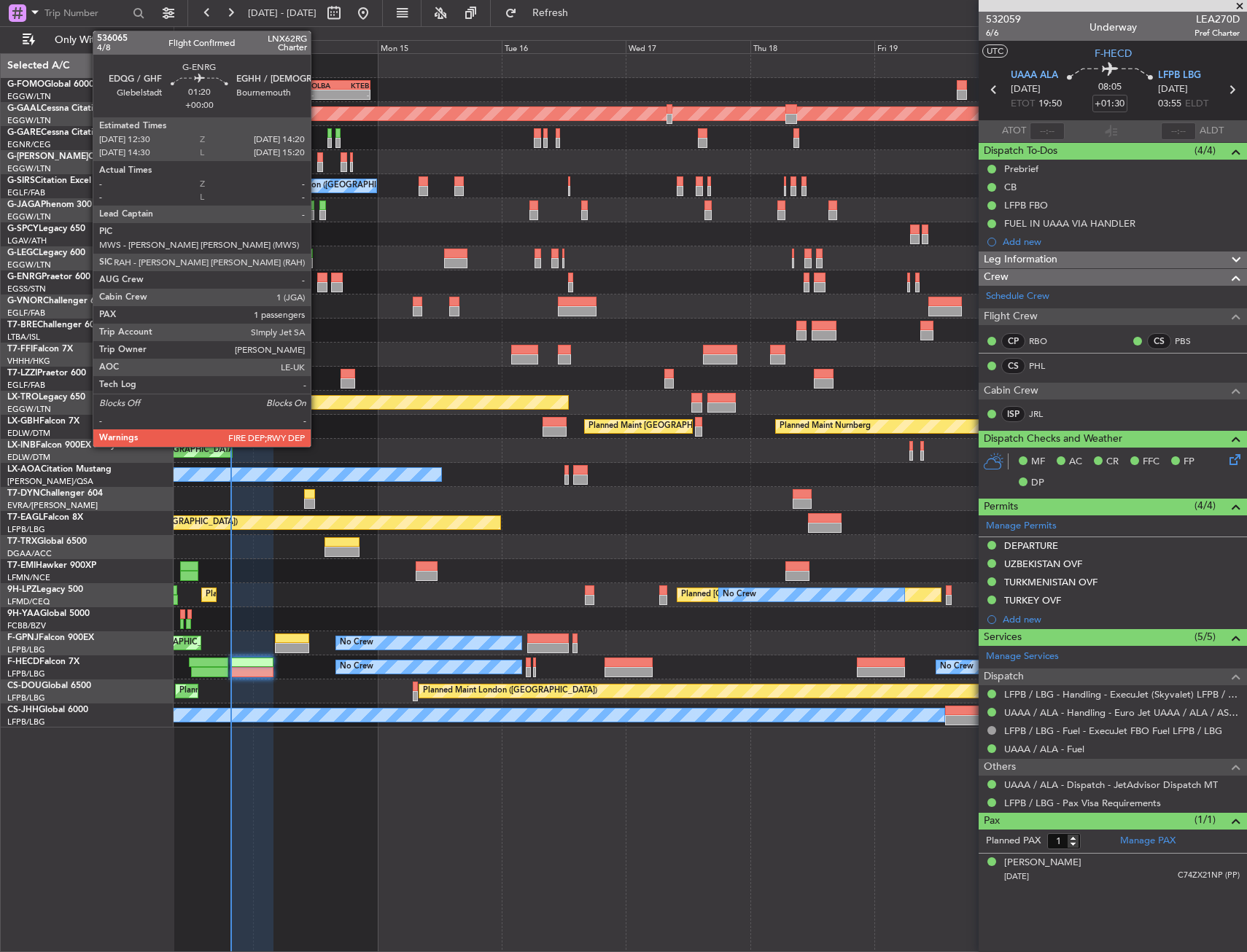
click at [317, 290] on div at bounding box center [322, 287] width 11 height 11
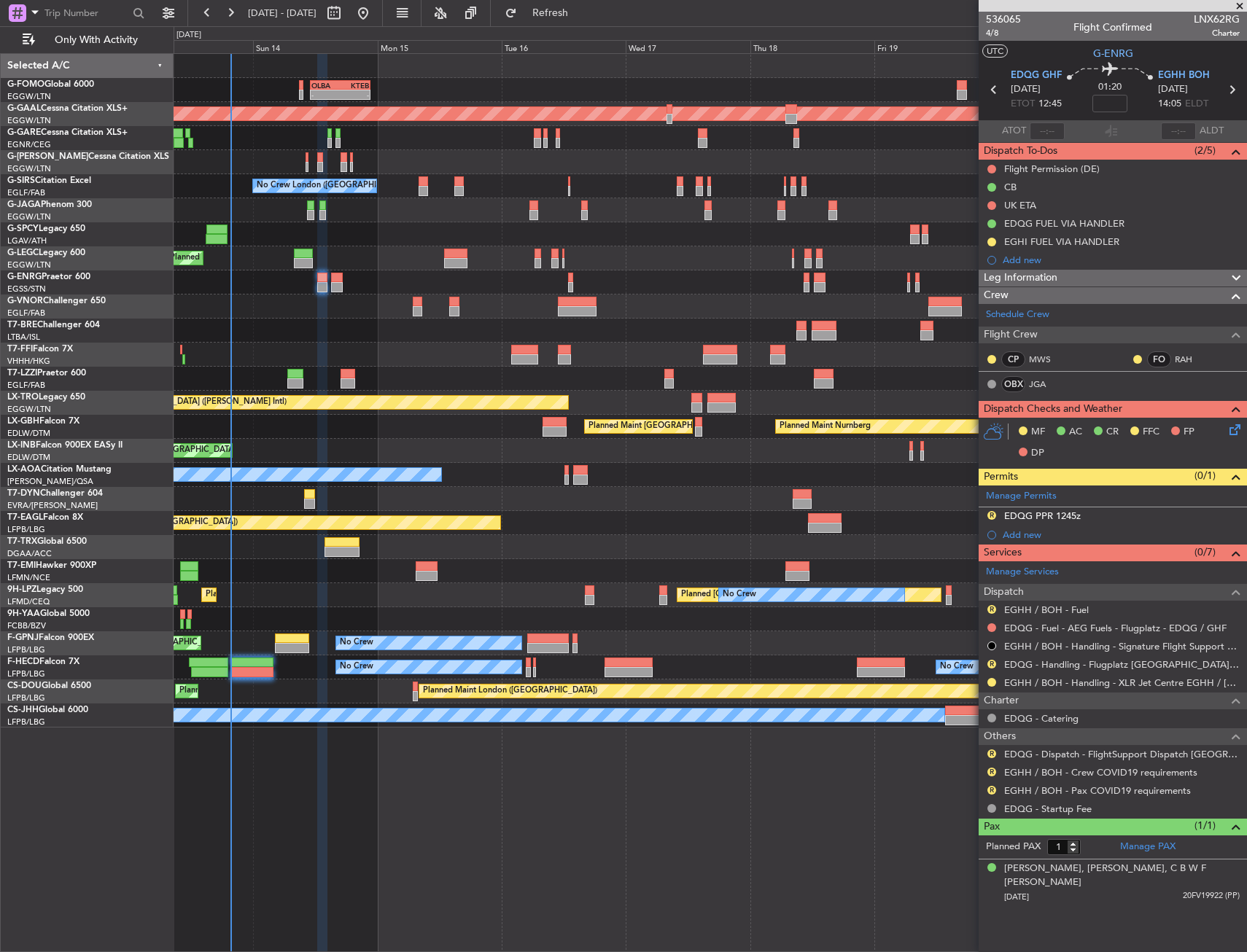
click at [379, 264] on div "Planned Maint London (Luton) A/C Unavailable London (Luton) Owner" at bounding box center [710, 258] width 1073 height 24
click at [571, 23] on button "Refresh" at bounding box center [542, 13] width 87 height 23
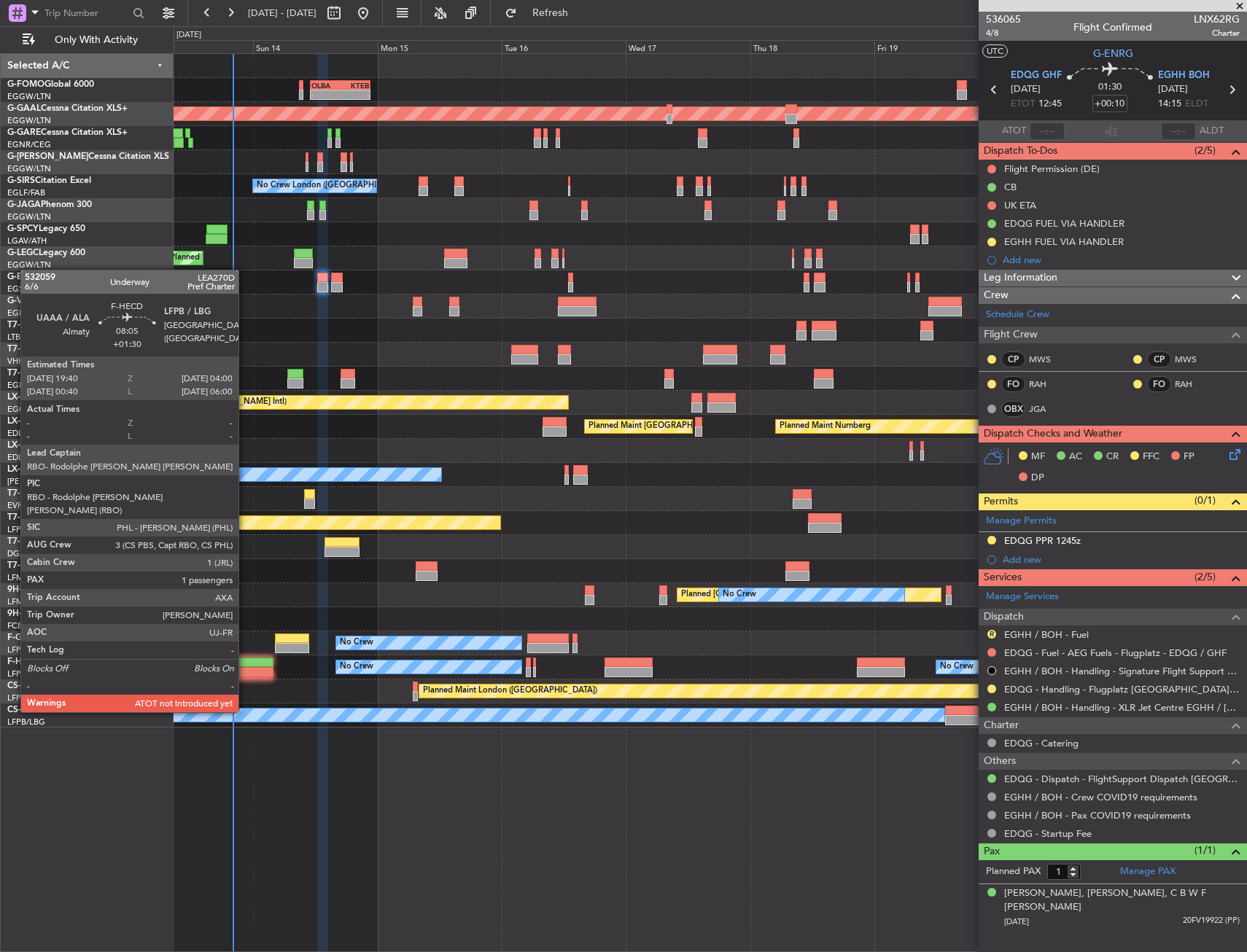
click at [244, 673] on div at bounding box center [253, 672] width 44 height 11
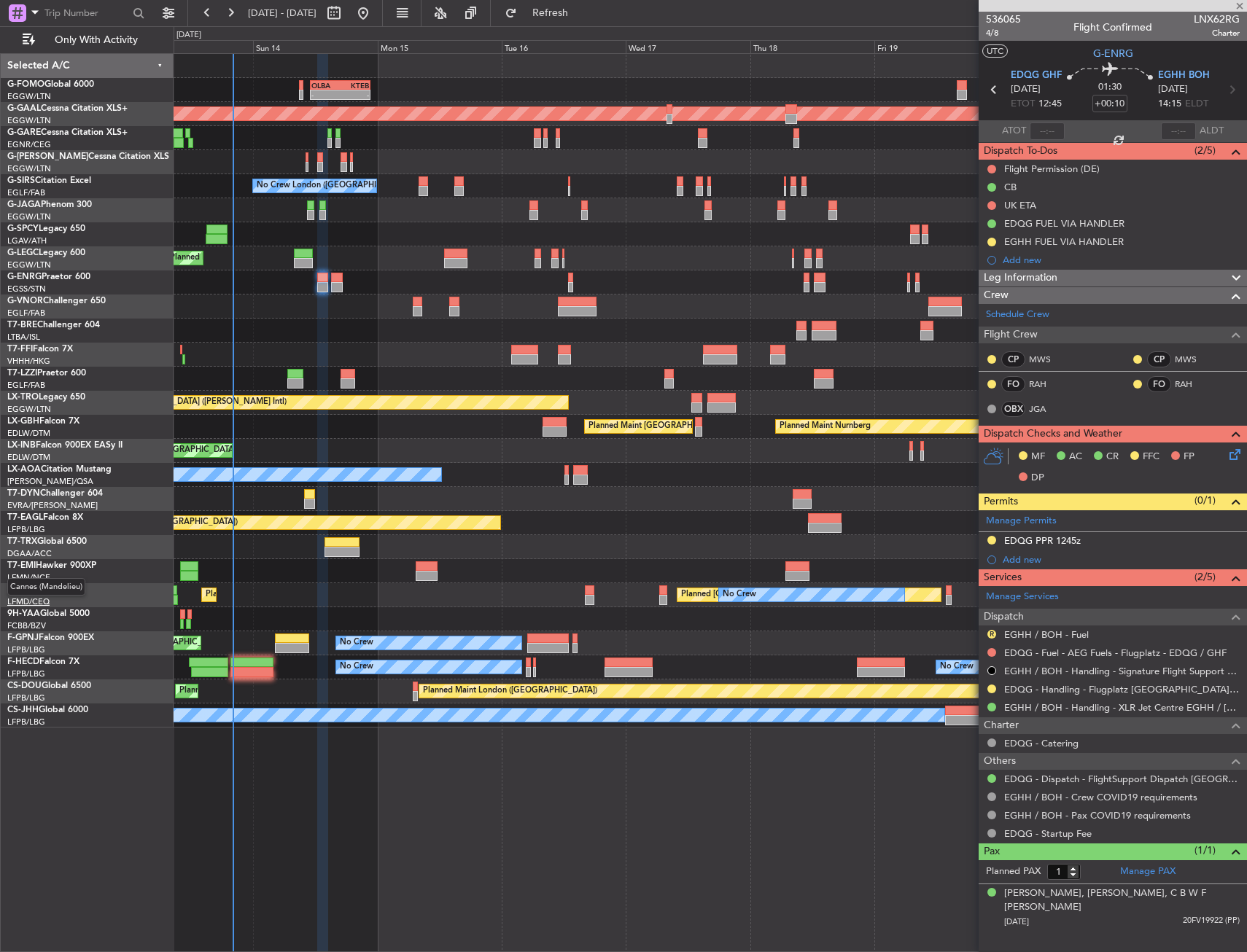
type input "+01:30"
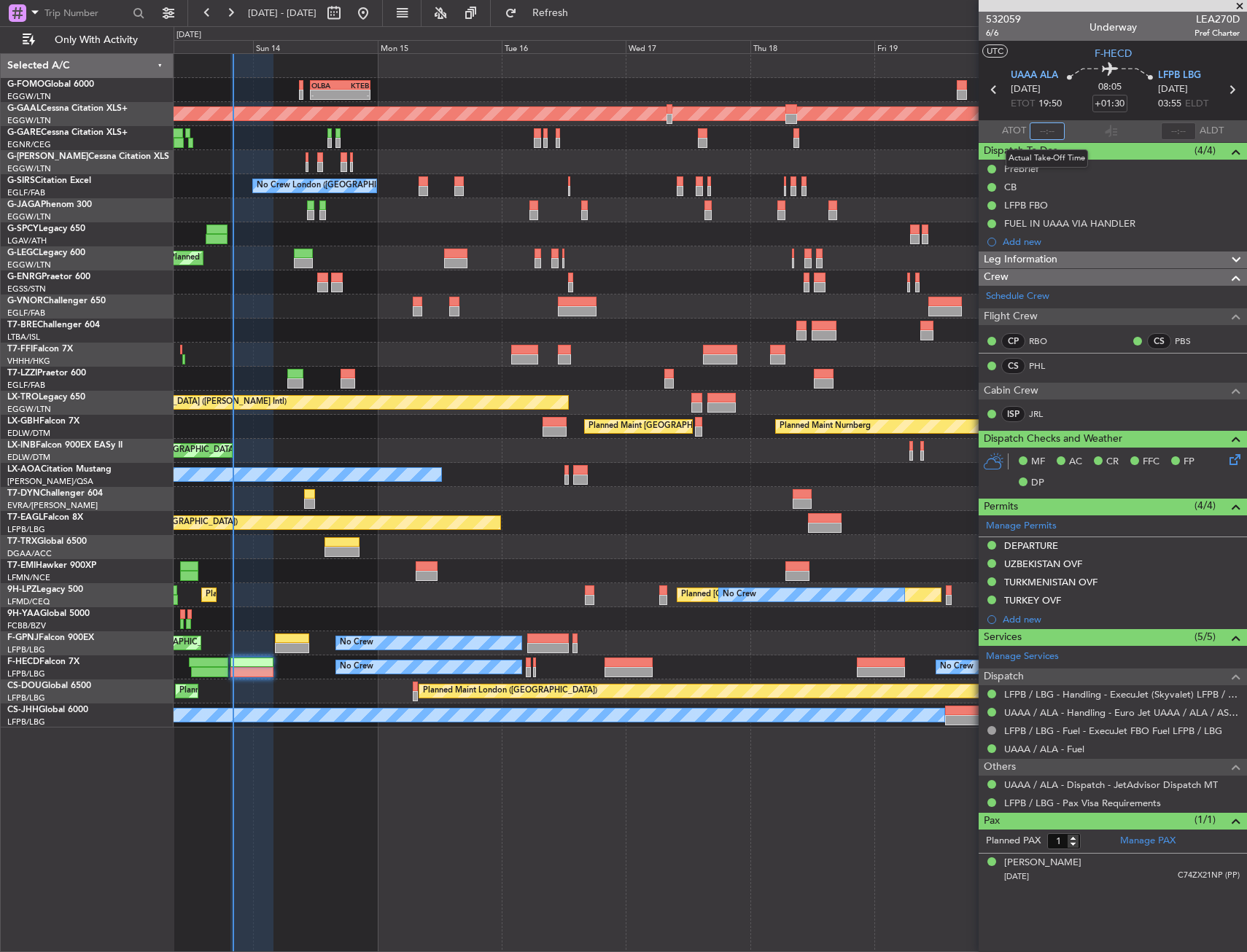
drag, startPoint x: 1045, startPoint y: 138, endPoint x: 1022, endPoint y: 140, distance: 23.1
click at [1045, 138] on input "text" at bounding box center [1047, 131] width 35 height 17
click at [1065, 116] on section "UAAA ALA 13/09/2025 ETOT 19:50 08:05 +01:30 LFPB LBG 14/09/2025 03:55 ELDT" at bounding box center [1112, 91] width 268 height 58
type input "20:00"
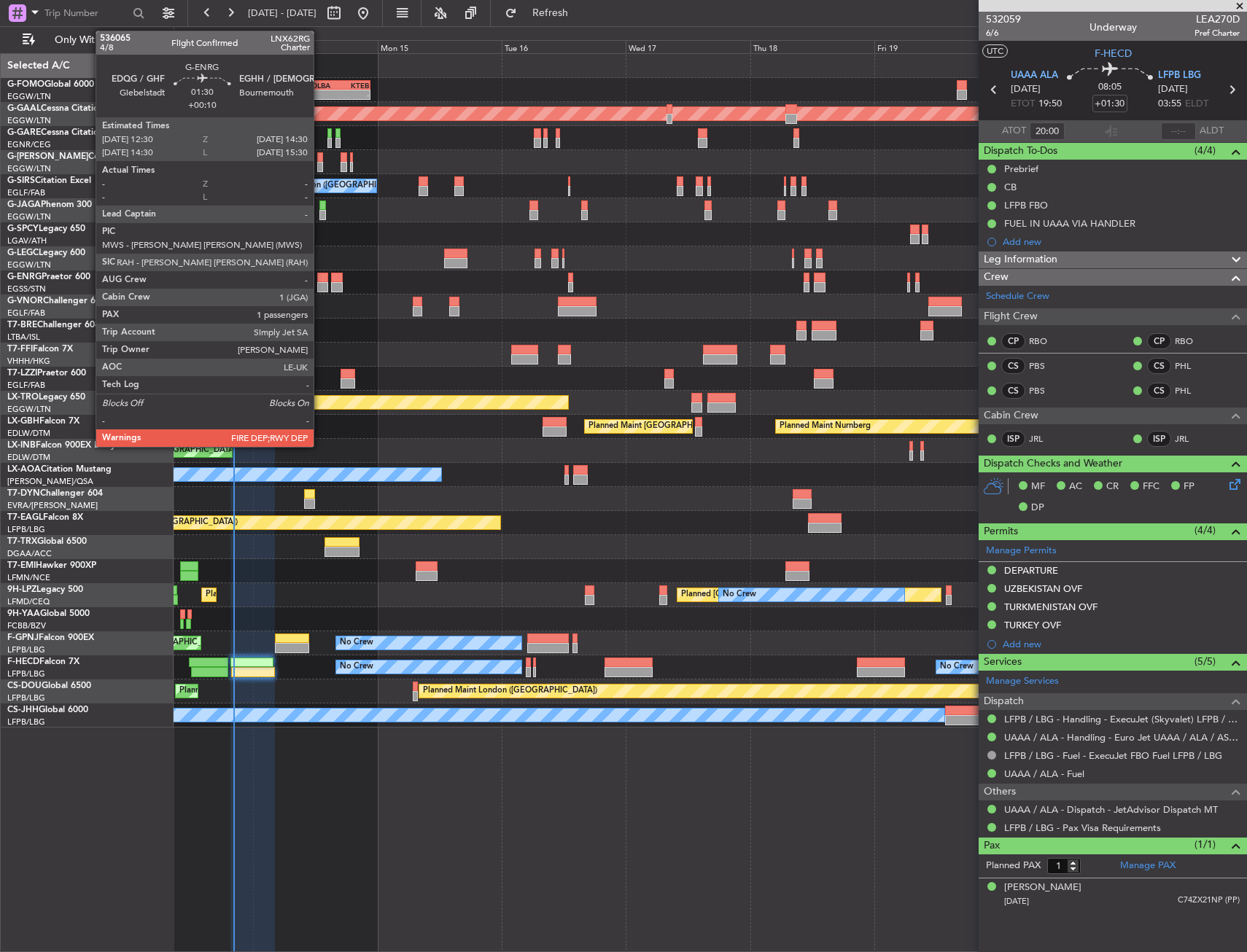
click at [320, 276] on div at bounding box center [322, 278] width 11 height 11
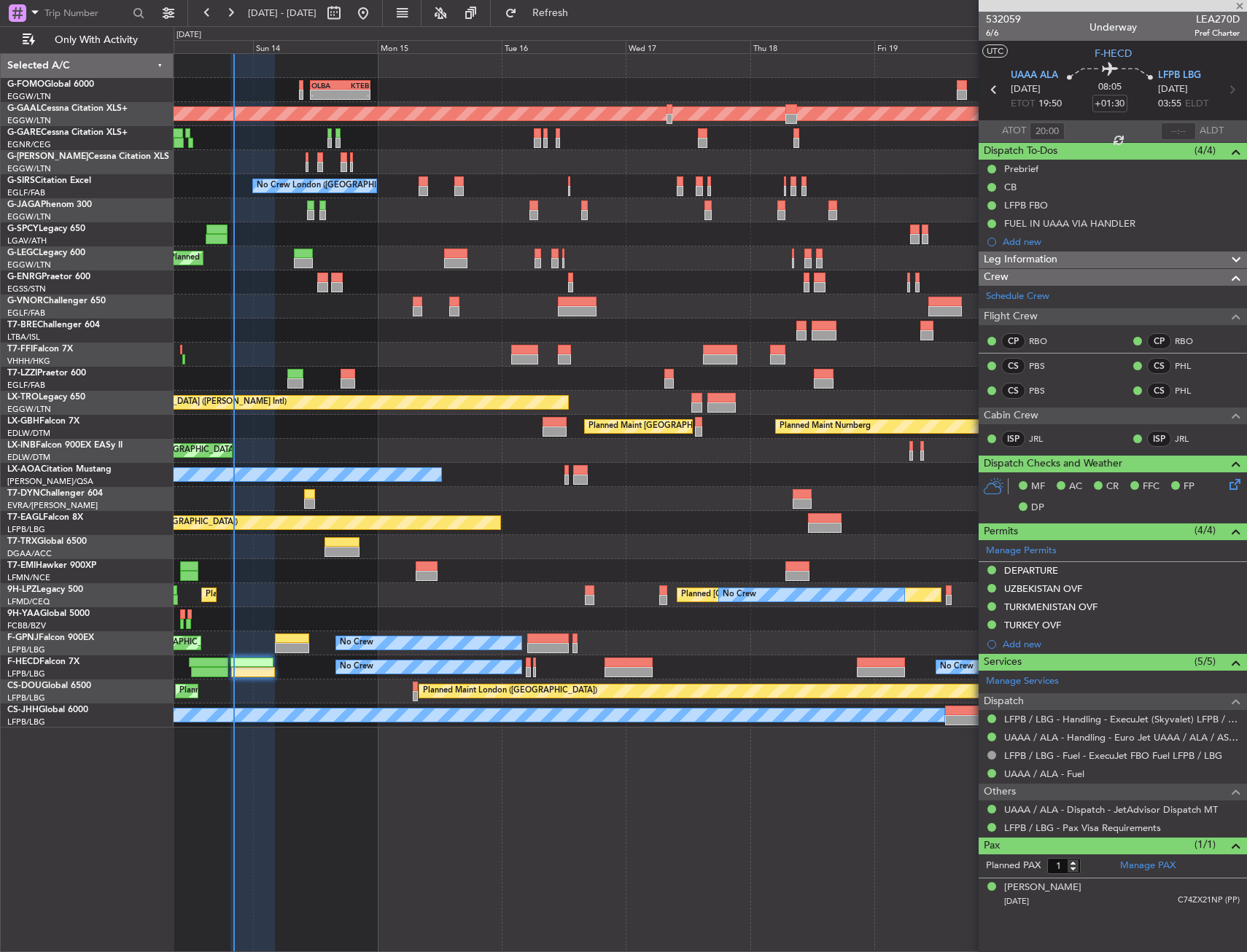
type input "+00:10"
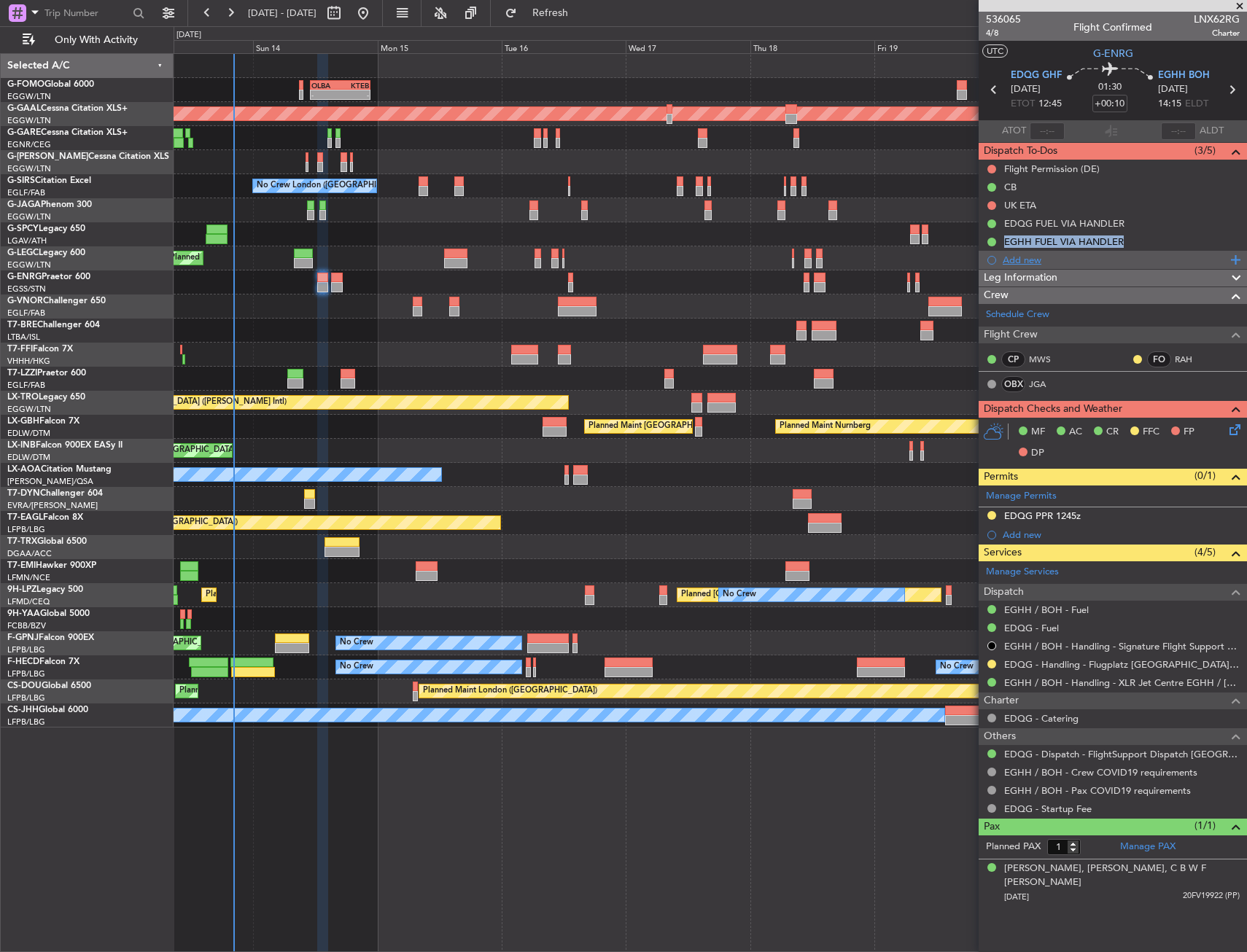
drag, startPoint x: 998, startPoint y: 249, endPoint x: 999, endPoint y: 258, distance: 9.1
click at [999, 258] on ul "Flight Permission (DE) CB UK ETA EDQG FUEL VIA HANDLER EGHH FUEL VIA HANDLER Ad…" at bounding box center [1112, 214] width 268 height 110
click at [999, 258] on div "Add new" at bounding box center [1112, 260] width 268 height 18
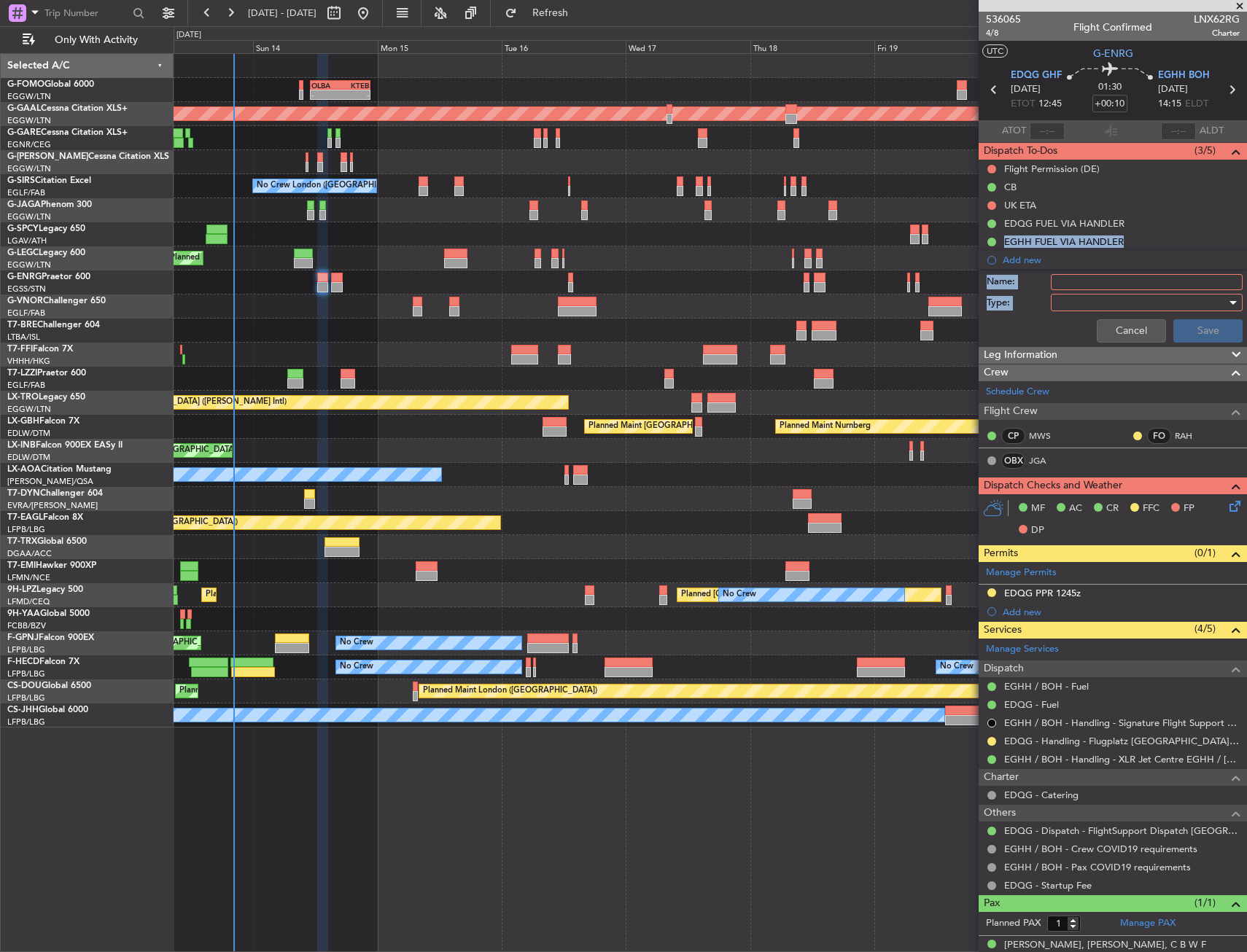
click at [1067, 293] on div at bounding box center [1142, 302] width 170 height 22
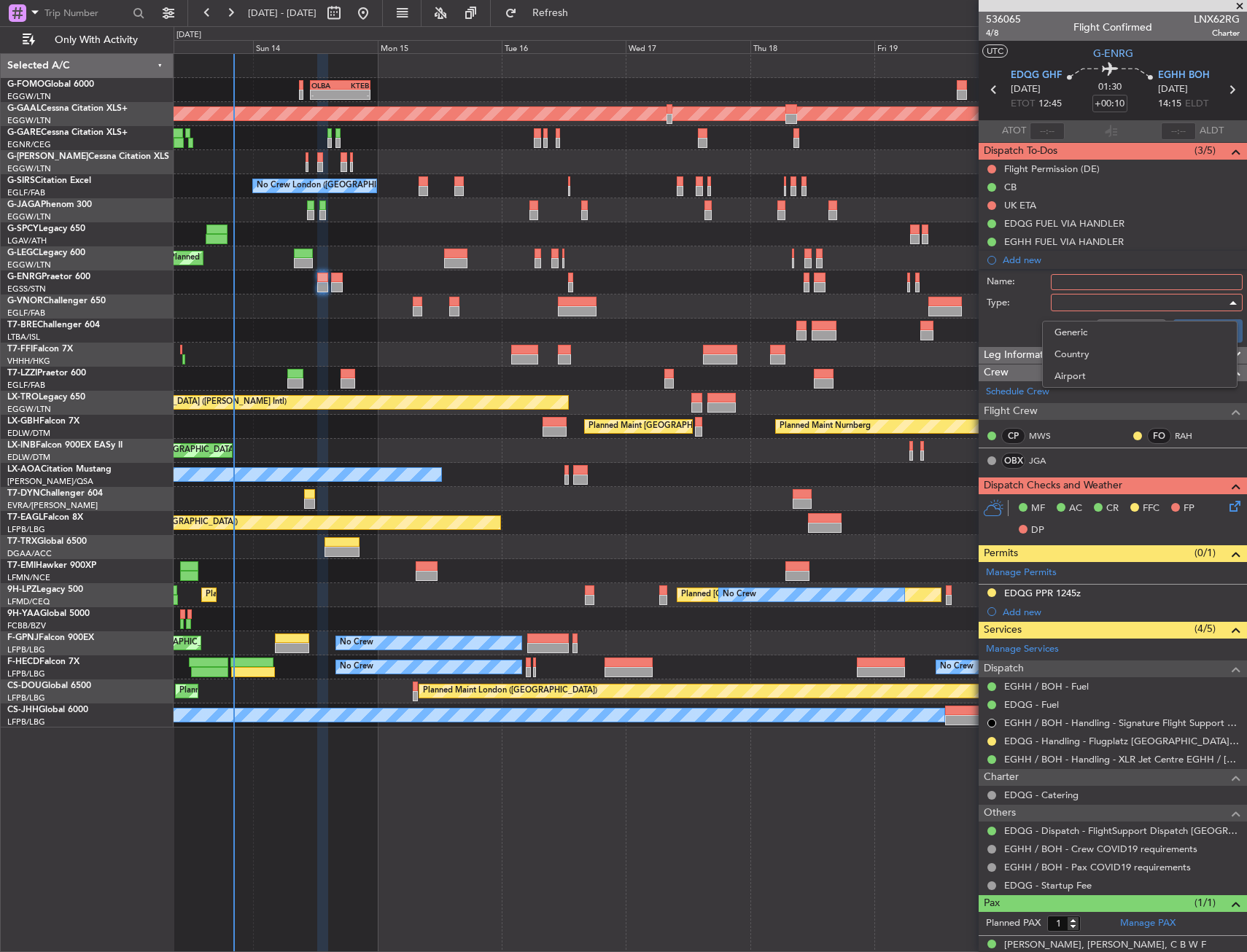
click at [1071, 281] on div at bounding box center [623, 476] width 1247 height 952
click at [1071, 281] on input "Name:" at bounding box center [1146, 282] width 192 height 16
type input "FUEL UPON ARRIVAL"
click at [1074, 298] on div at bounding box center [1142, 302] width 170 height 22
click at [1077, 316] on div at bounding box center [623, 476] width 1247 height 952
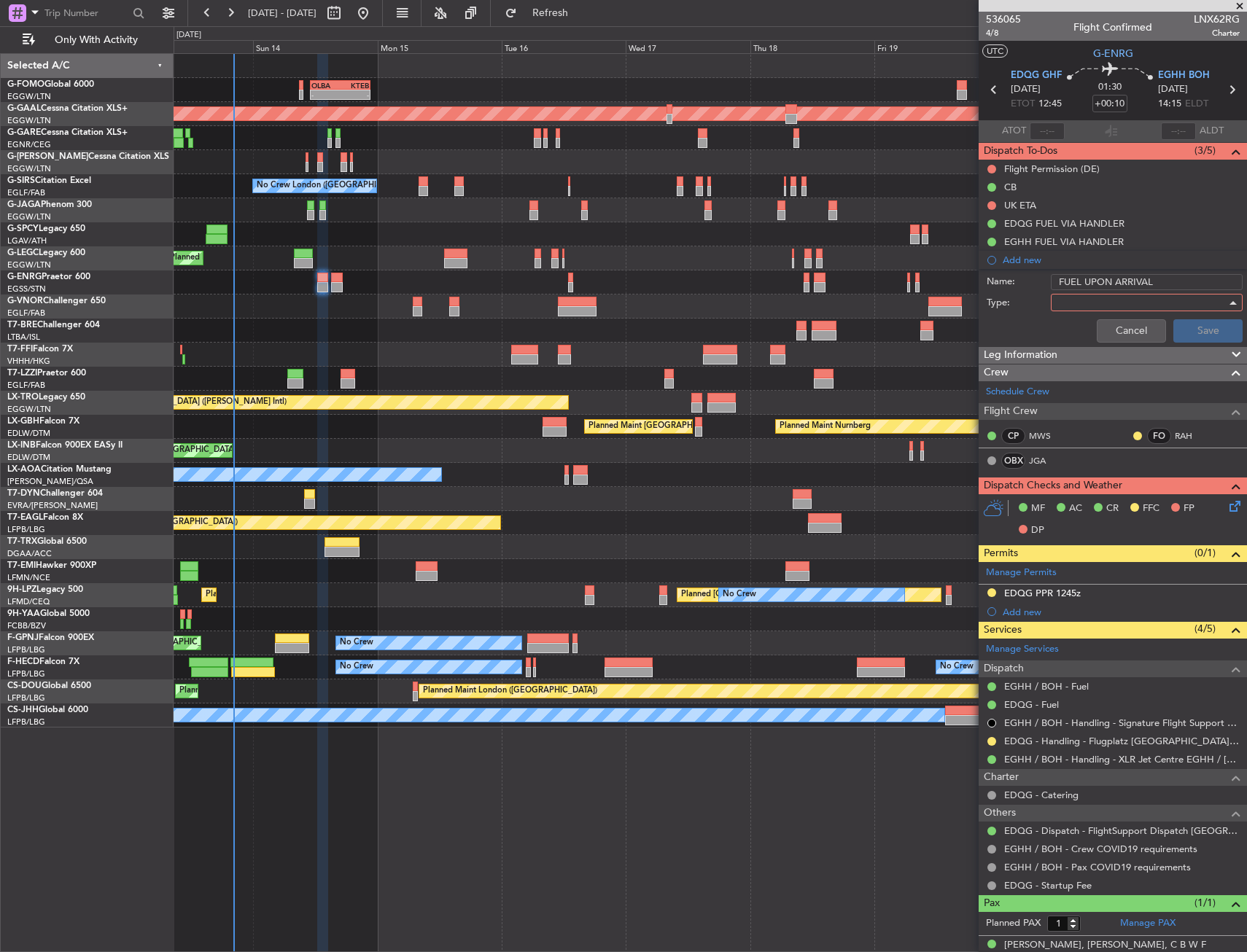
click at [1080, 309] on div at bounding box center [1142, 302] width 170 height 22
click at [1085, 331] on span "Generic" at bounding box center [1128, 332] width 147 height 22
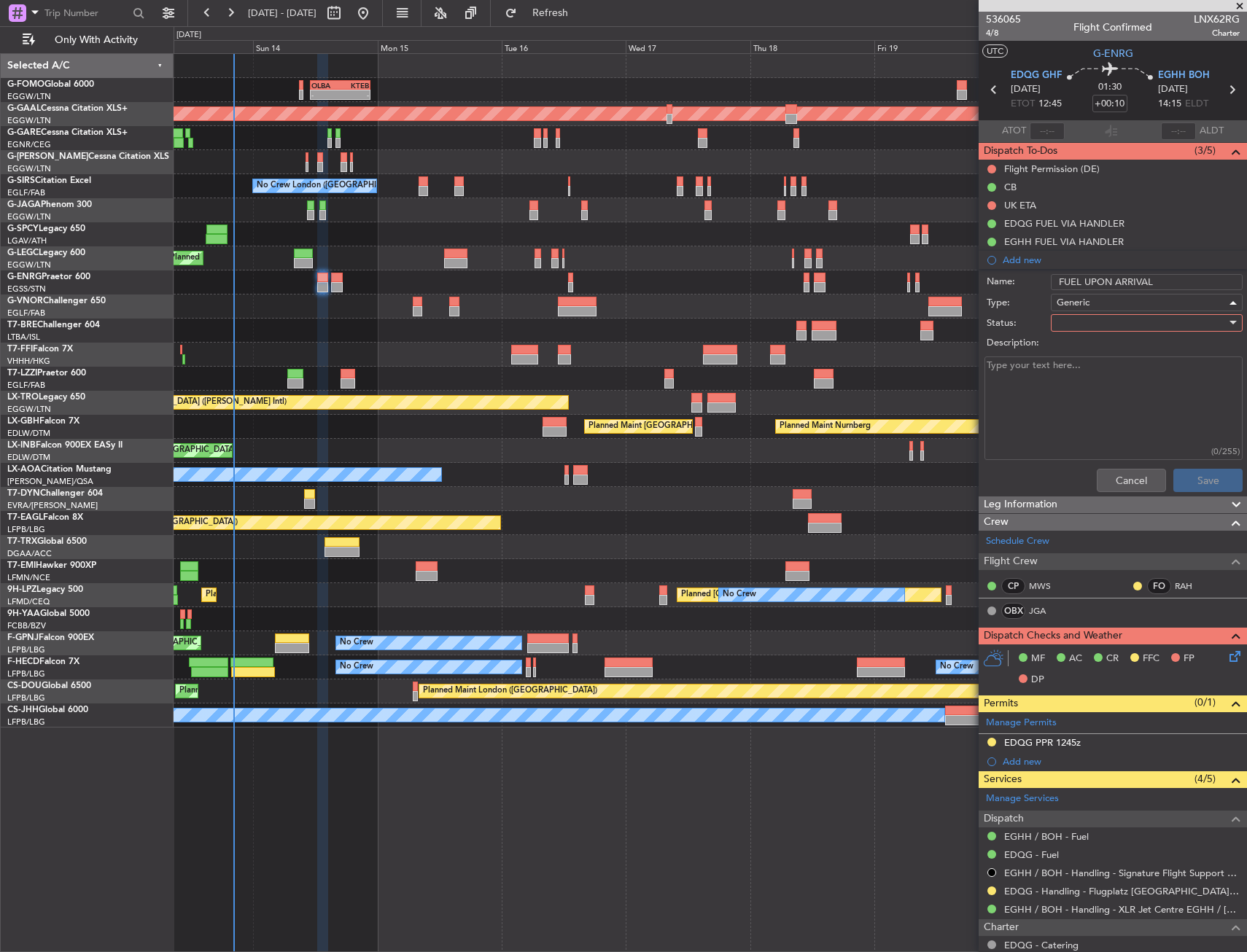
click at [1088, 336] on label "Description:" at bounding box center [1121, 343] width 268 height 14
click at [1088, 356] on textarea "Description:" at bounding box center [1113, 408] width 258 height 104
click at [1094, 324] on div at bounding box center [1142, 322] width 170 height 22
click at [1098, 380] on span "In Progress" at bounding box center [1140, 373] width 171 height 22
drag, startPoint x: 1201, startPoint y: 480, endPoint x: 1197, endPoint y: 458, distance: 22.4
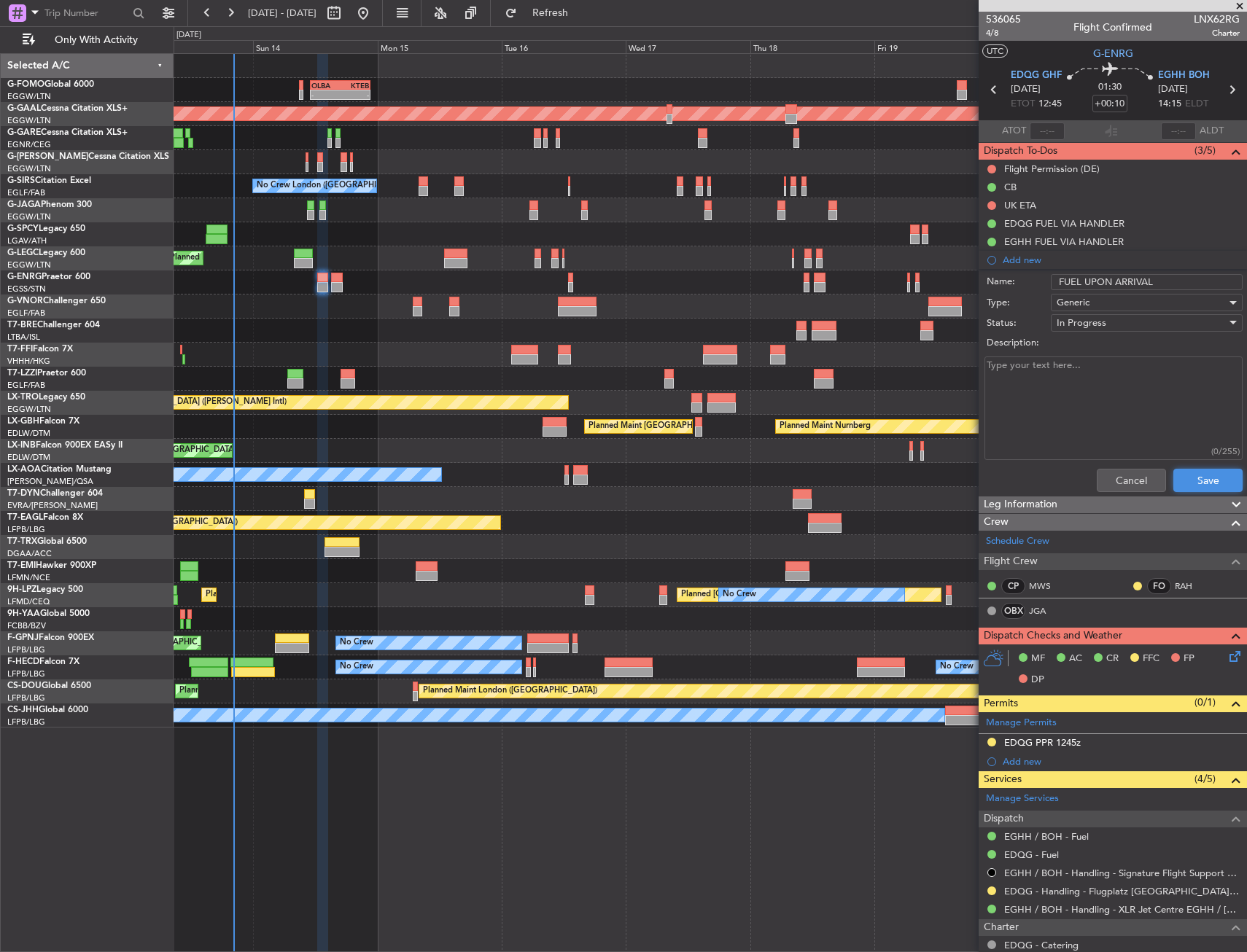
click at [1201, 480] on button "Save" at bounding box center [1208, 480] width 69 height 23
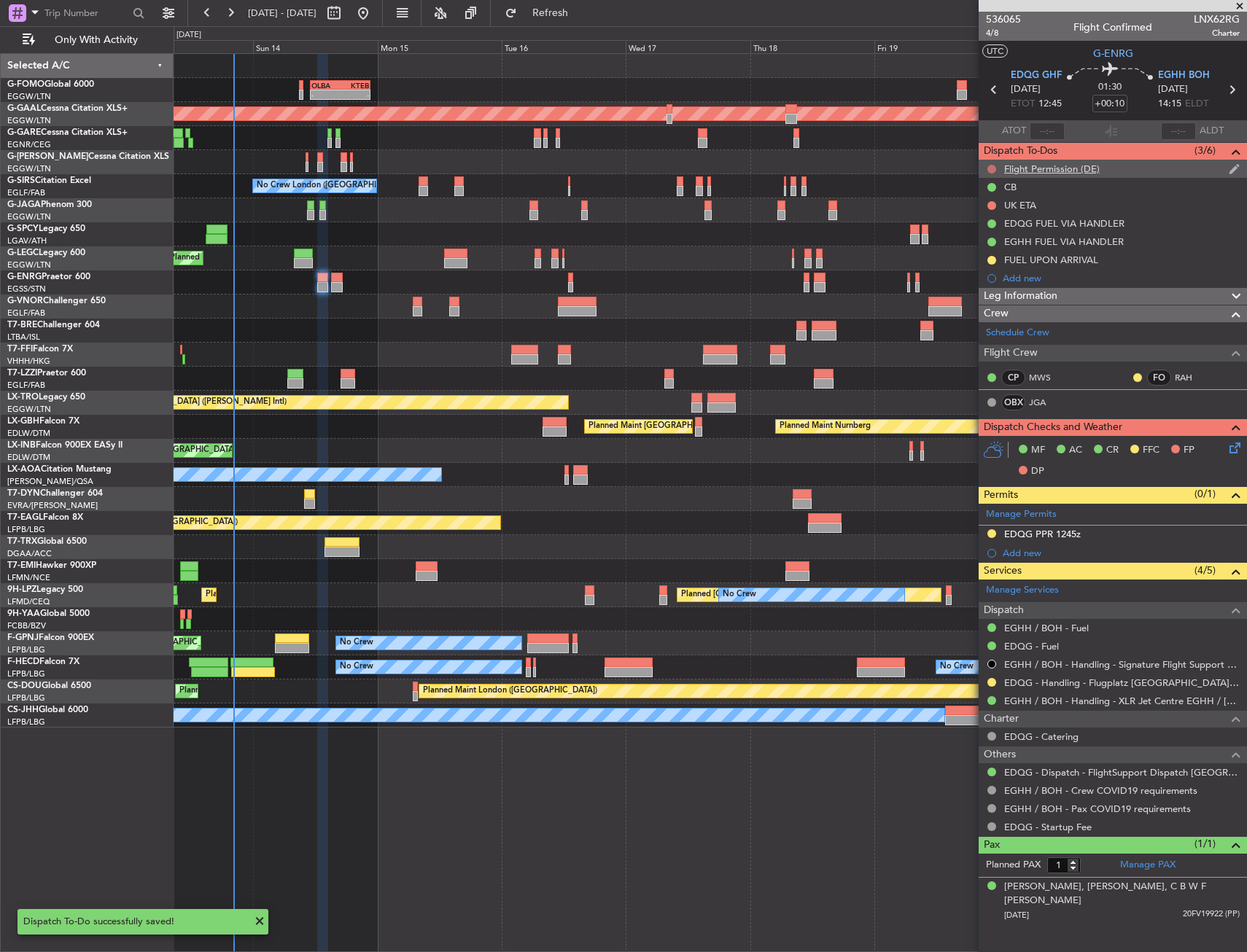
click at [989, 165] on button at bounding box center [992, 169] width 9 height 9
click at [996, 264] on body "13 Sep 2025 - 22 Sep 2025 Refresh Quick Links Only With Activity - - OLBA 11:00…" at bounding box center [623, 476] width 1247 height 952
click at [990, 251] on li "Cancelled" at bounding box center [992, 255] width 77 height 22
drag, startPoint x: 991, startPoint y: 201, endPoint x: 993, endPoint y: 211, distance: 10.2
click at [991, 203] on button at bounding box center [992, 206] width 9 height 9
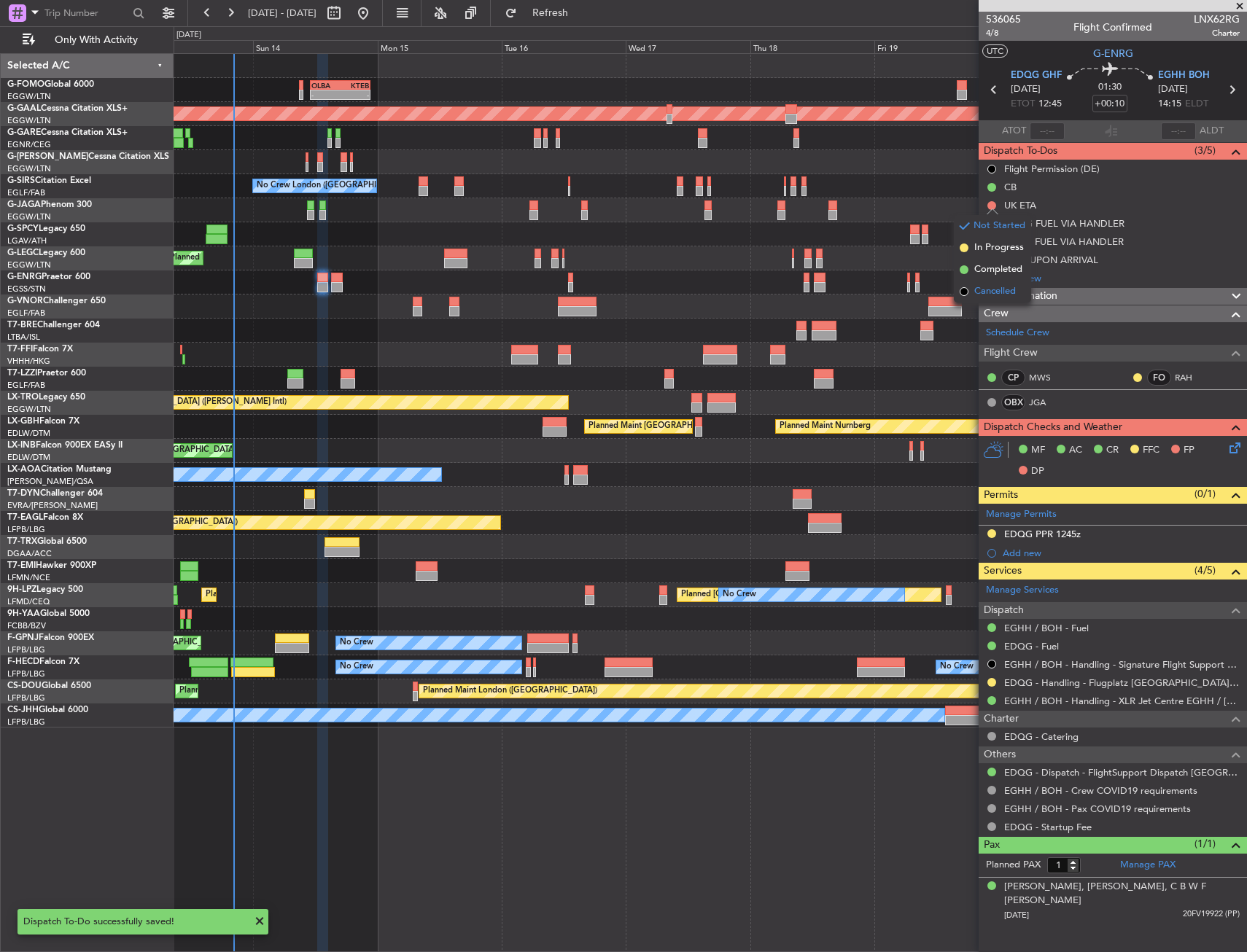
click at [991, 294] on span "Cancelled" at bounding box center [994, 291] width 41 height 14
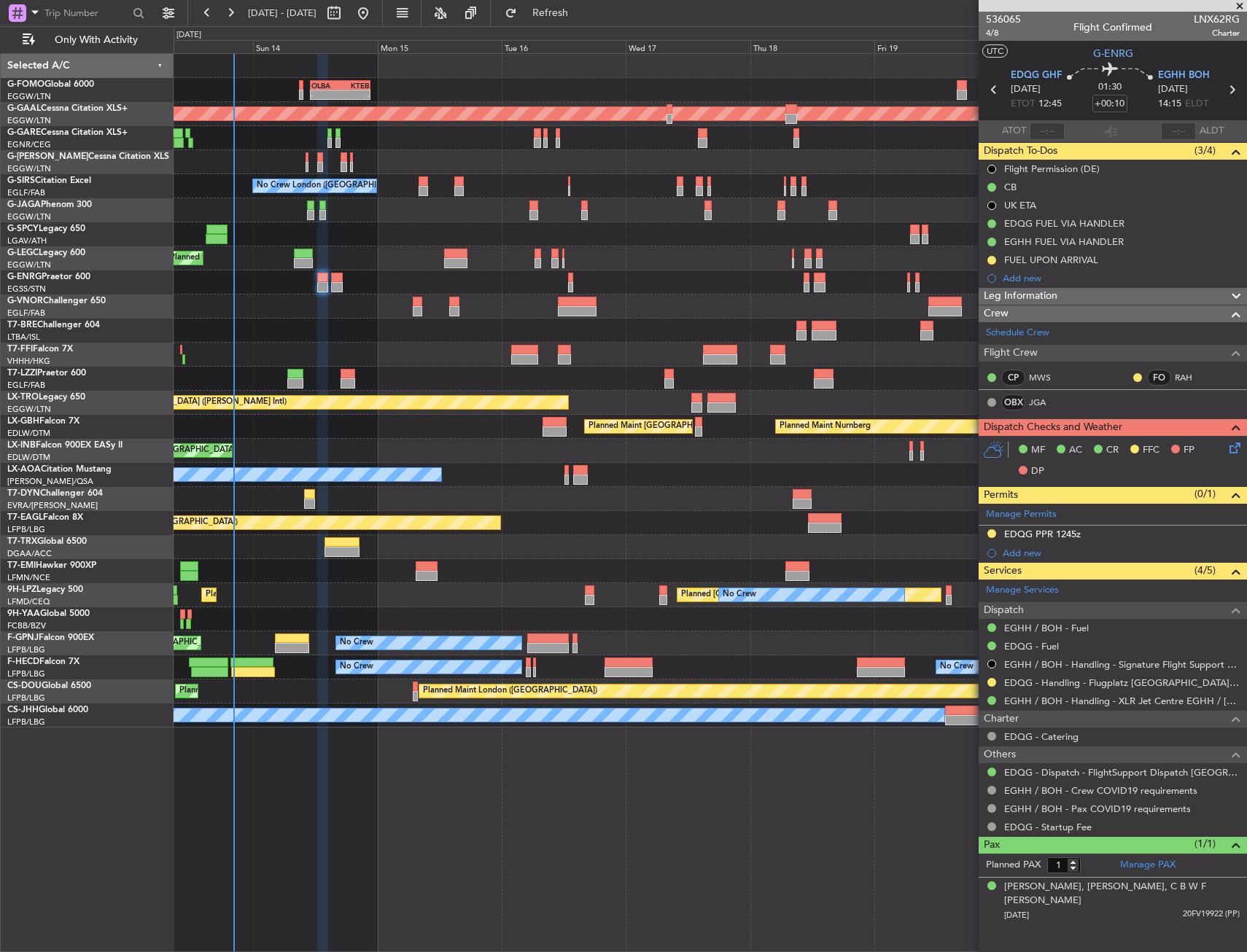
click at [1231, 86] on icon at bounding box center [1231, 89] width 19 height 19
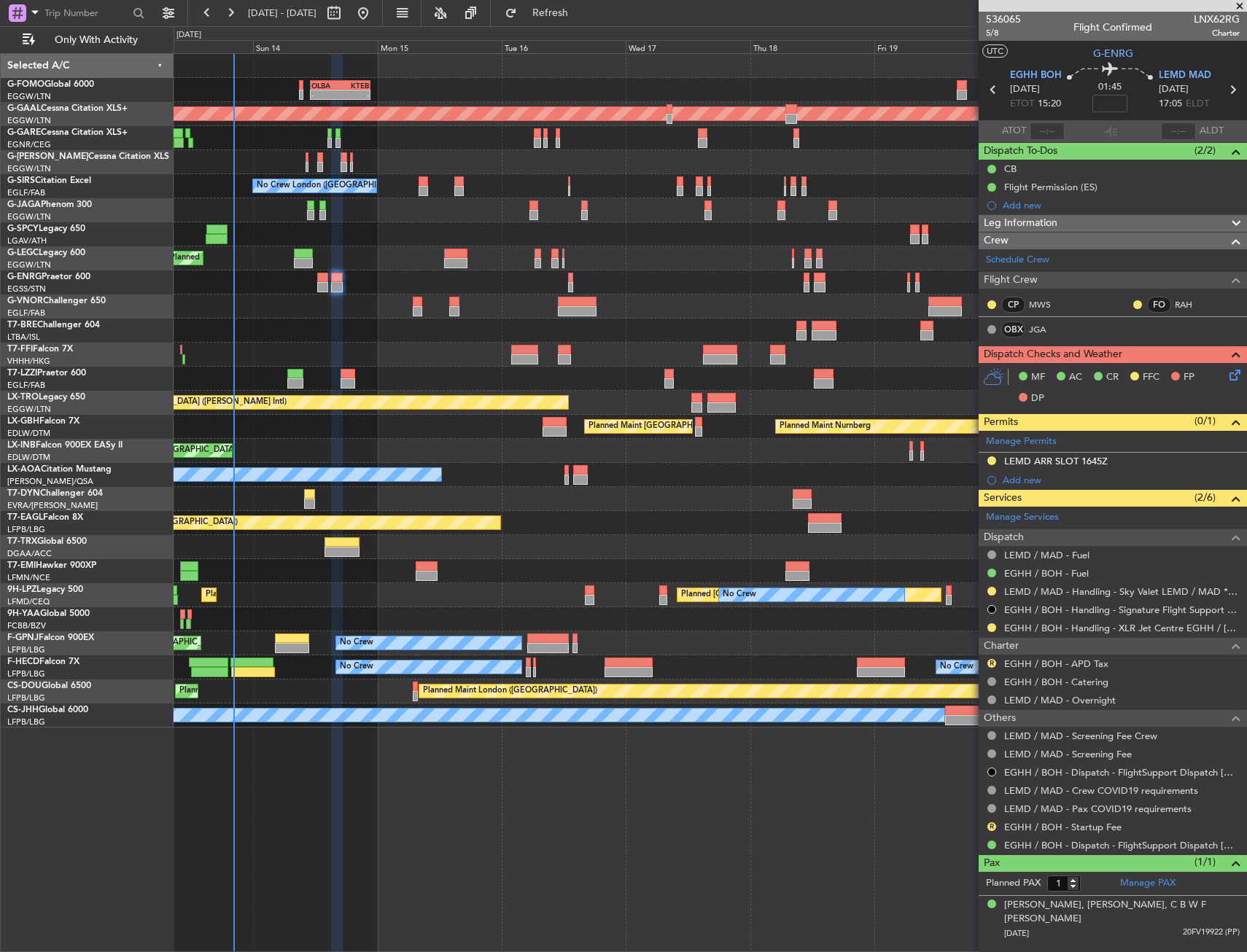
click at [314, 270] on div "- - OLBA 11:00 Z KTEB 22:45 Z Planned Maint London (Luton) Planned Maint Dussel…" at bounding box center [710, 391] width 1073 height 673
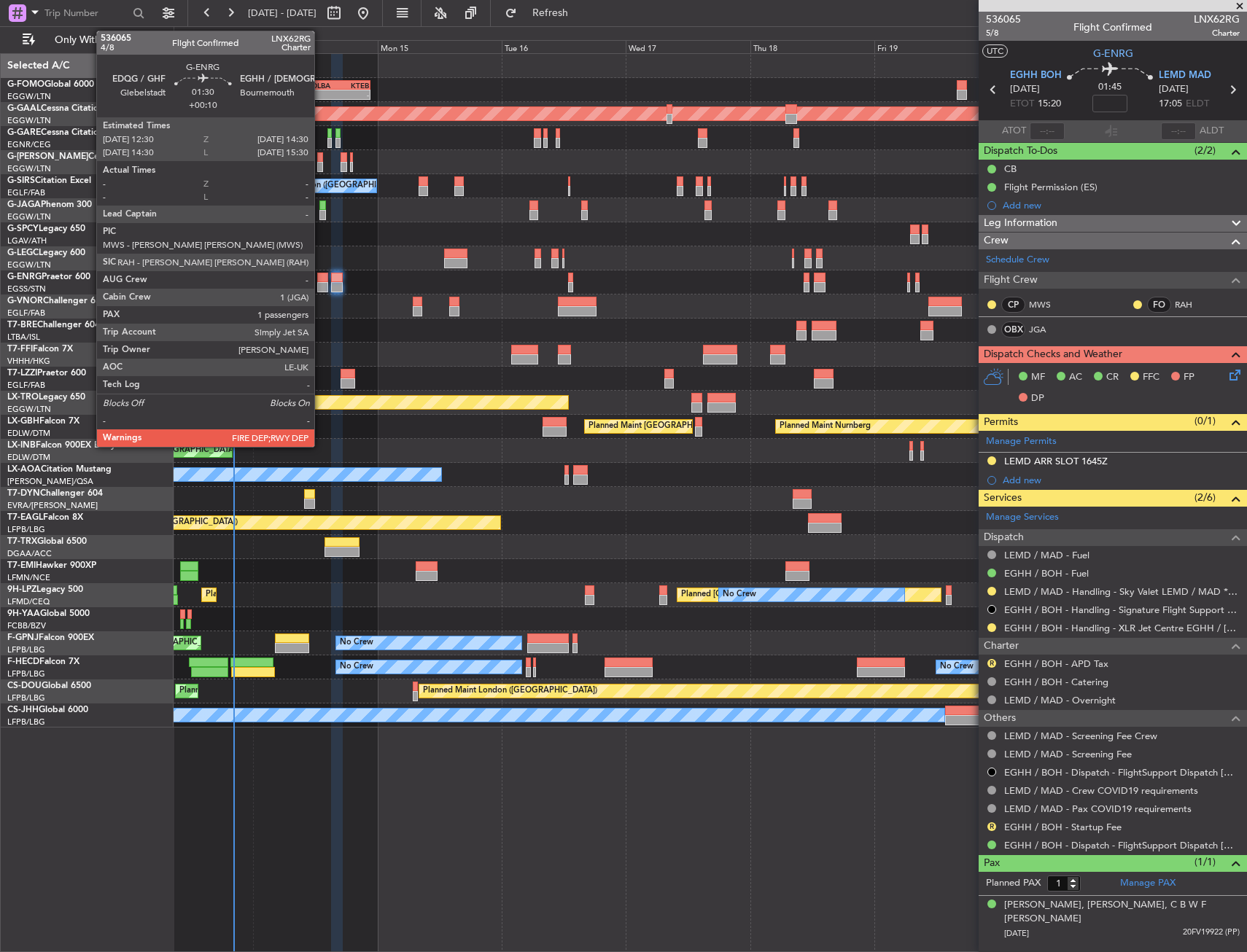
click at [322, 276] on div at bounding box center [322, 278] width 11 height 11
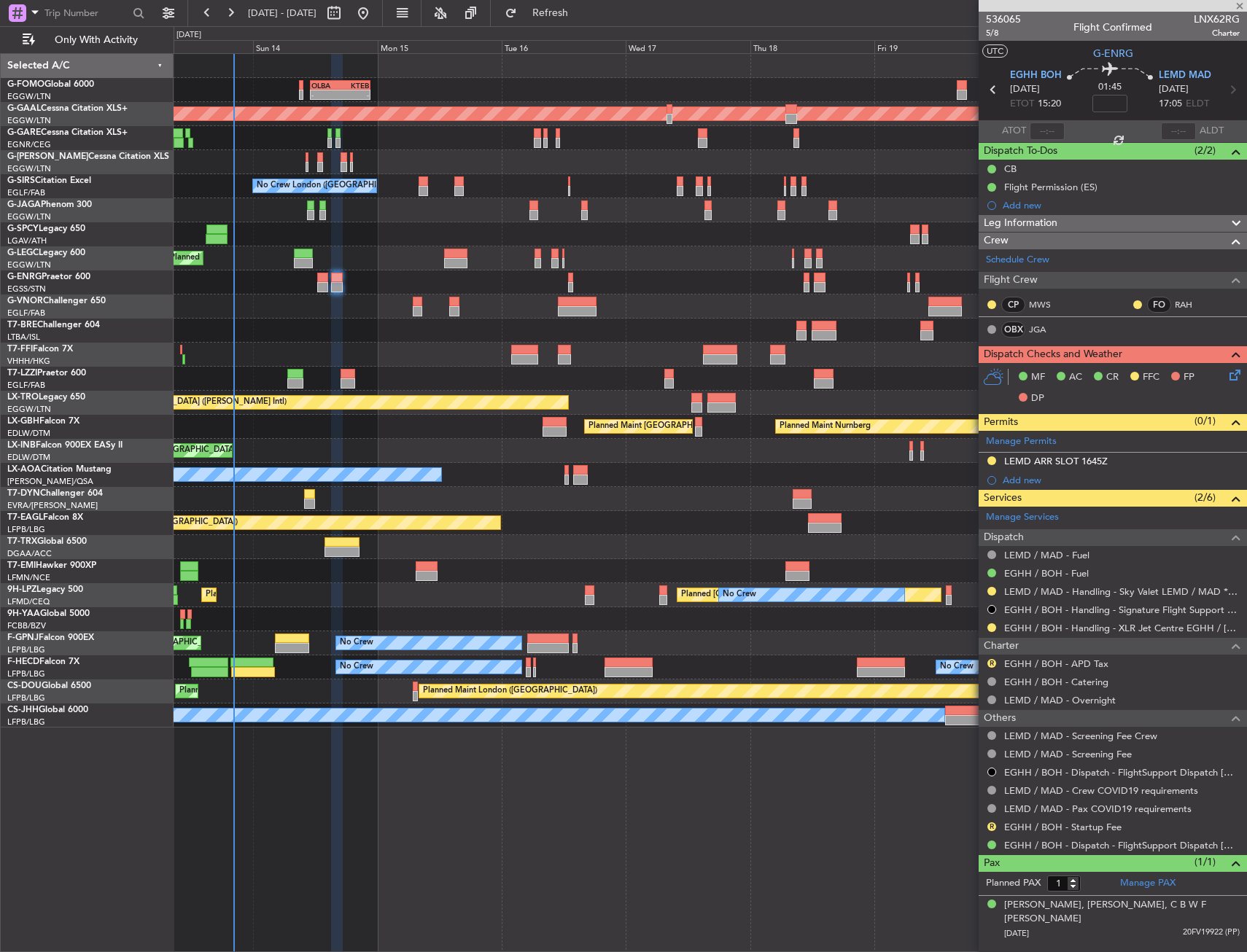
type input "+00:10"
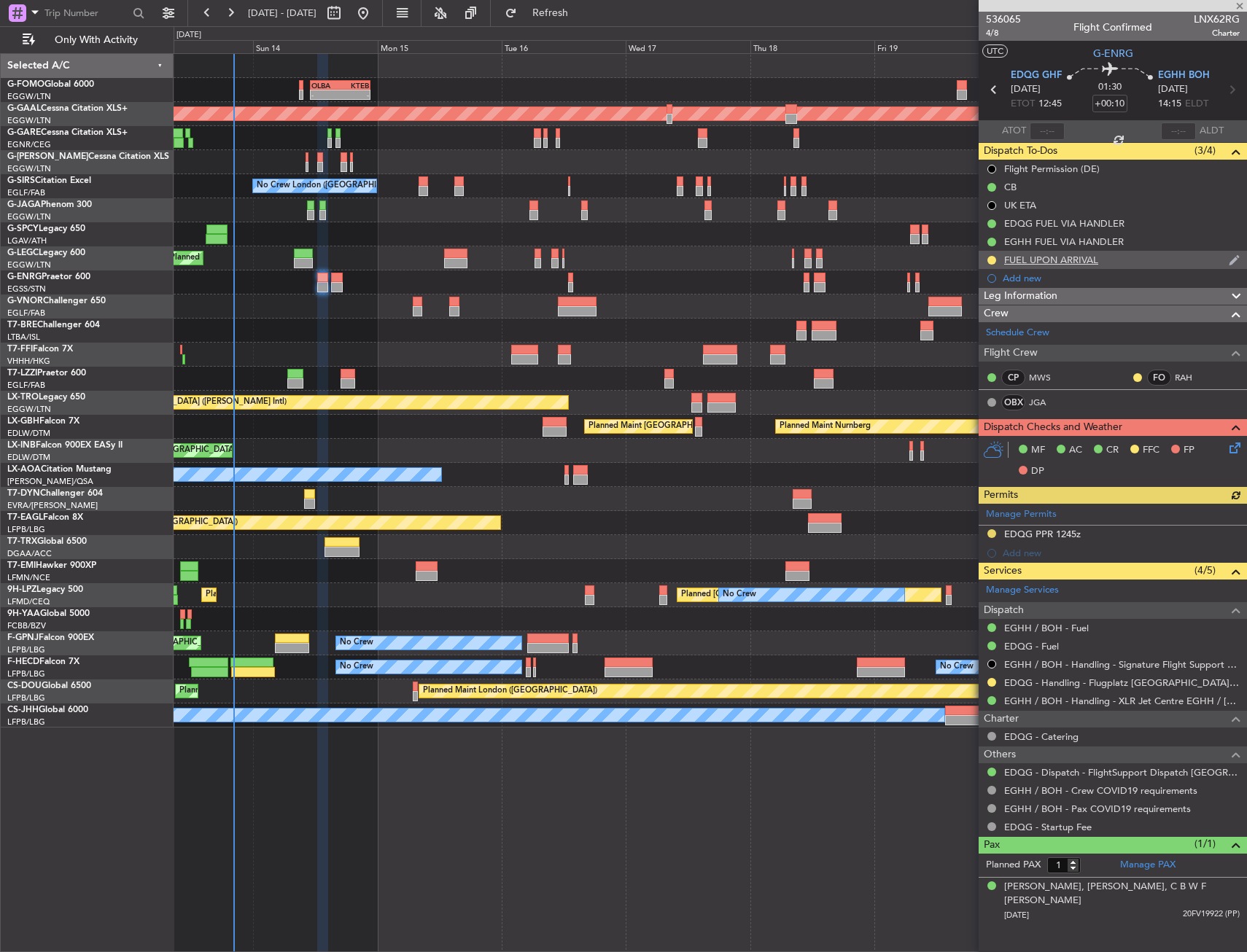
click at [988, 255] on div at bounding box center [992, 261] width 12 height 12
click at [989, 258] on button at bounding box center [992, 261] width 9 height 9
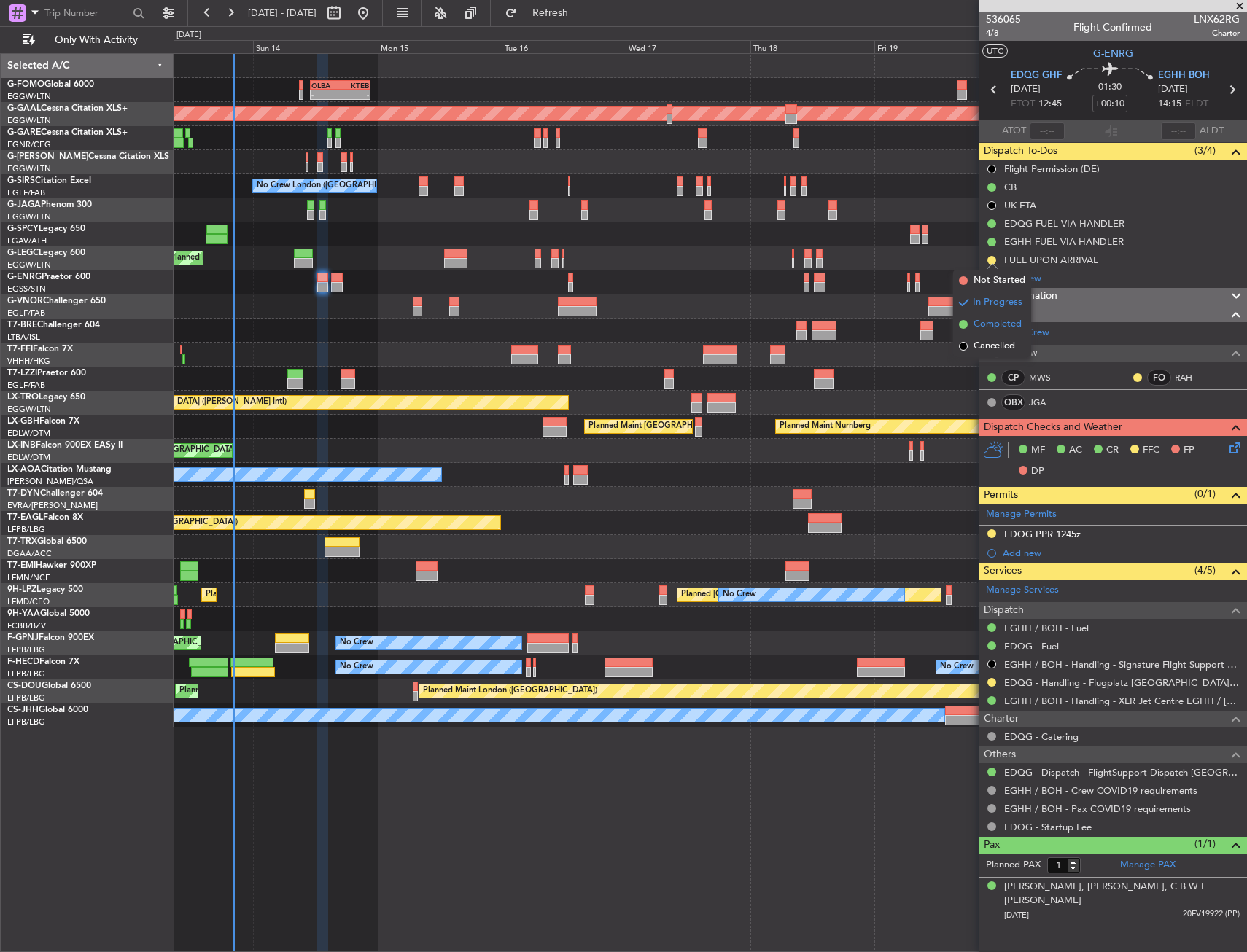
click at [967, 319] on li "Completed" at bounding box center [992, 324] width 78 height 22
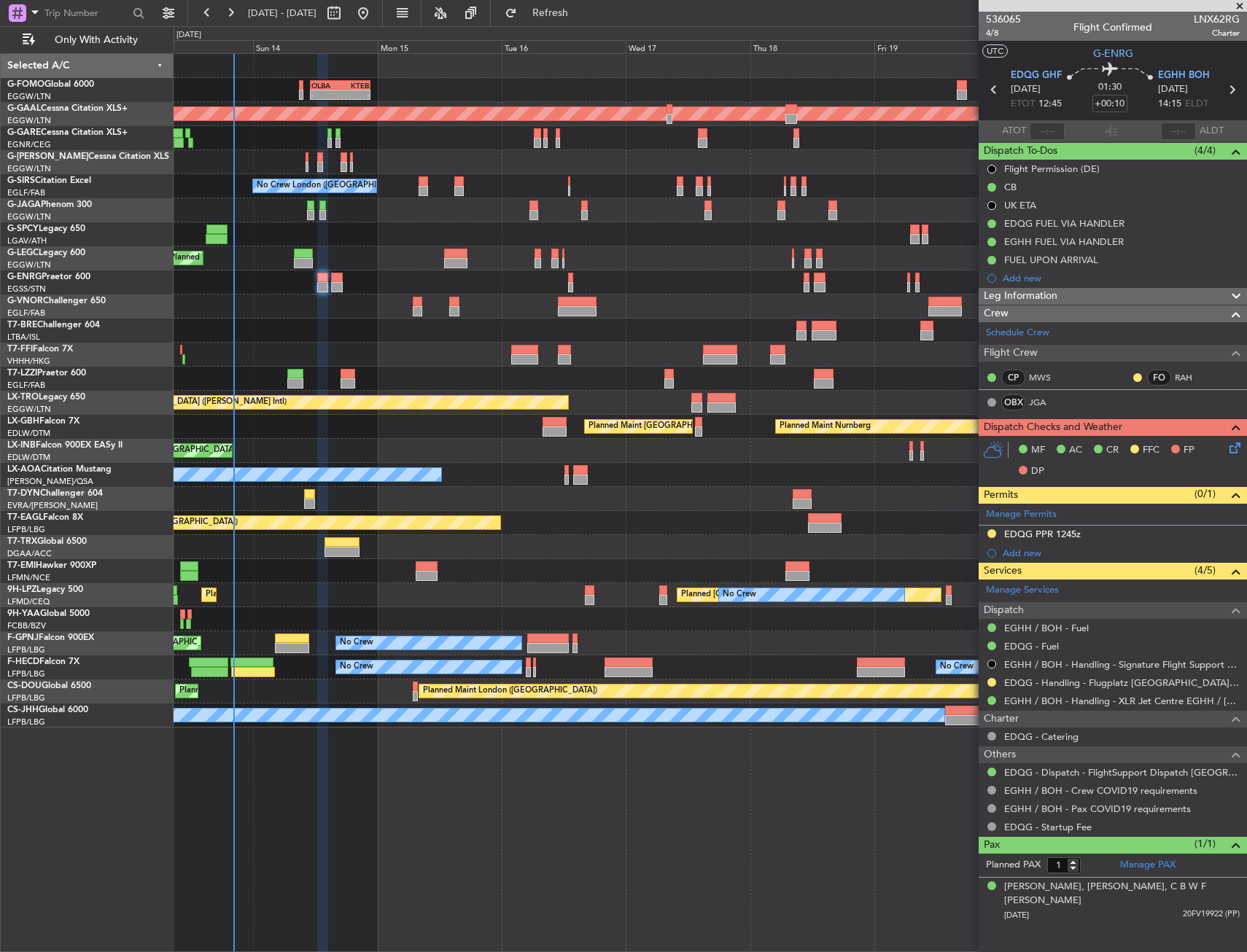
click at [1232, 448] on icon at bounding box center [1233, 446] width 12 height 12
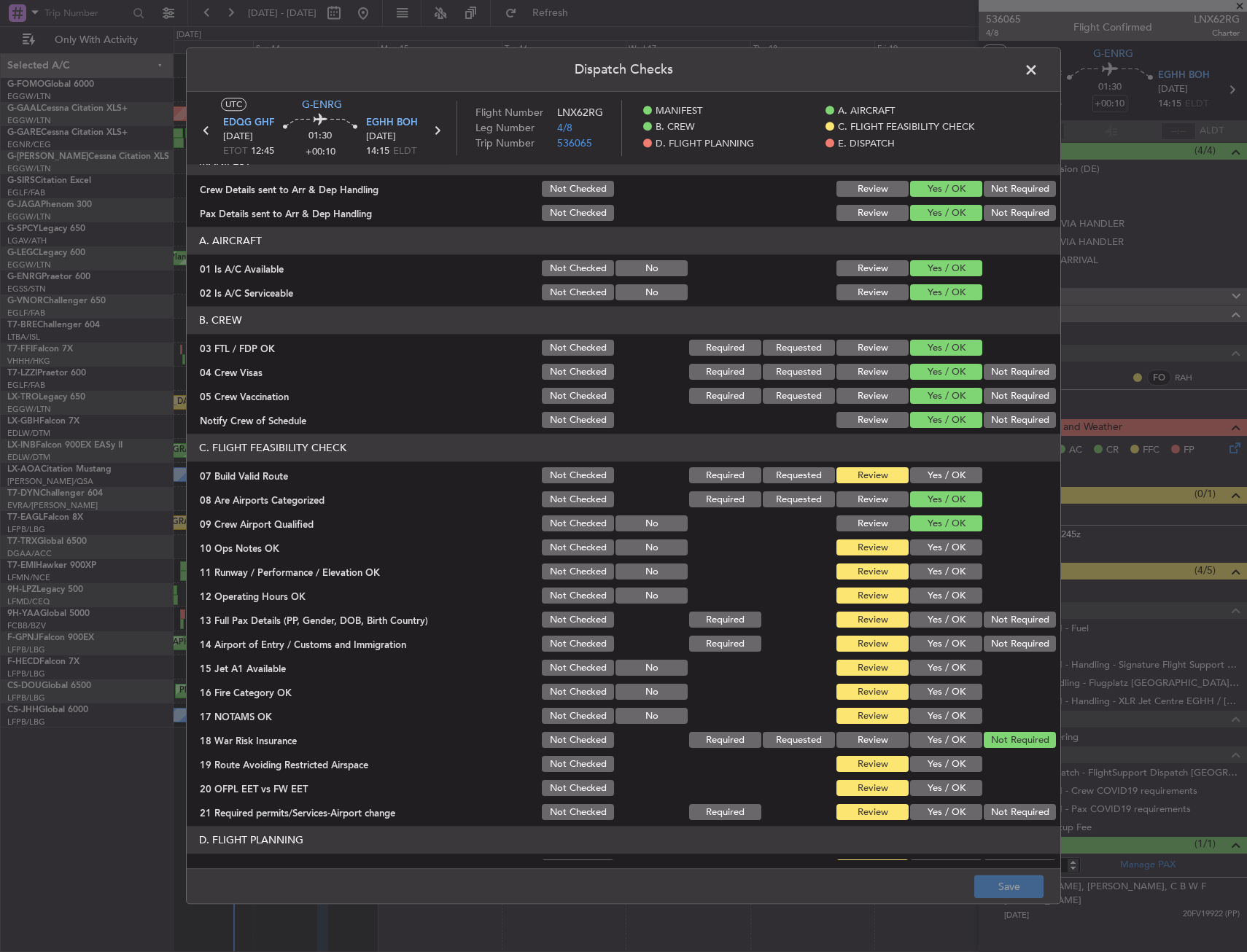
scroll to position [16, 0]
click at [919, 462] on header "C. FLIGHT FEASIBILITY CHECK" at bounding box center [623, 449] width 873 height 28
click at [1056, 64] on header "Dispatch Checks" at bounding box center [623, 70] width 873 height 44
click at [1039, 66] on span at bounding box center [1039, 74] width 0 height 29
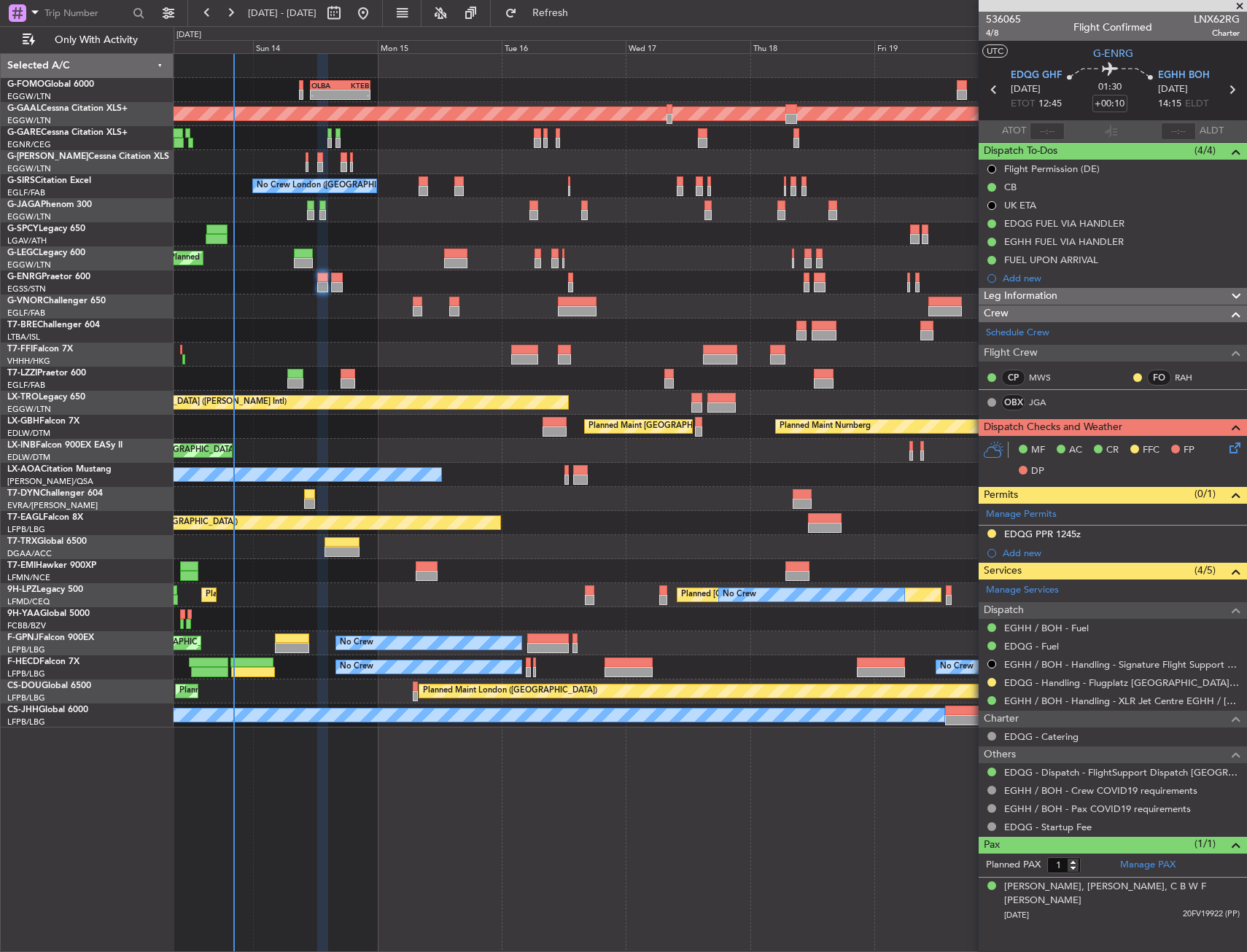
click at [1224, 91] on icon at bounding box center [1231, 89] width 19 height 19
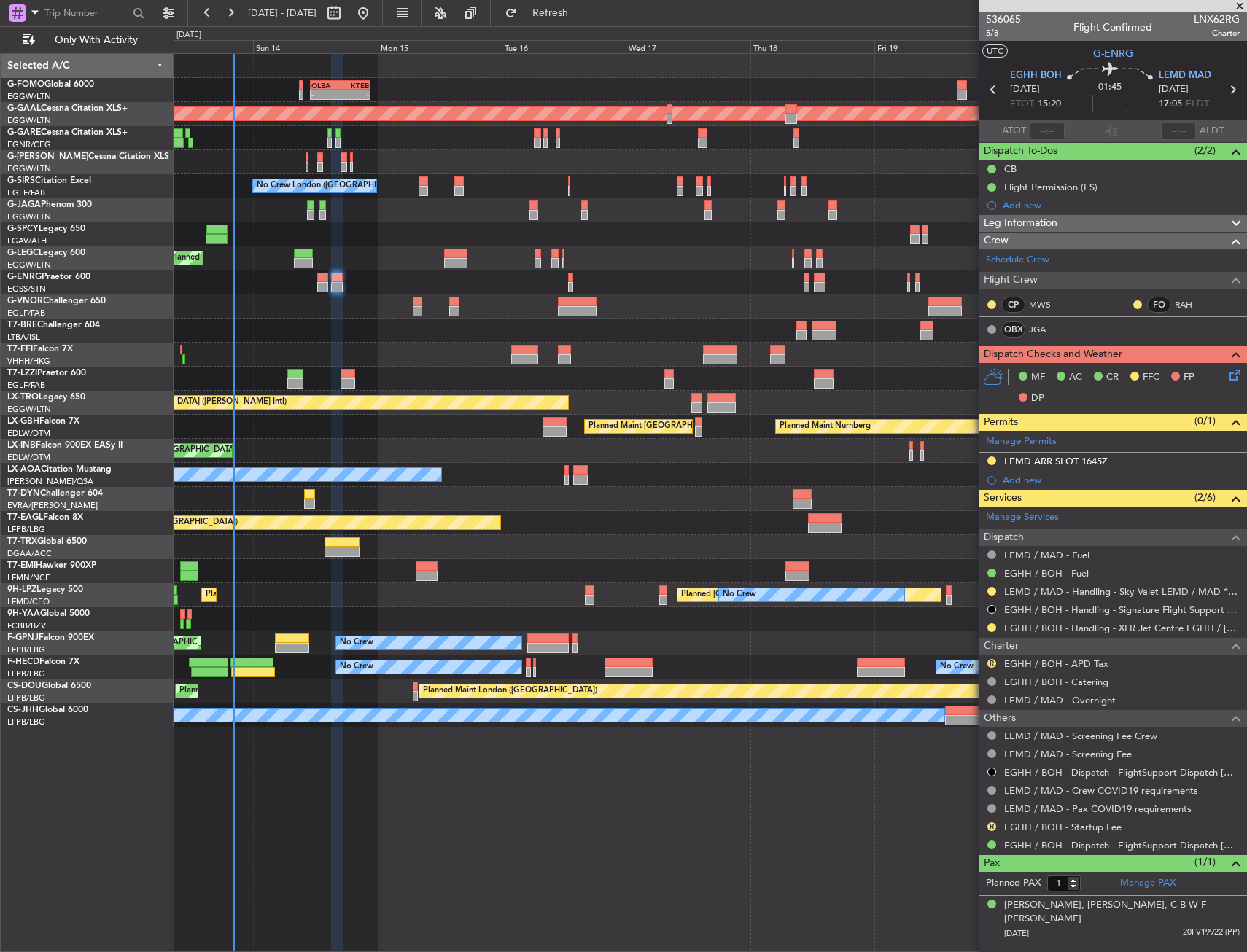
click at [995, 85] on icon at bounding box center [993, 89] width 19 height 19
type input "+00:10"
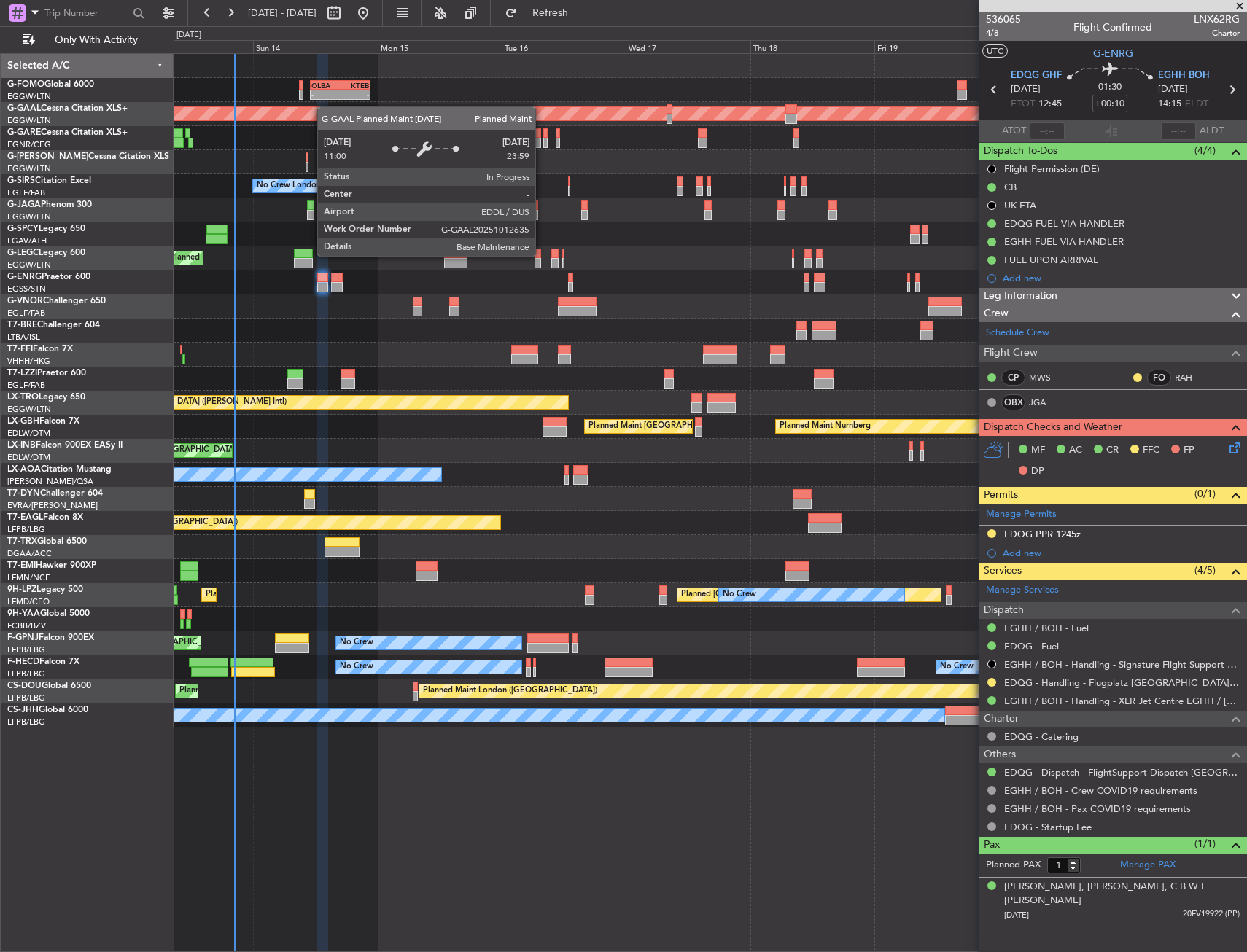
click at [316, 122] on div "Planned Maint Dusseldorf" at bounding box center [710, 114] width 1073 height 24
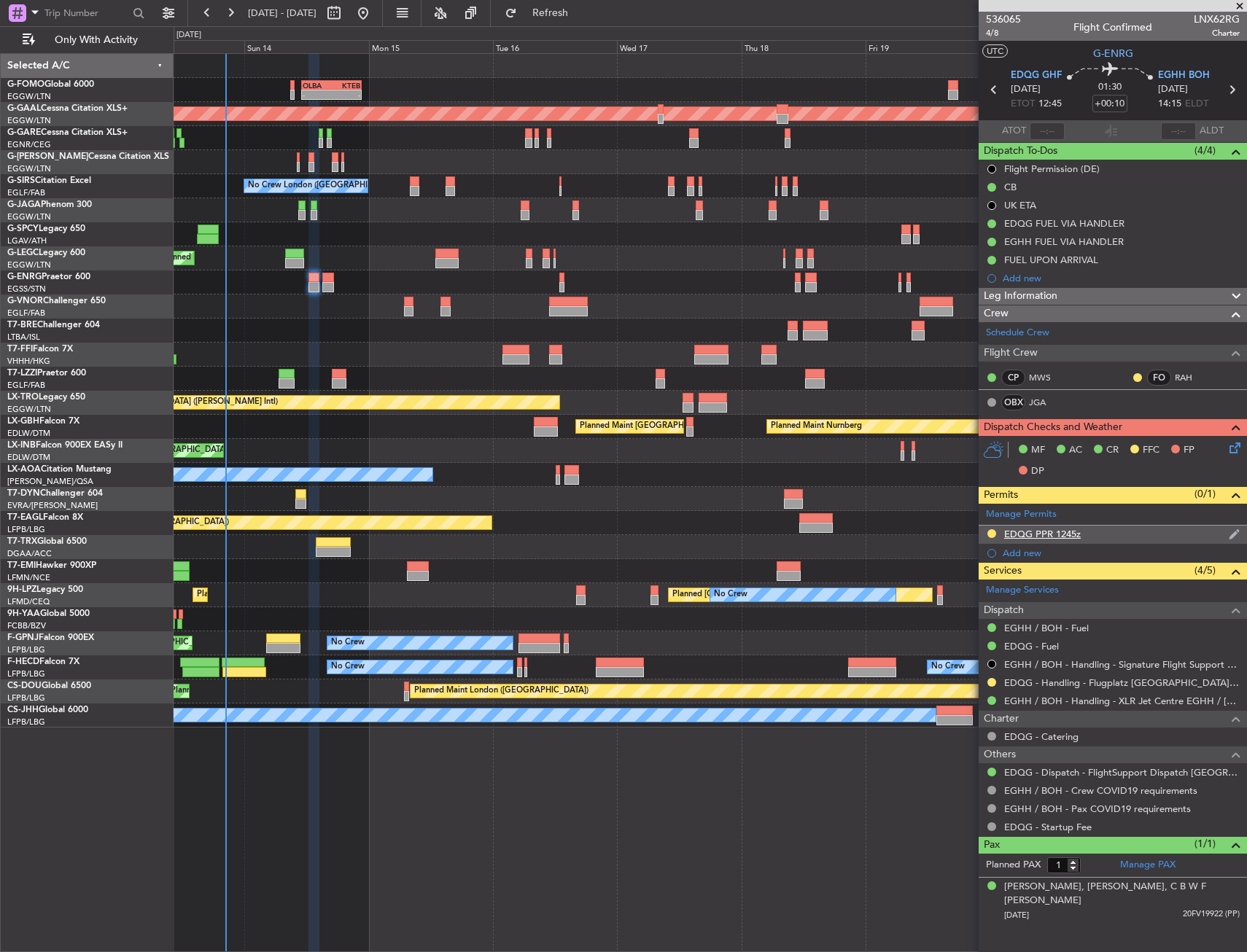
click at [1060, 535] on div "EDQG PPR 1245z" at bounding box center [1043, 533] width 77 height 12
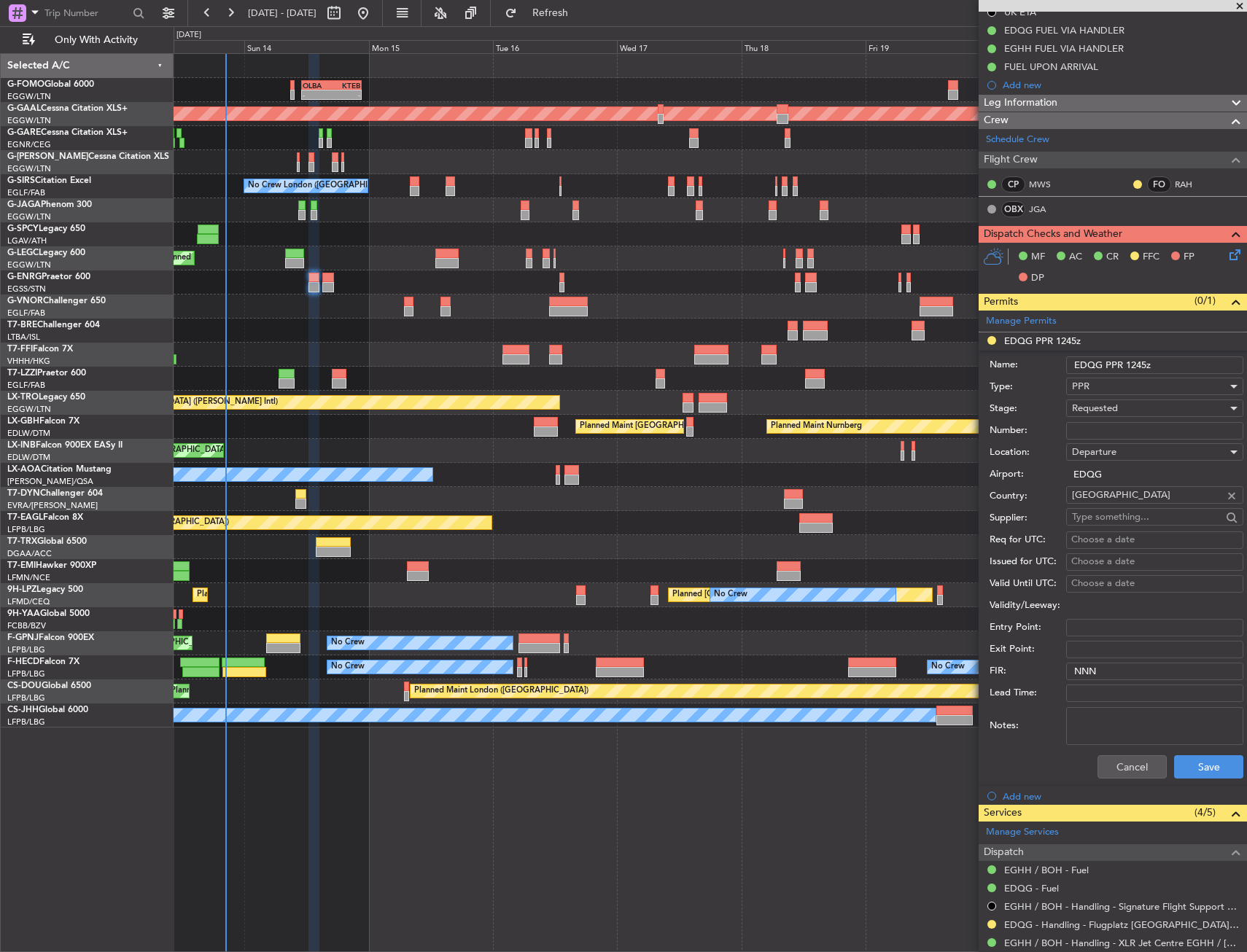
scroll to position [364, 0]
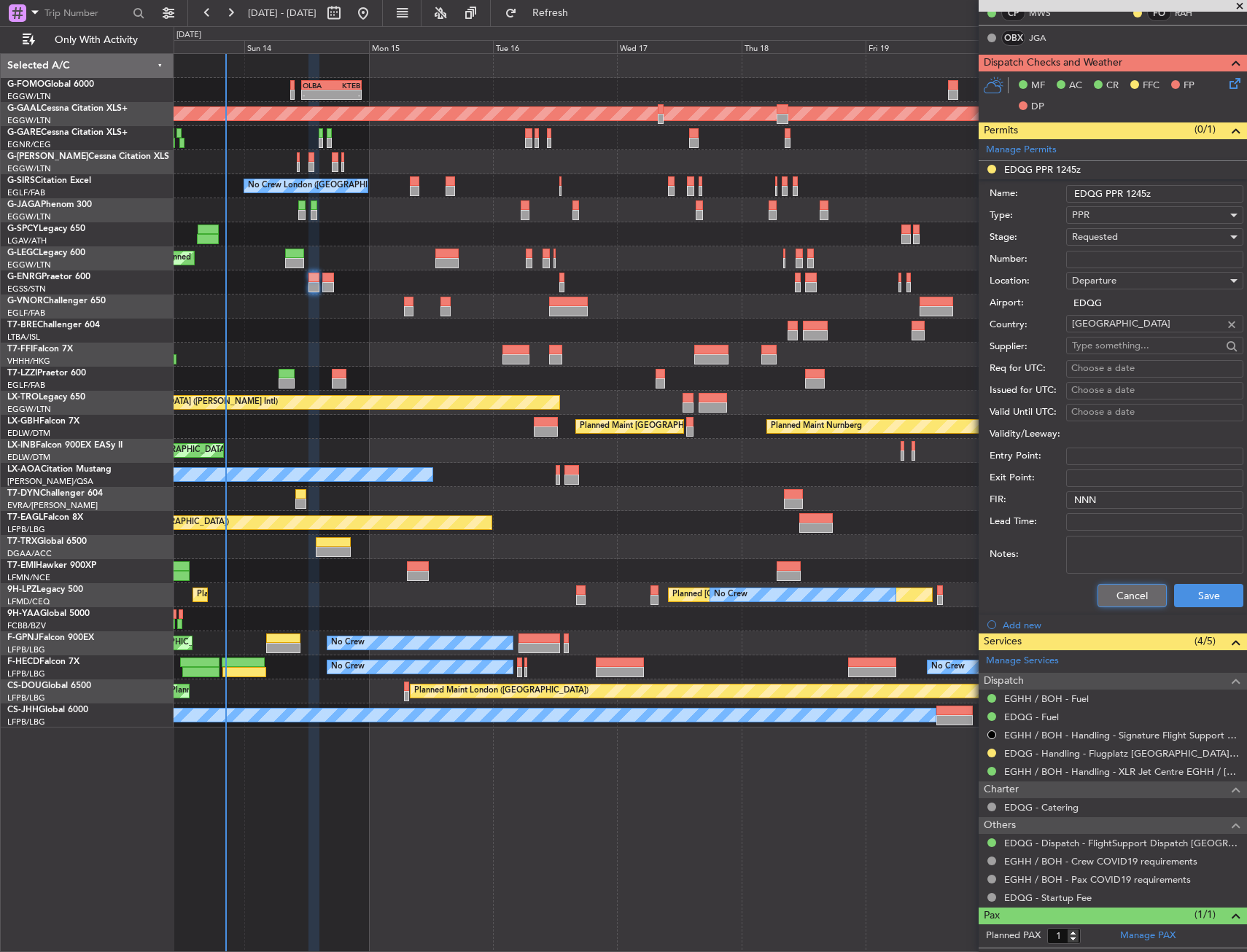
click at [1115, 593] on button "Cancel" at bounding box center [1132, 595] width 69 height 23
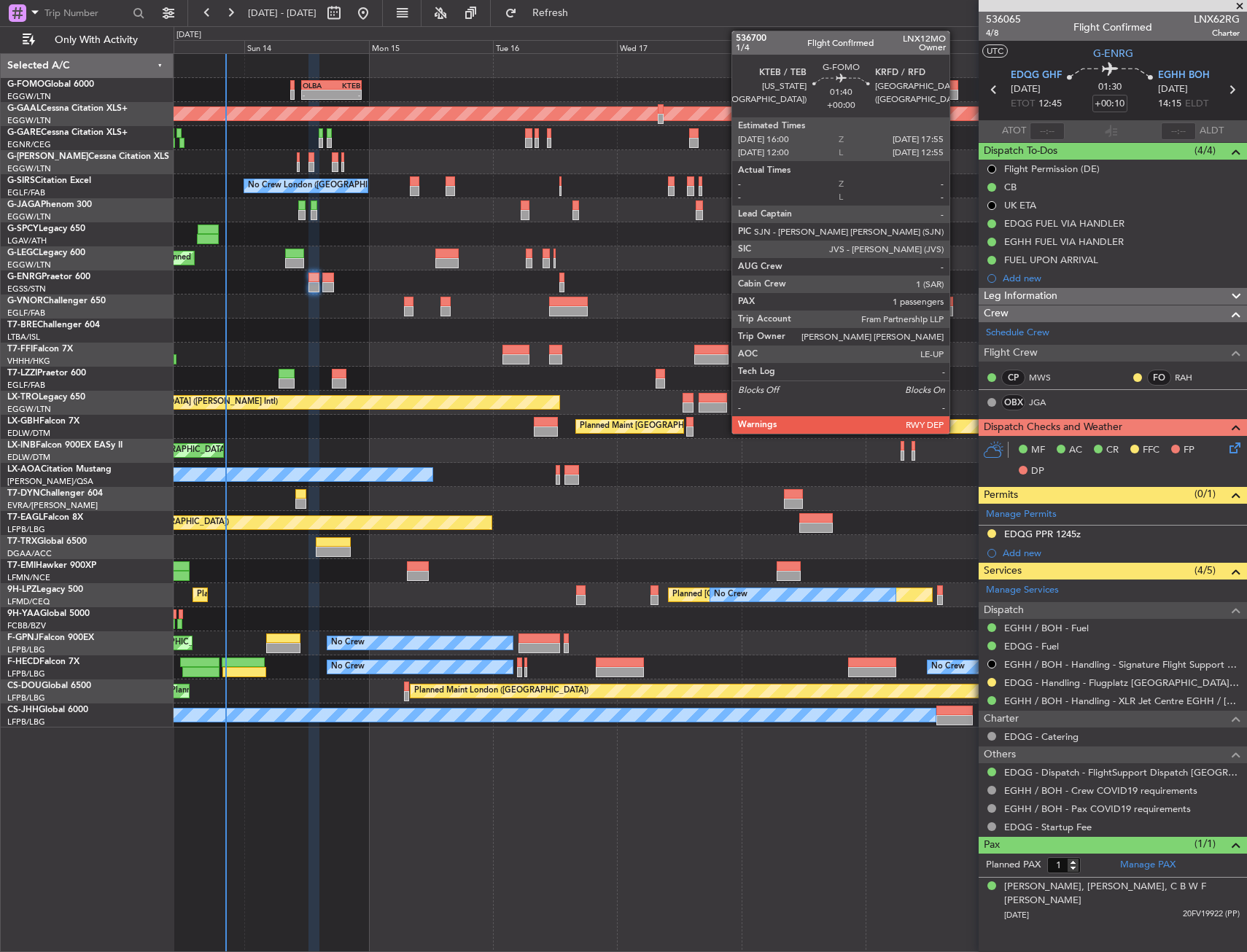
click at [956, 85] on div at bounding box center [953, 86] width 11 height 11
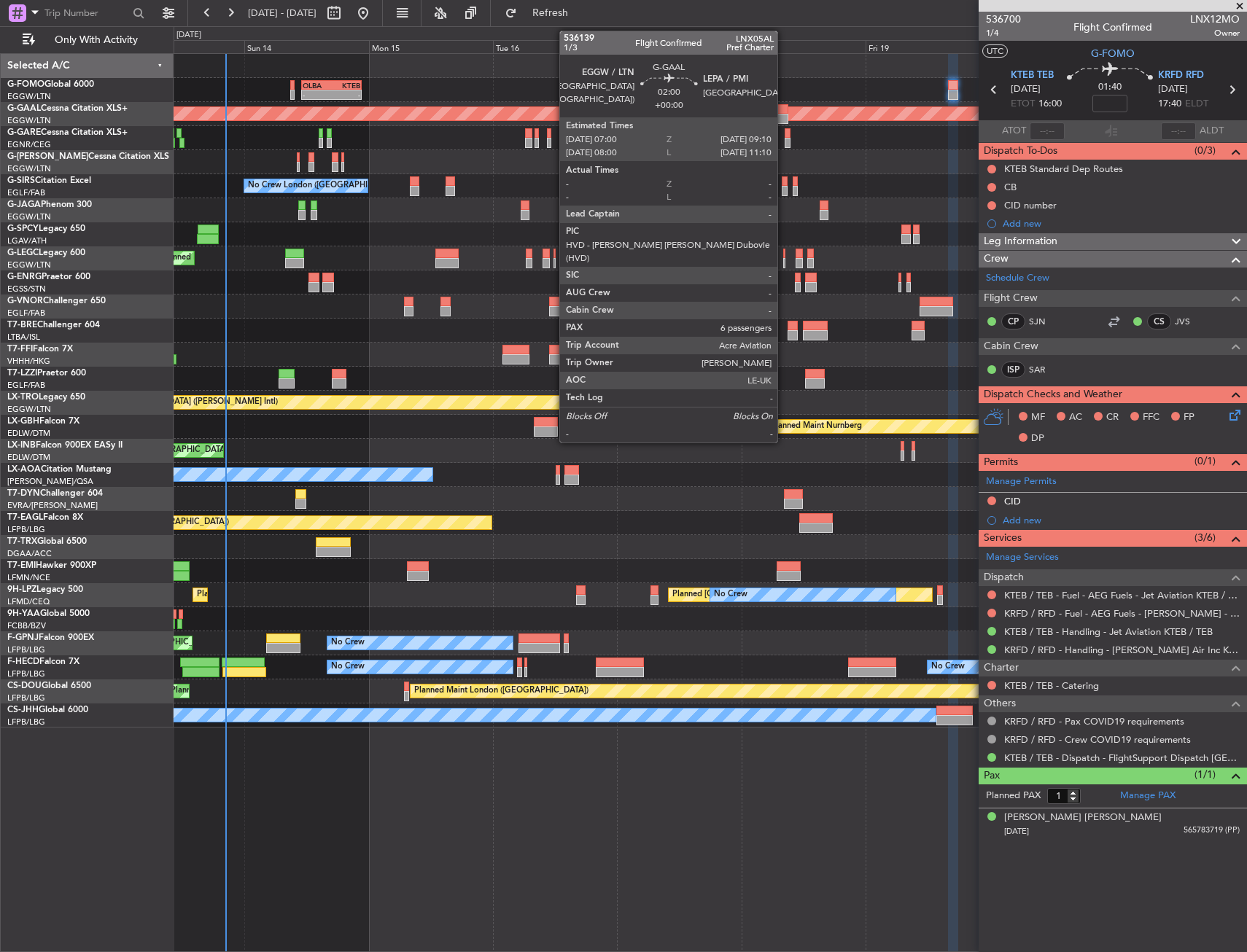
click at [784, 113] on div at bounding box center [782, 119] width 12 height 11
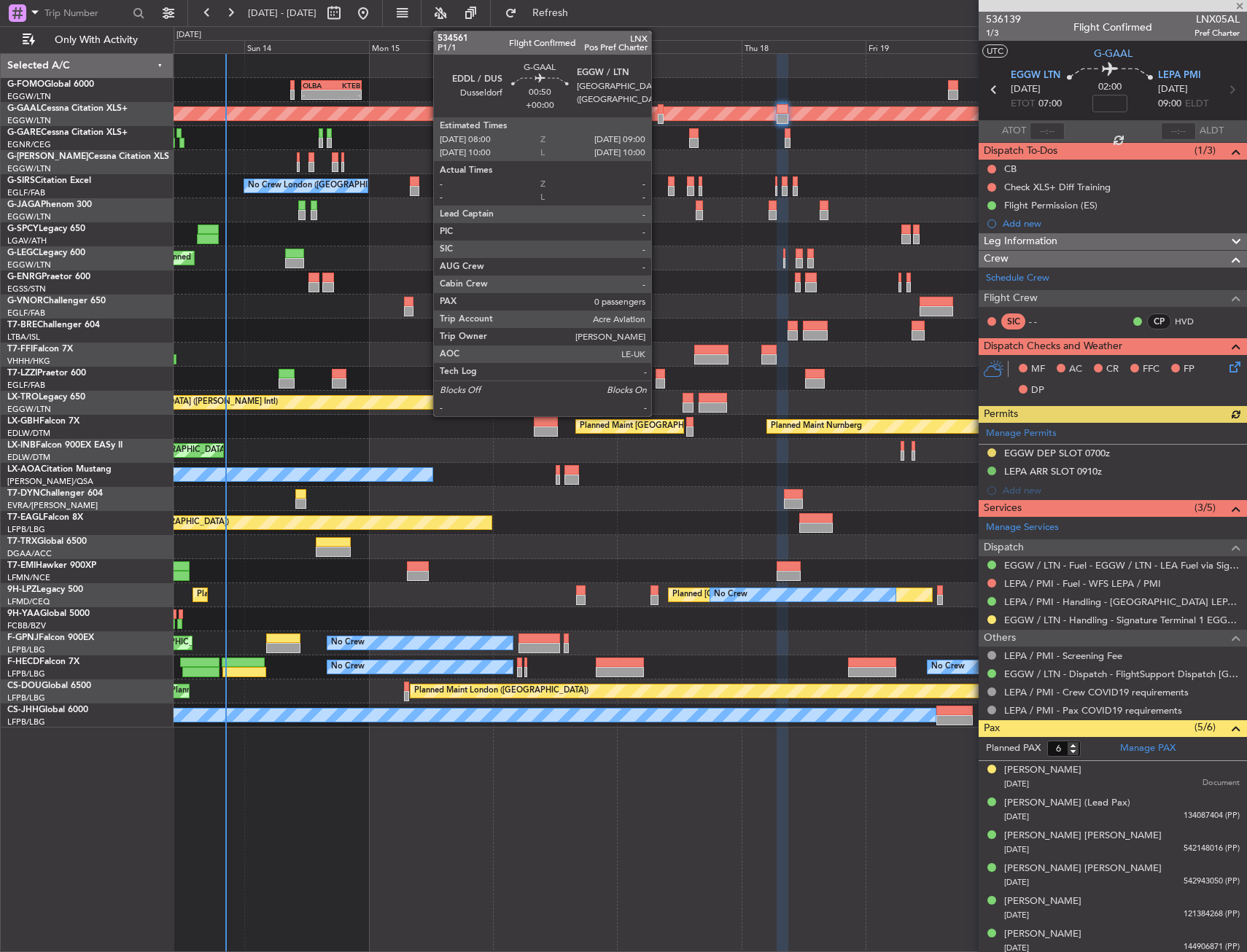
click at [658, 107] on div at bounding box center [661, 110] width 6 height 11
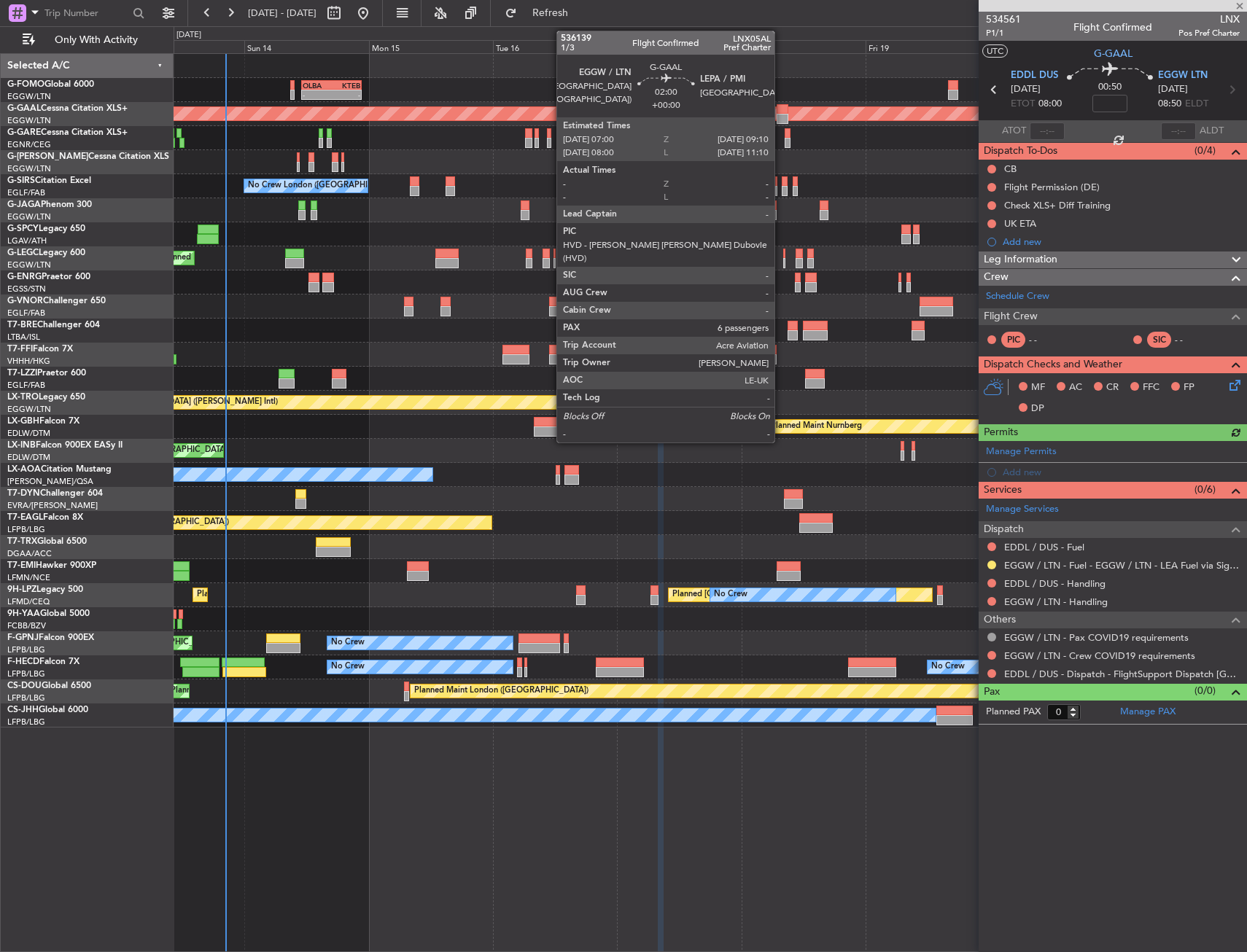
click at [781, 111] on div at bounding box center [782, 110] width 12 height 11
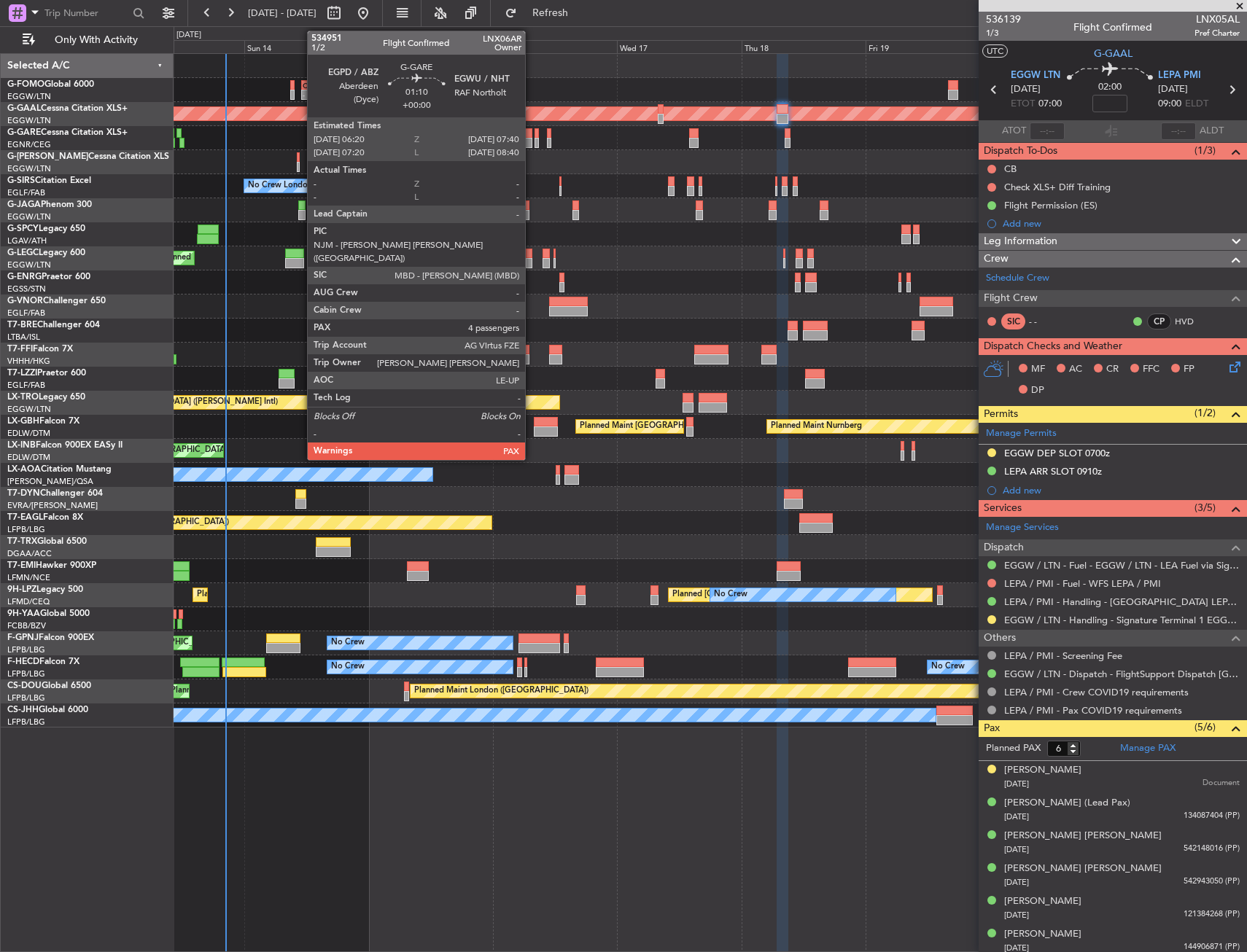
click at [531, 137] on div at bounding box center [529, 134] width 8 height 11
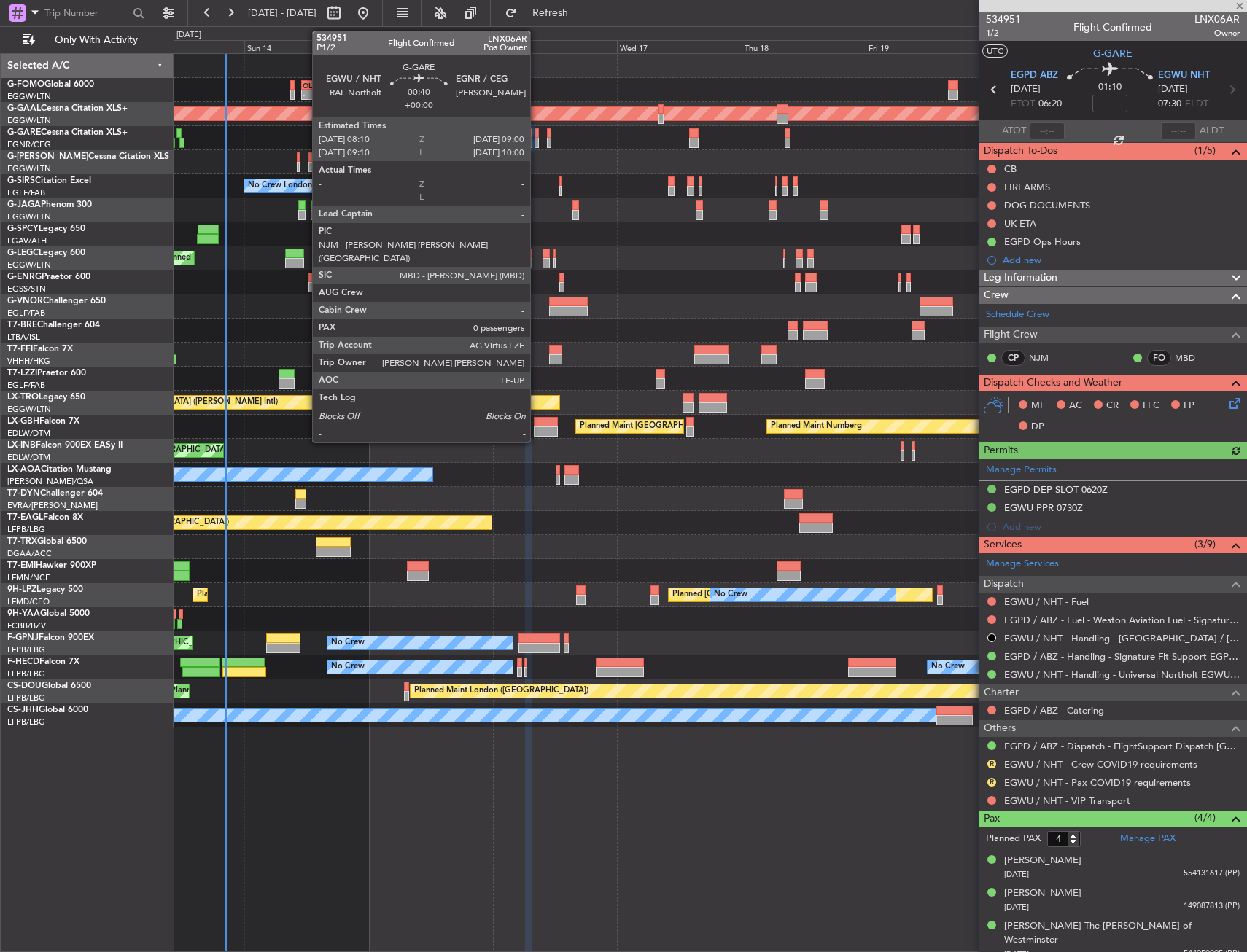
click at [537, 141] on div at bounding box center [537, 143] width 5 height 11
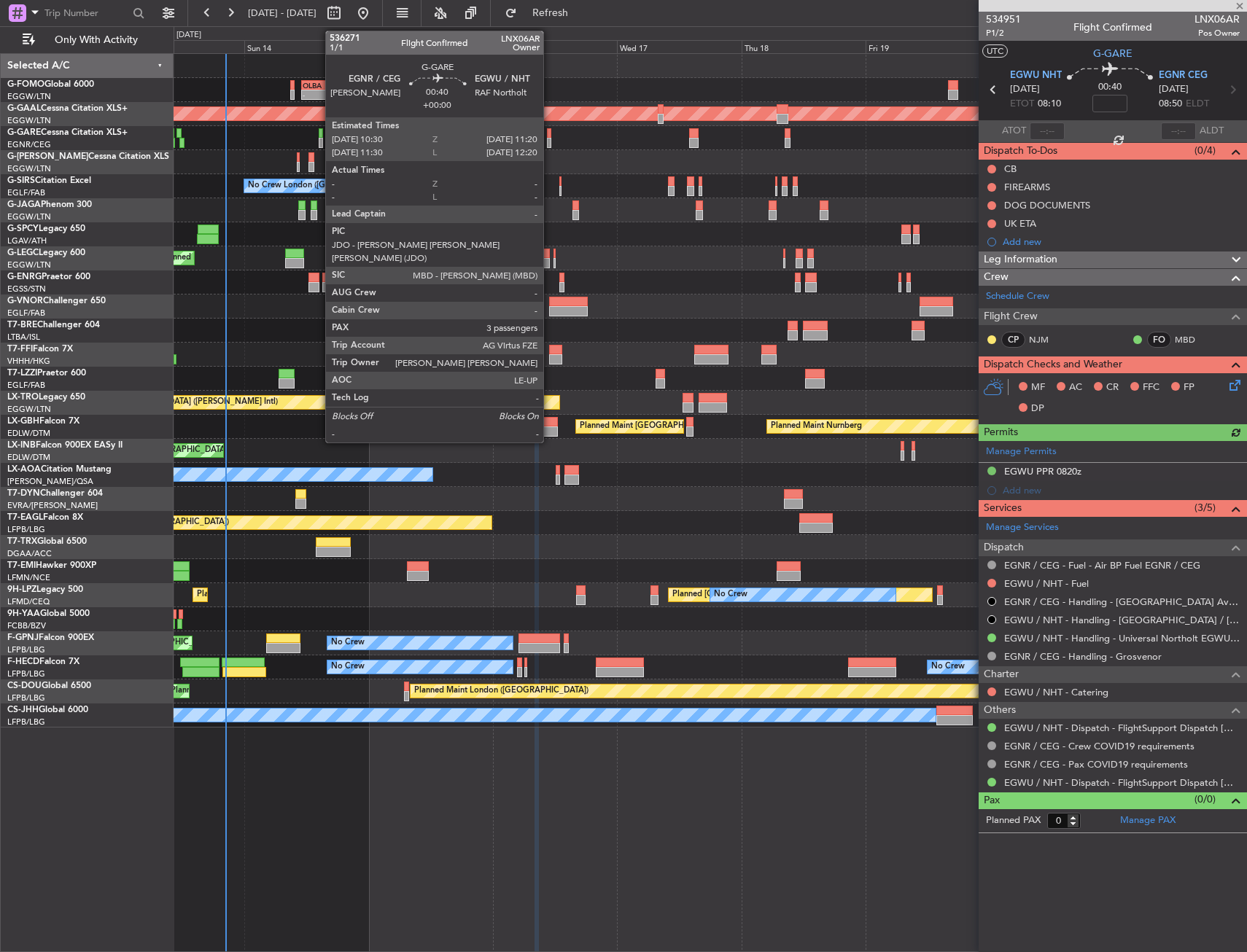
click at [550, 138] on div at bounding box center [549, 143] width 5 height 11
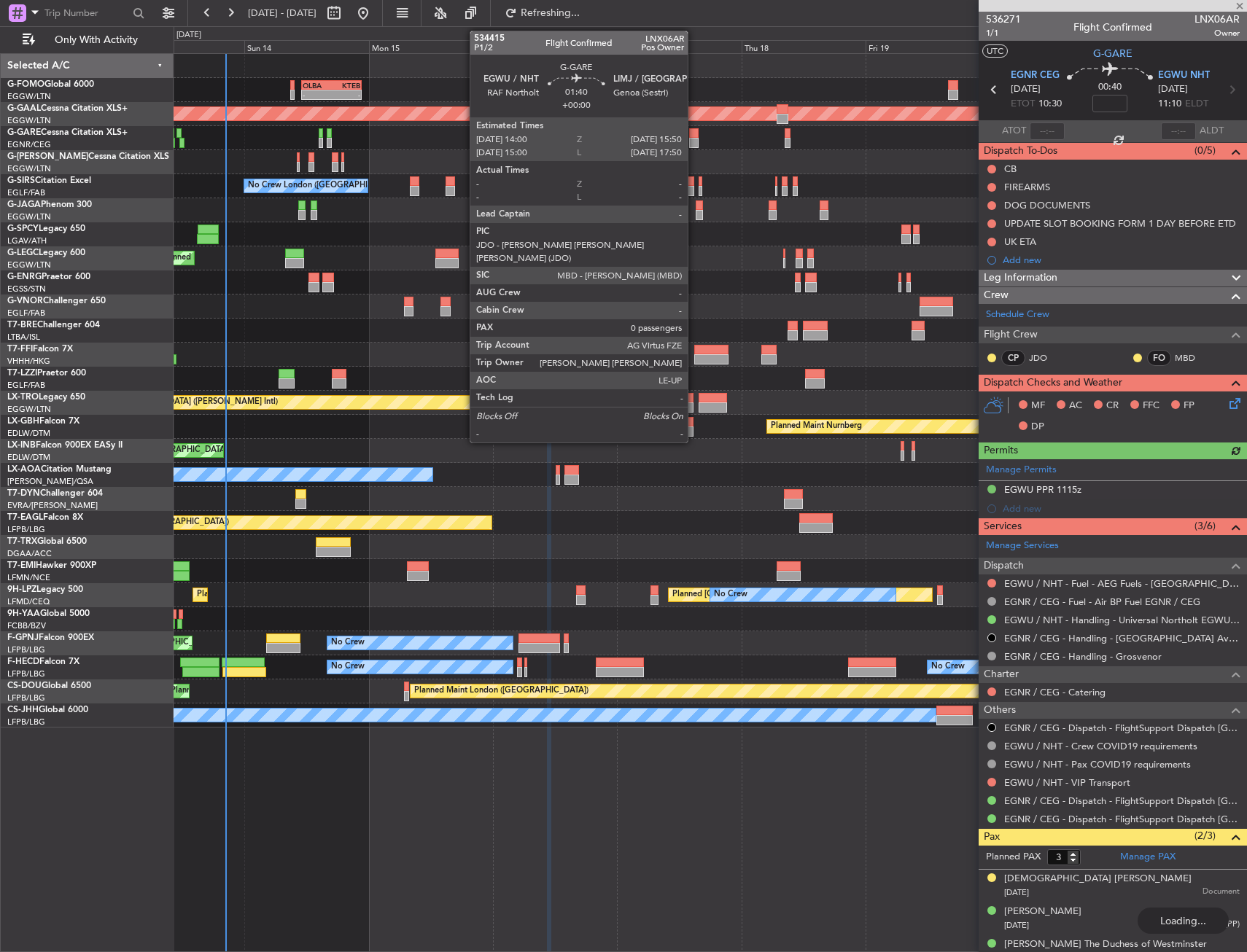
click at [695, 134] on div at bounding box center [695, 134] width 11 height 11
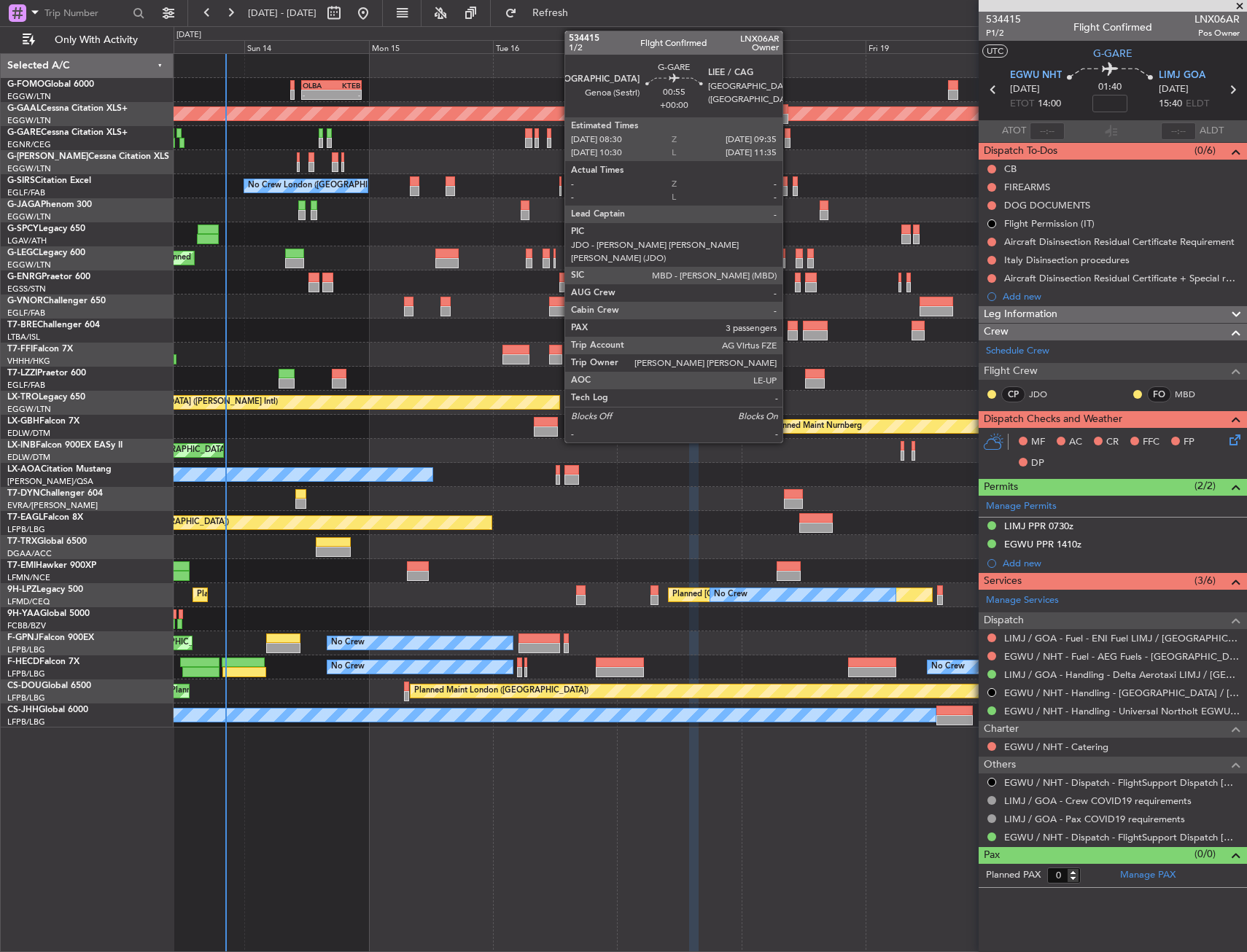
click at [789, 136] on div at bounding box center [788, 134] width 6 height 11
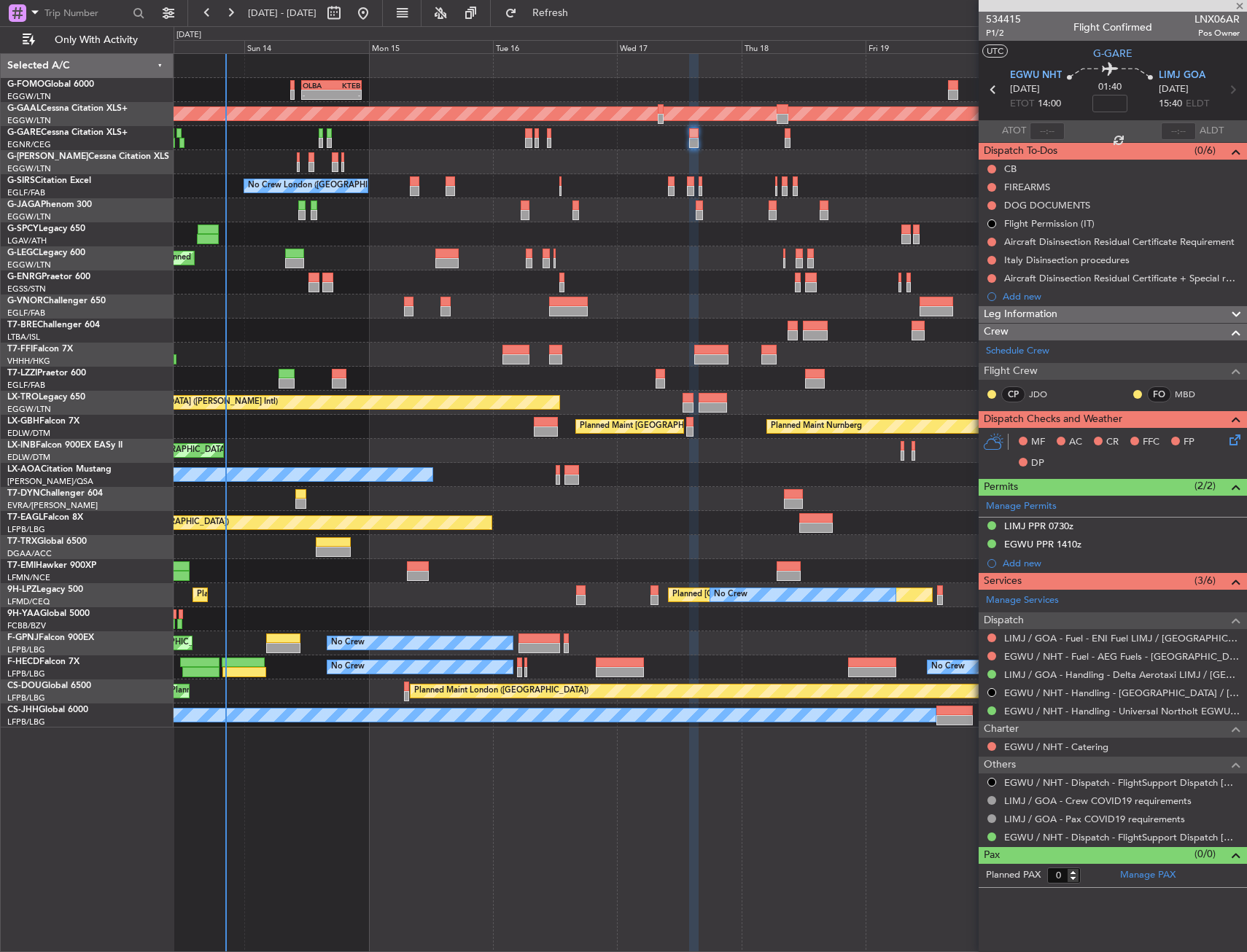
type input "3"
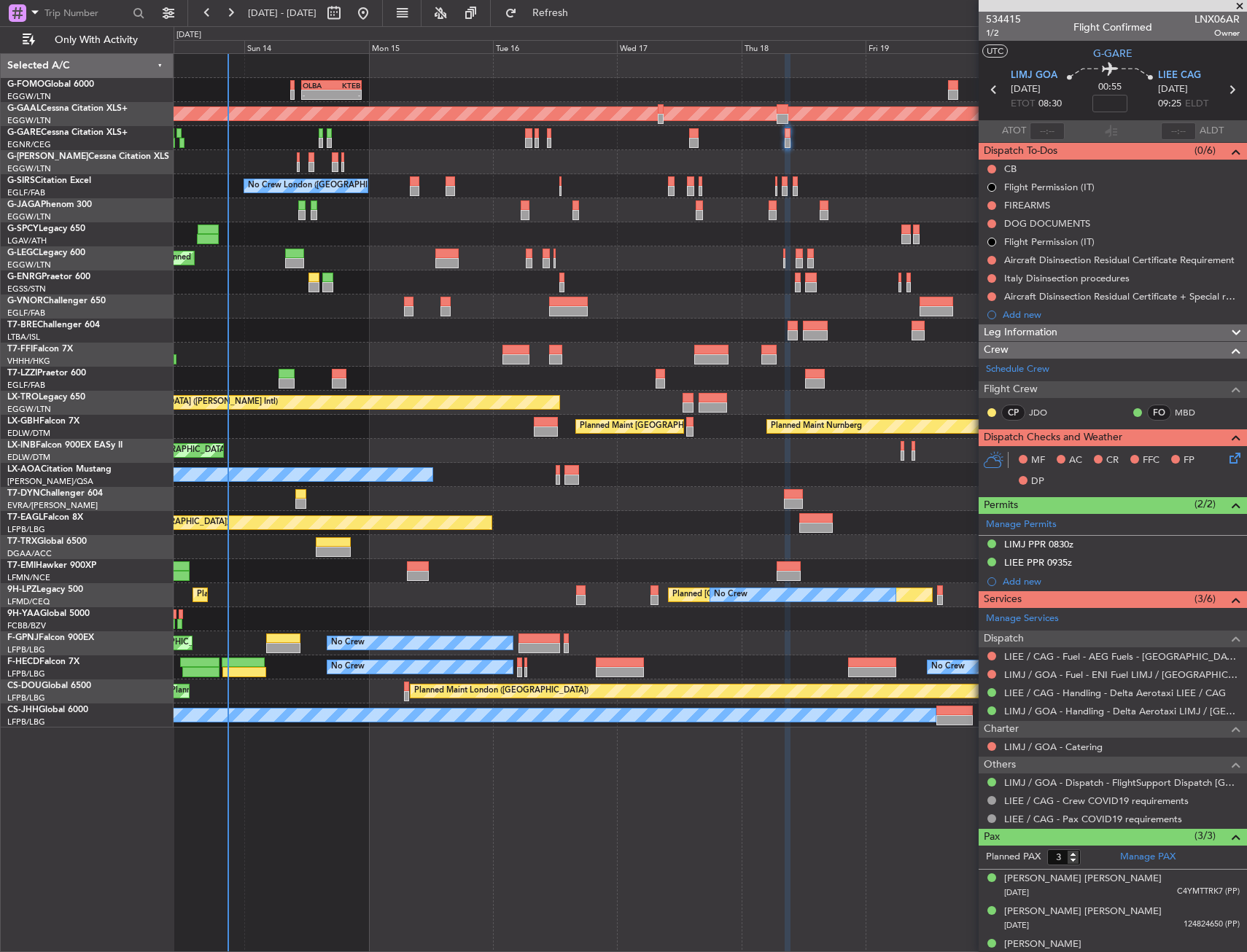
click at [447, 383] on div at bounding box center [710, 379] width 1073 height 24
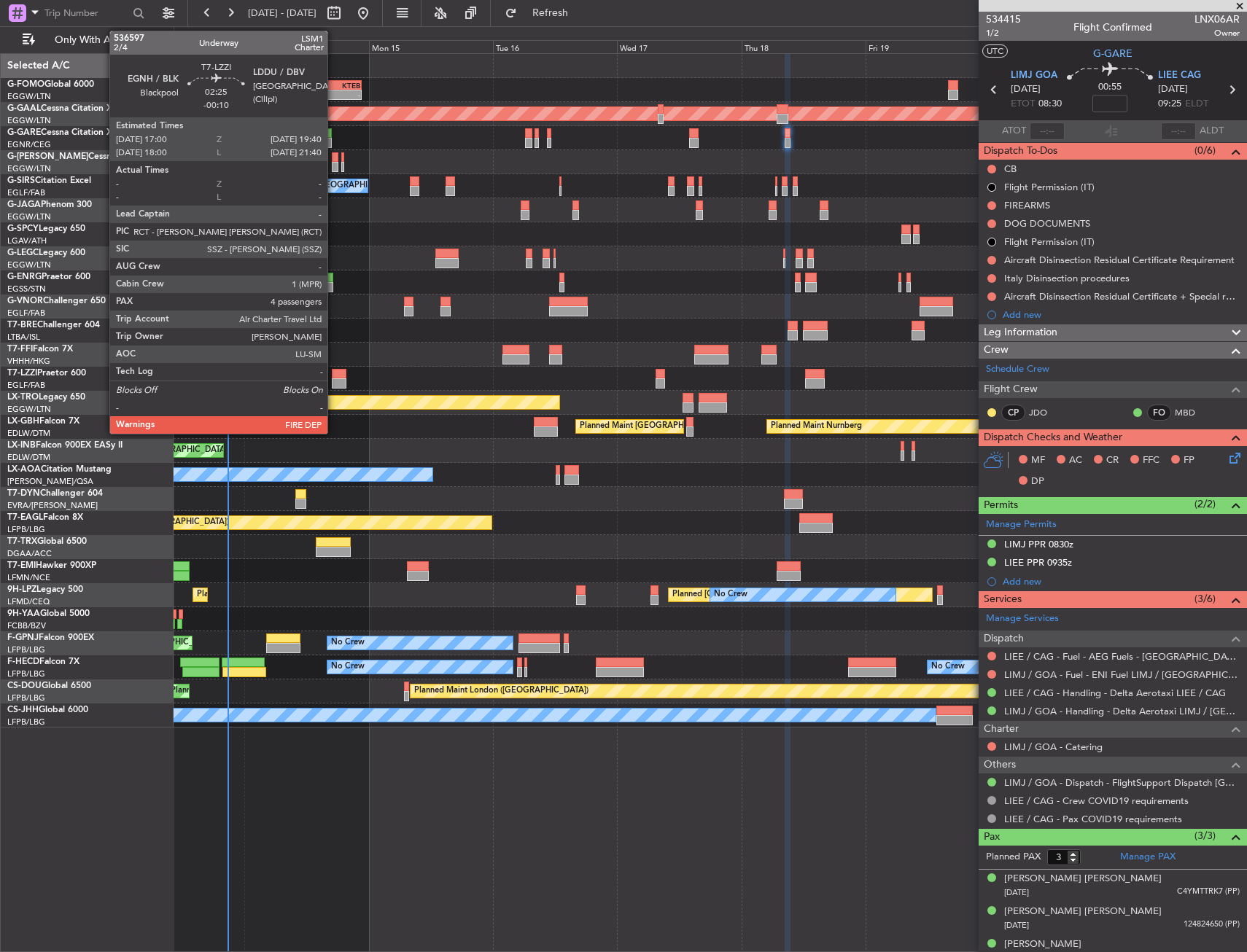
click at [334, 388] on div at bounding box center [338, 384] width 14 height 11
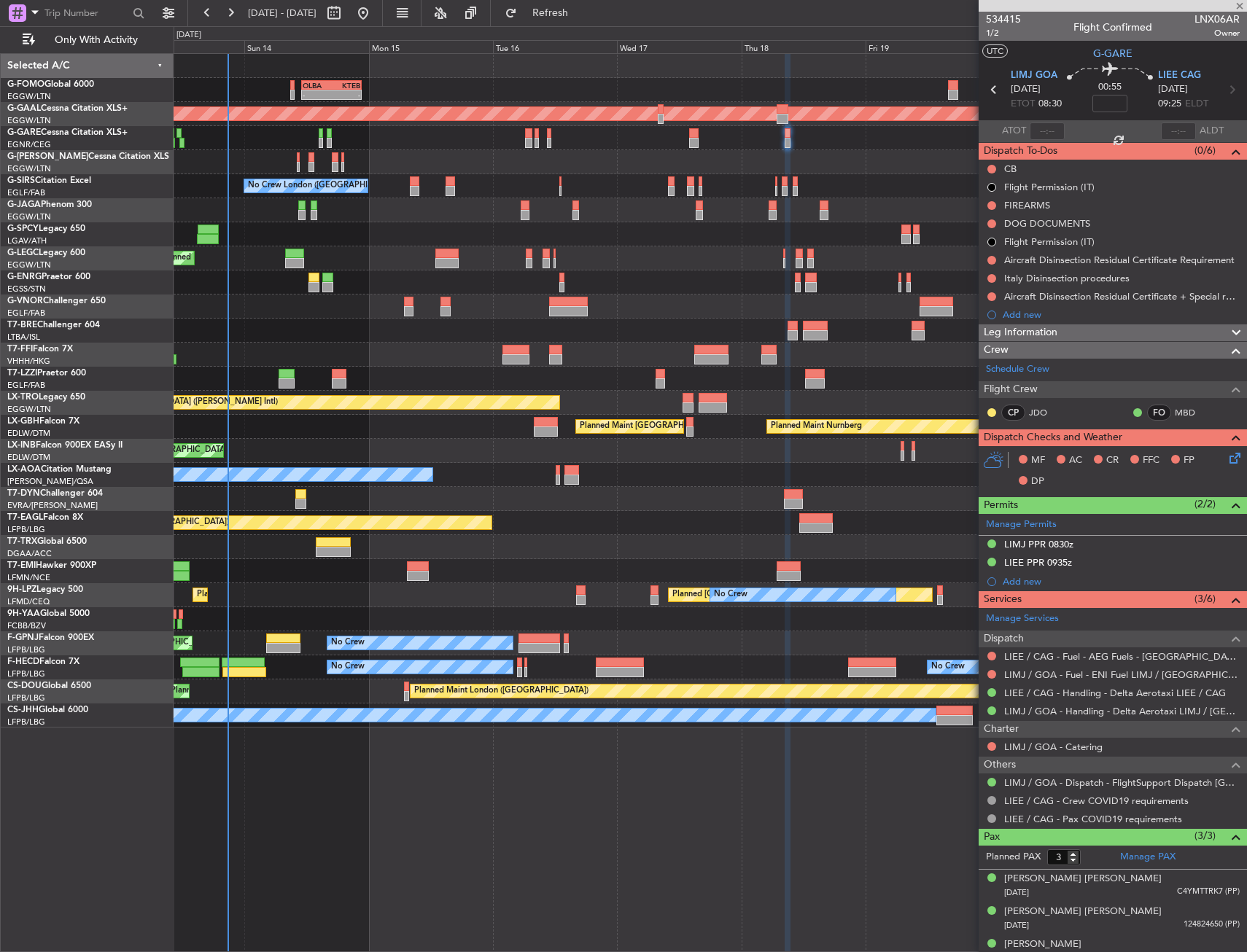
type input "-00:10"
type input "4"
